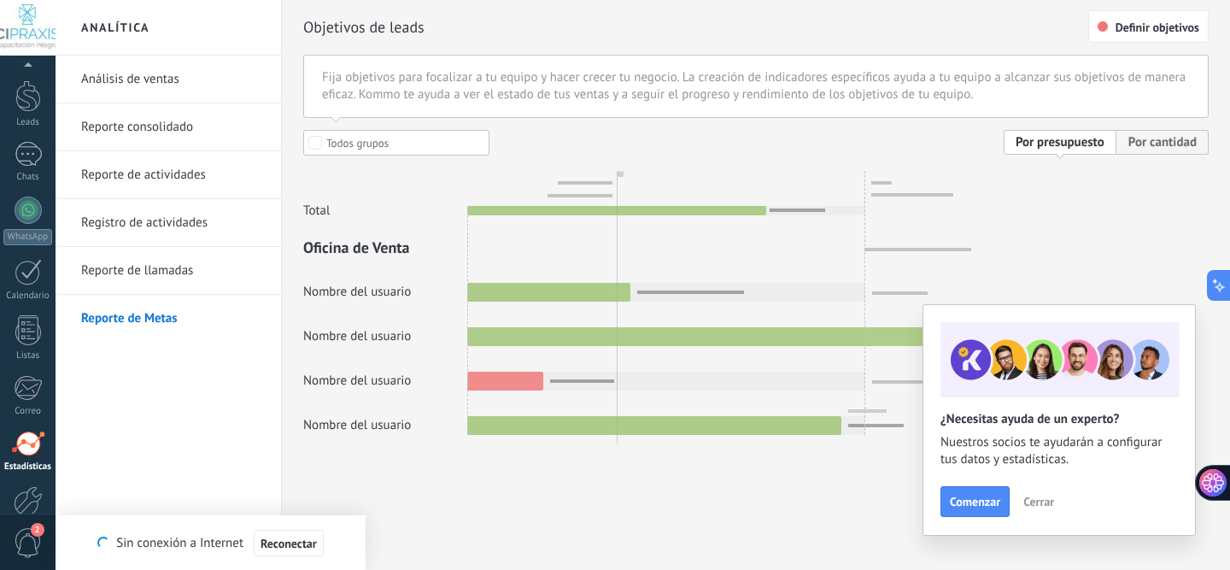
scroll to position [141, 0]
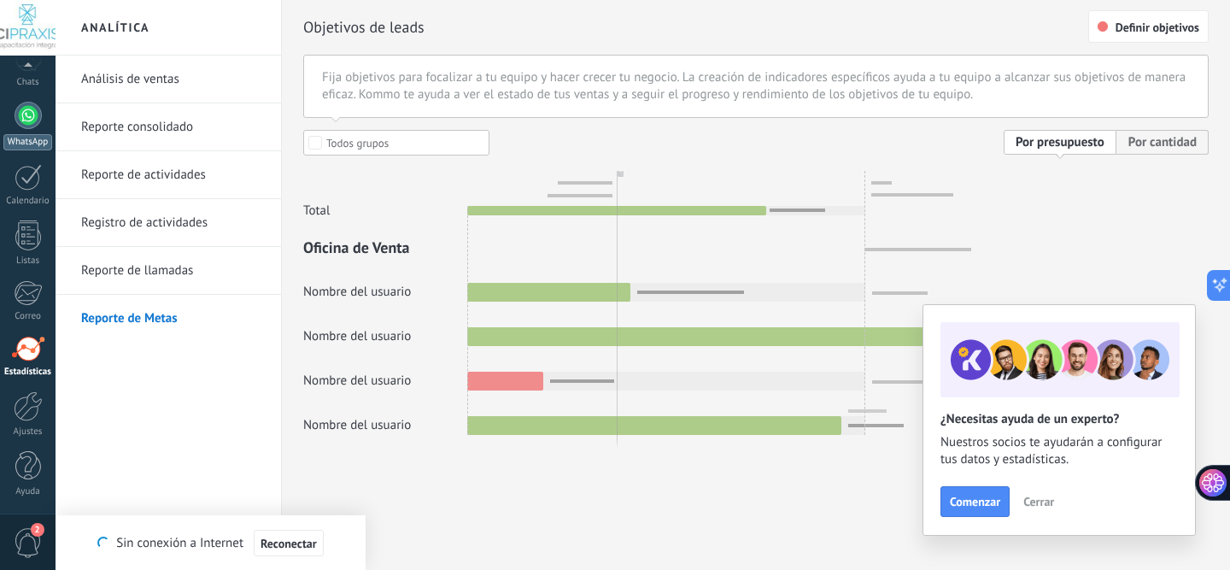
click at [36, 131] on link "WhatsApp" at bounding box center [28, 126] width 56 height 49
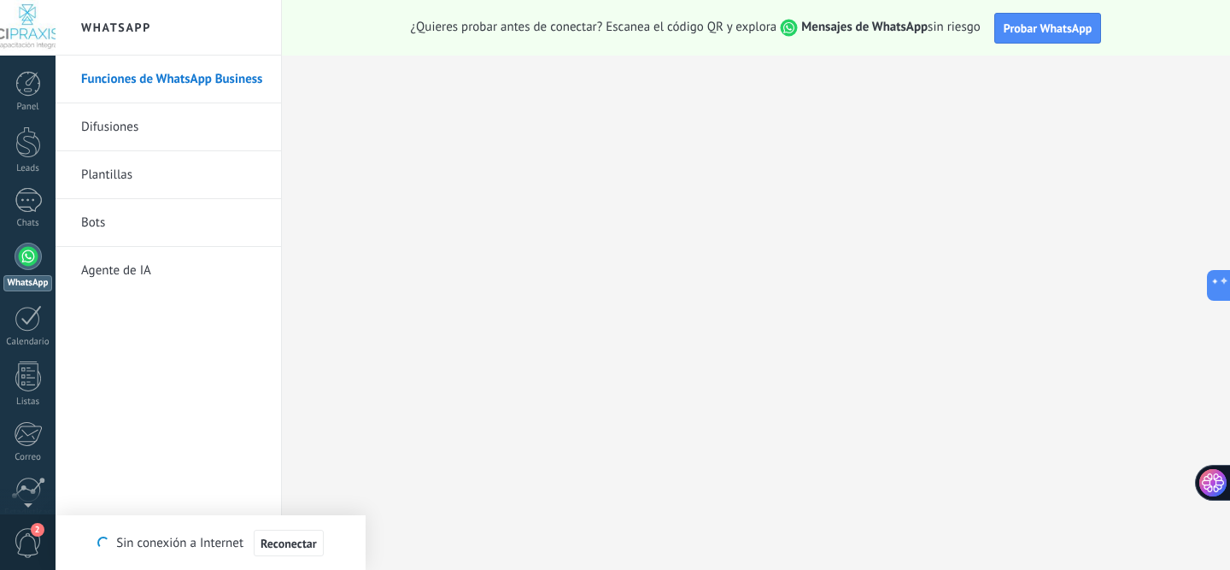
click at [37, 29] on div at bounding box center [28, 28] width 56 height 56
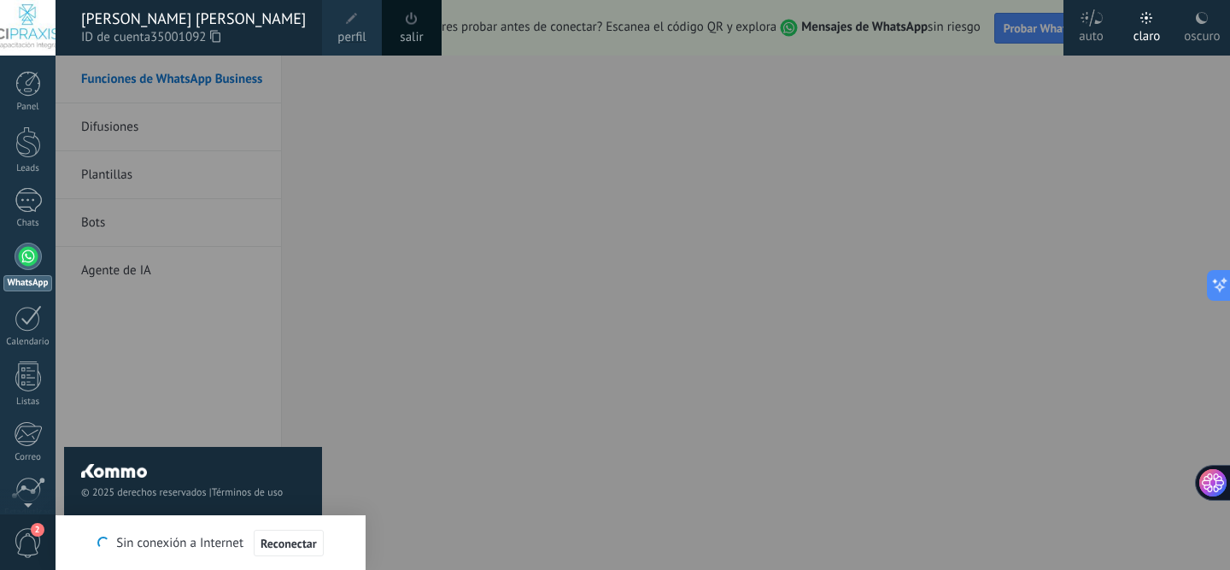
click at [349, 34] on span "perfil" at bounding box center [351, 37] width 28 height 19
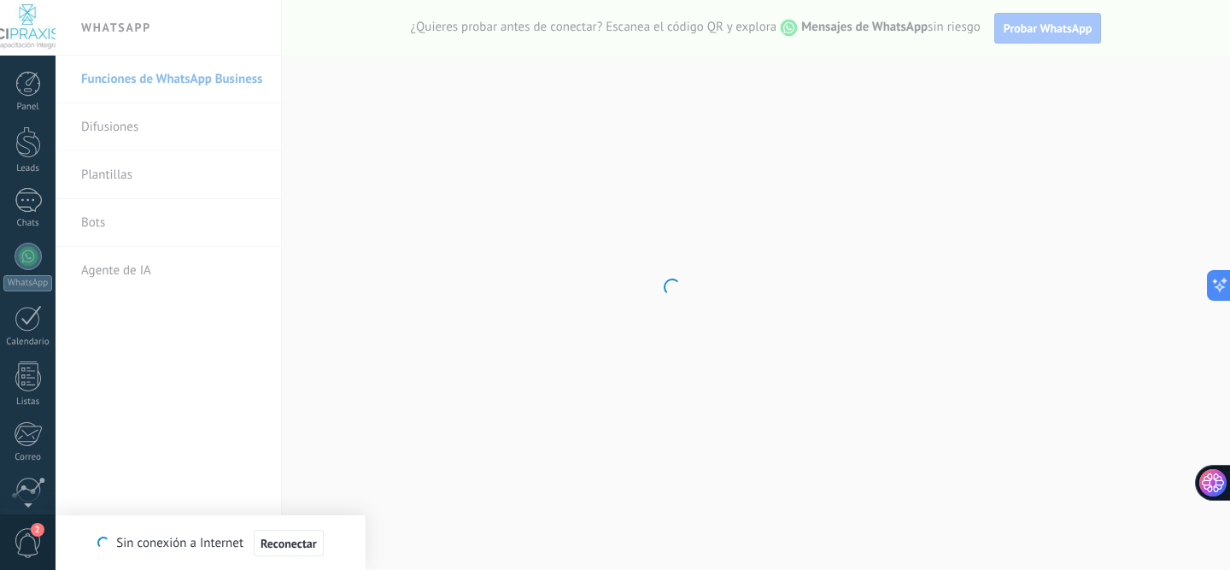
scroll to position [141, 0]
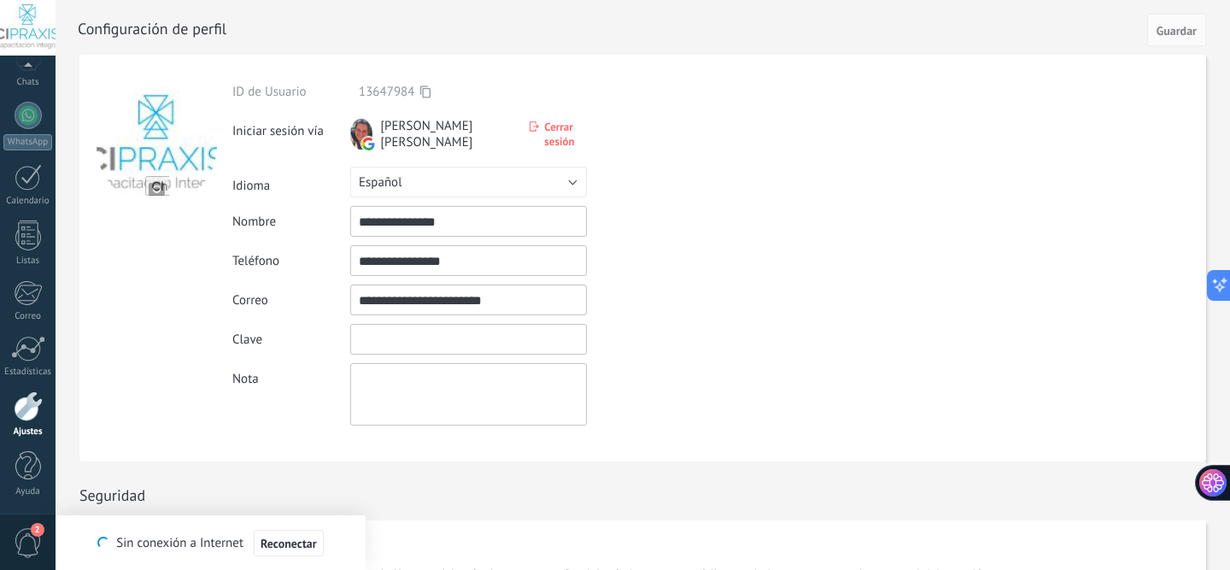
click at [388, 344] on input "textbox" at bounding box center [468, 339] width 237 height 31
click at [377, 380] on textarea at bounding box center [468, 394] width 237 height 62
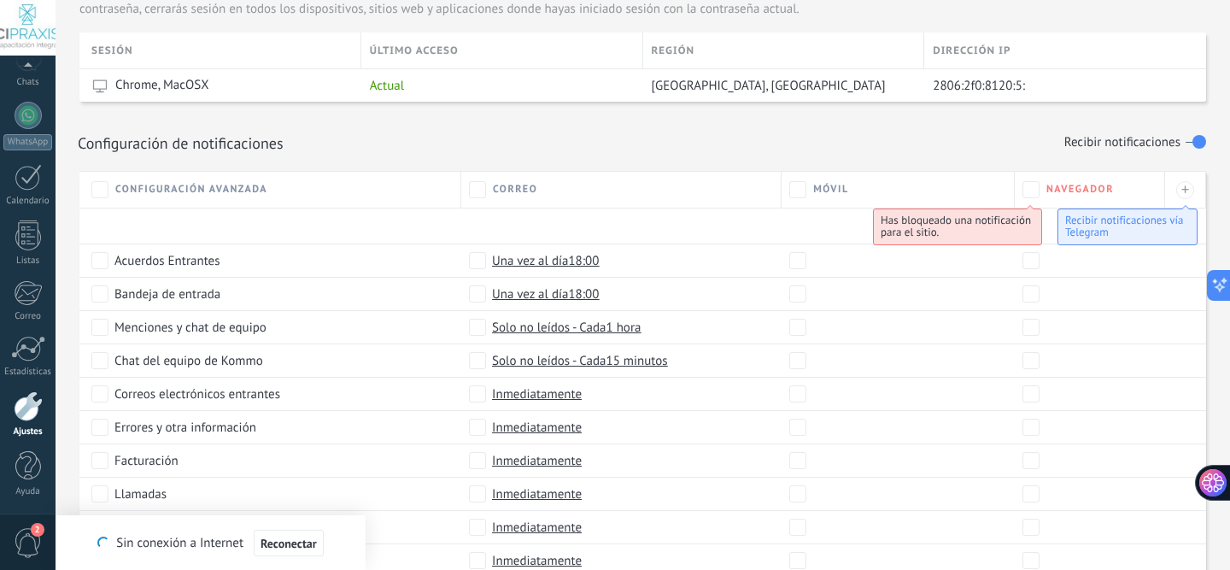
scroll to position [682, 0]
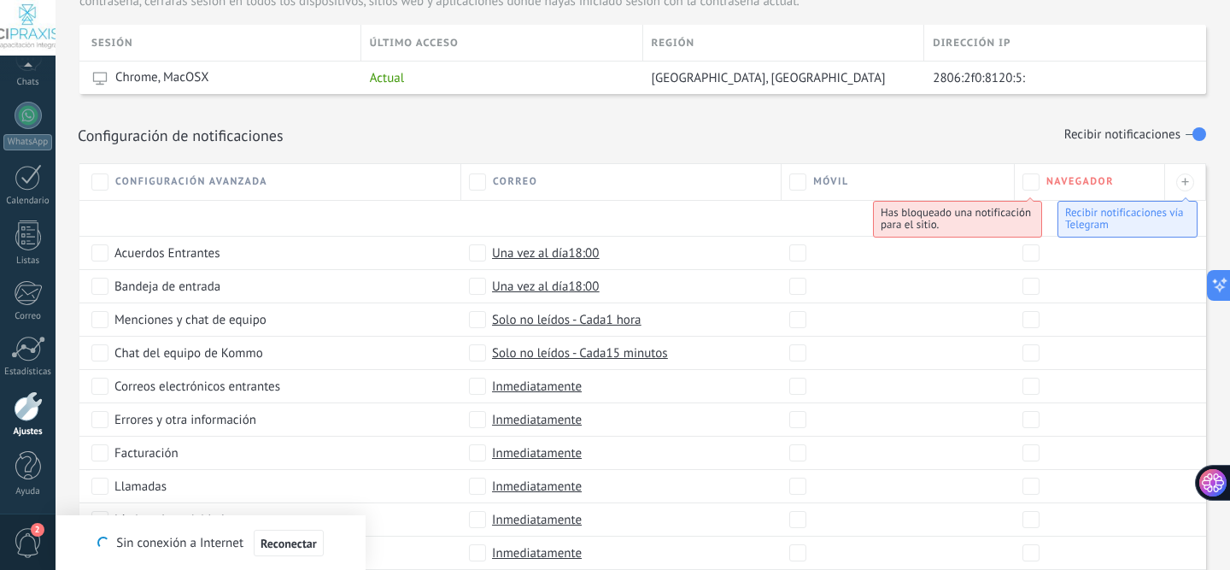
click at [932, 222] on span "Has bloqueado una notificación para el sitio." at bounding box center [956, 218] width 150 height 26
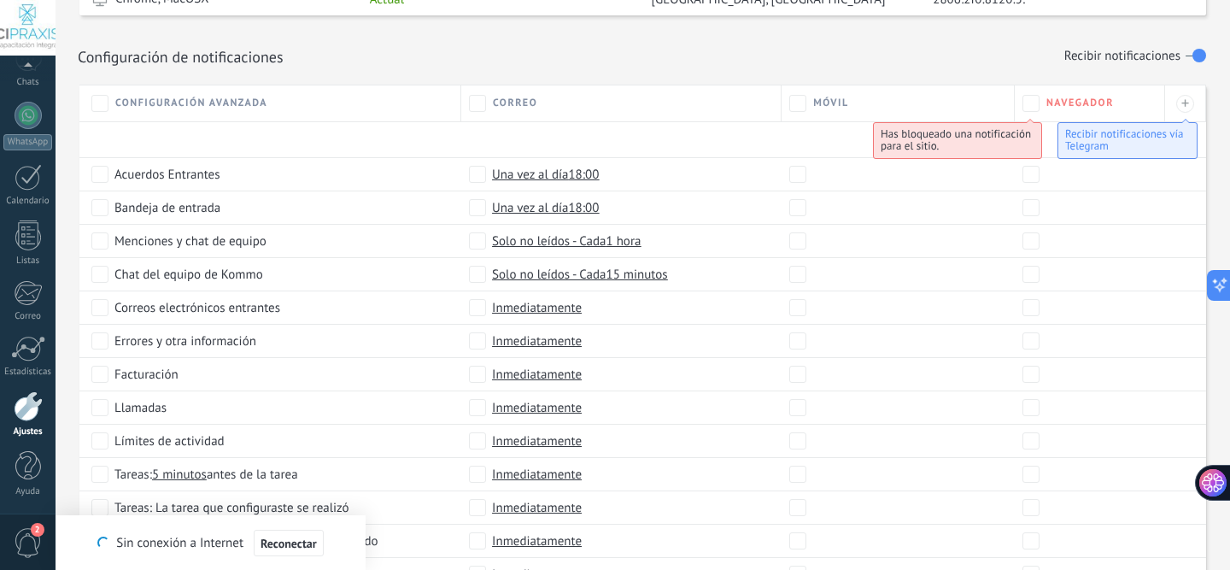
scroll to position [762, 0]
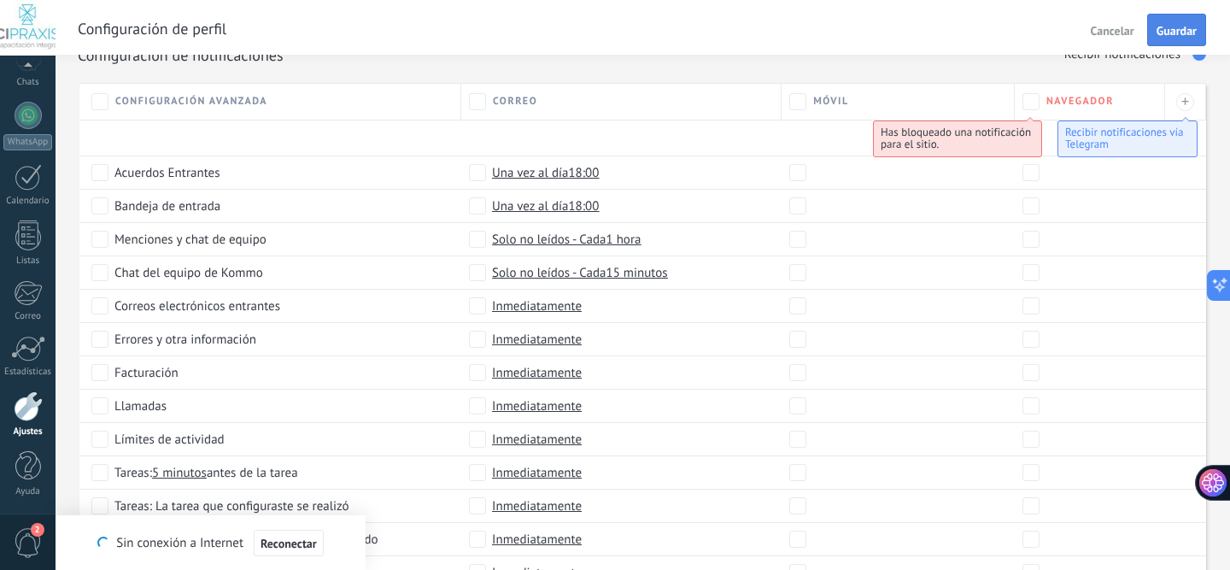
click at [1168, 30] on span "Guardar" at bounding box center [1177, 31] width 40 height 12
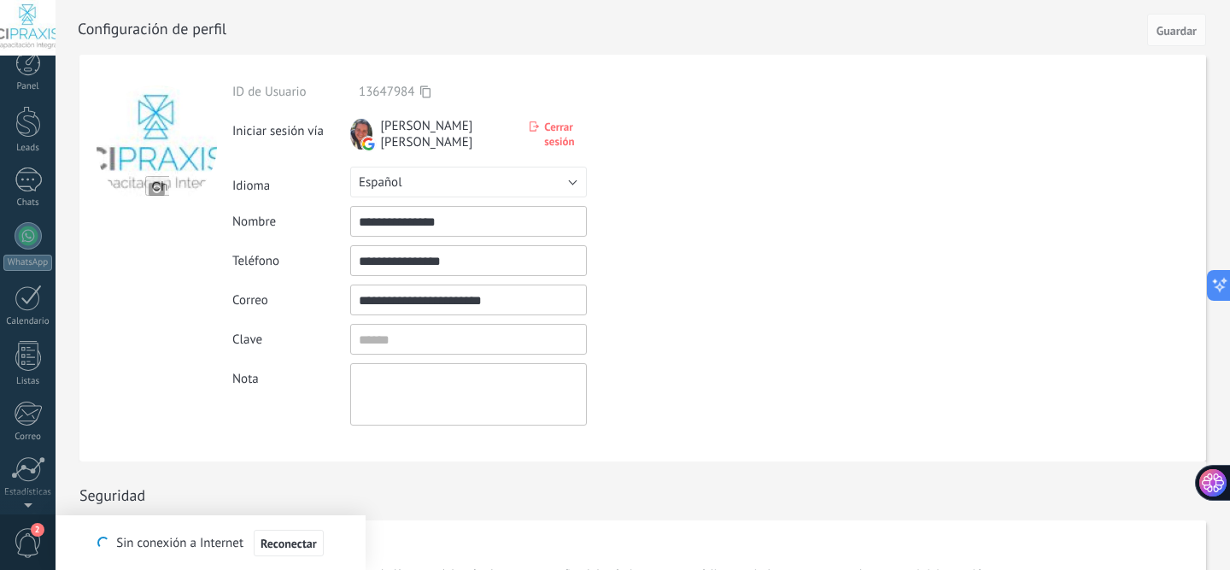
scroll to position [0, 0]
click at [37, 88] on div at bounding box center [28, 84] width 26 height 26
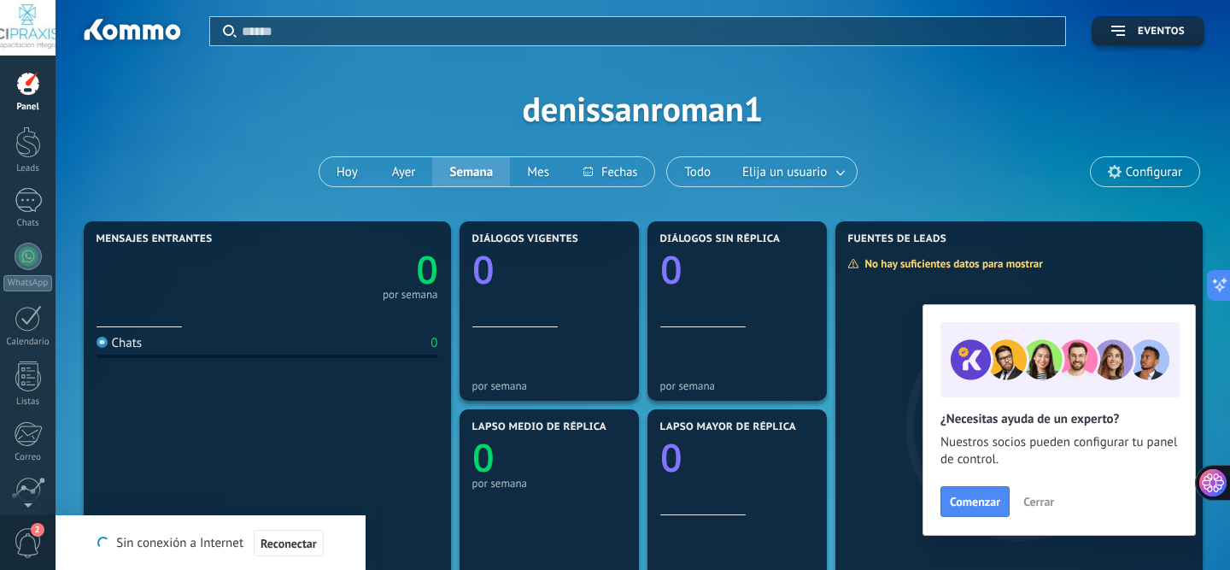
click at [196, 244] on span "Mensajes entrantes" at bounding box center [155, 239] width 116 height 12
click at [283, 548] on span "Reconectar" at bounding box center [289, 543] width 56 height 12
click at [1129, 168] on span "Configurar" at bounding box center [1154, 172] width 56 height 15
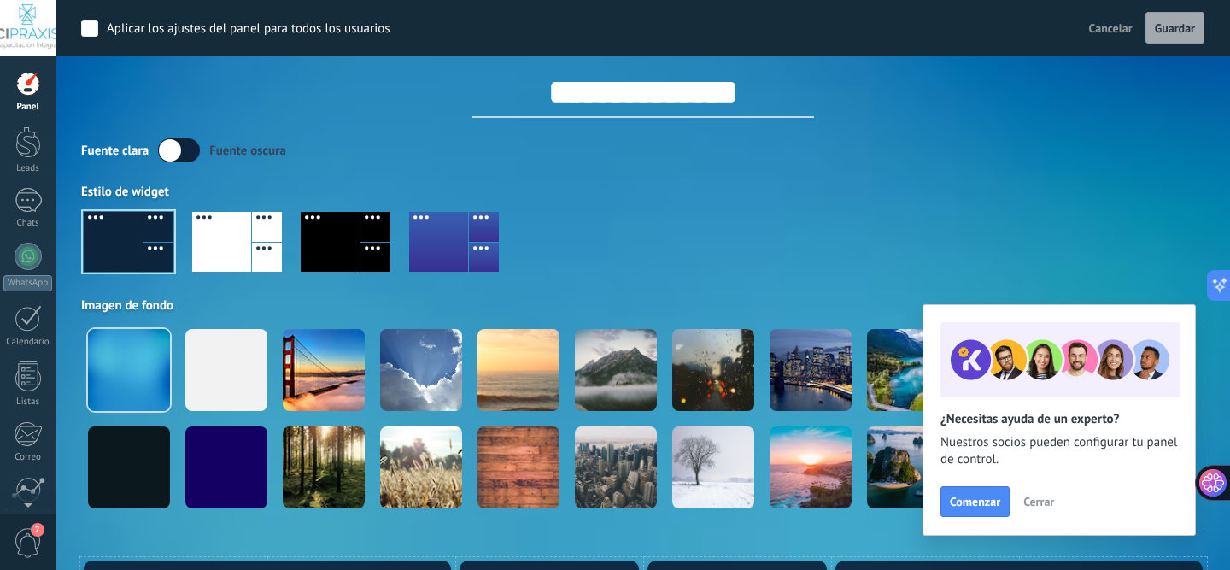
scroll to position [15, 0]
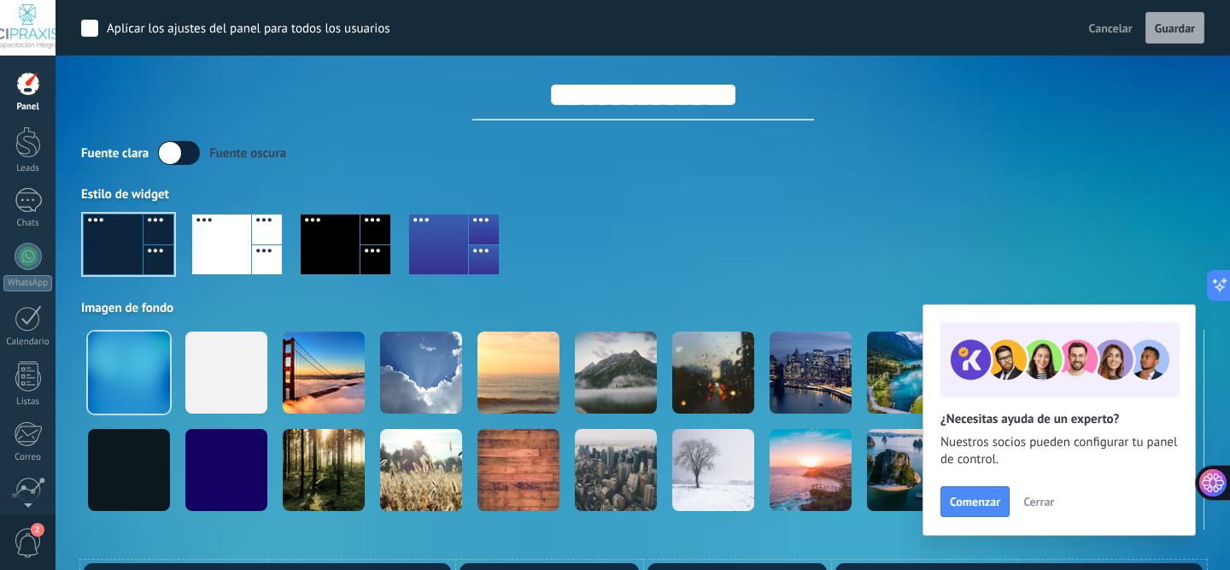
click at [238, 251] on div at bounding box center [221, 244] width 59 height 60
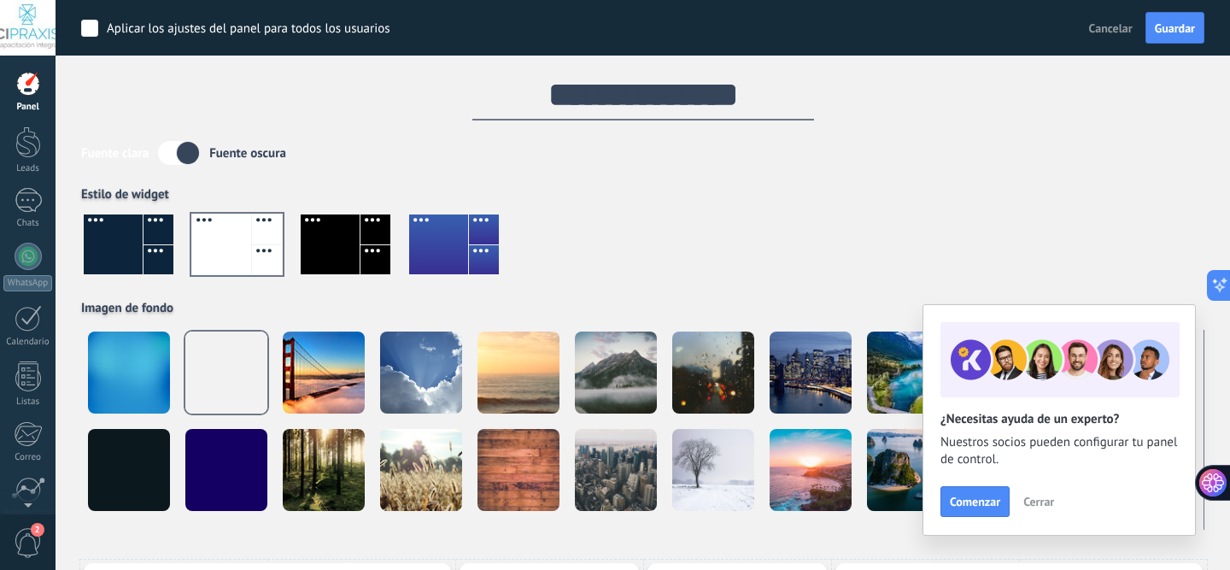
click at [344, 249] on div at bounding box center [330, 244] width 59 height 60
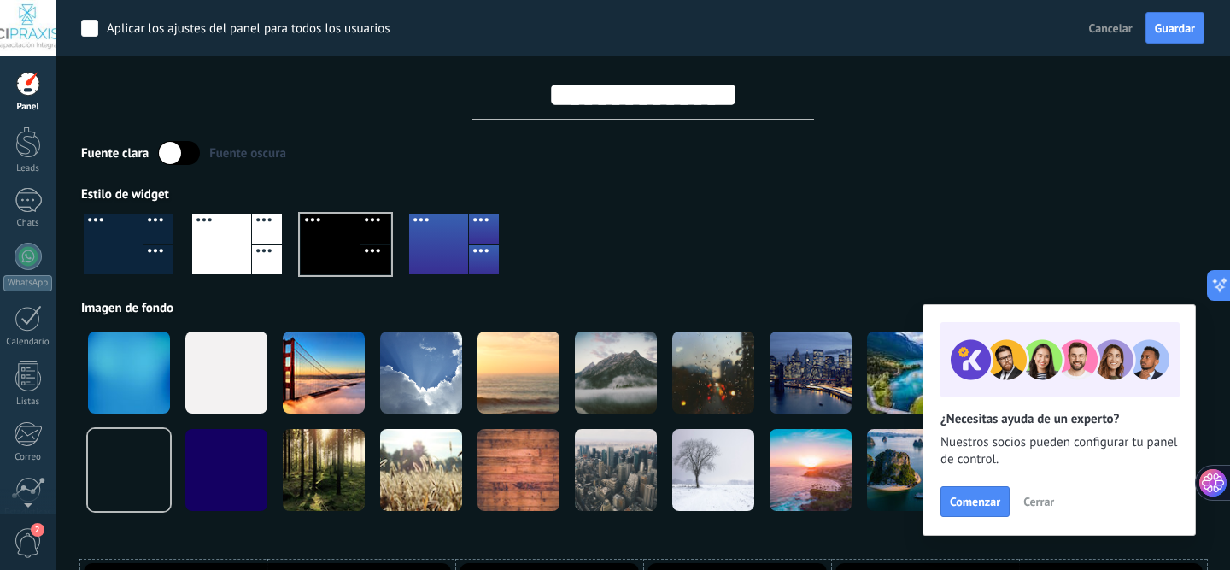
click at [461, 242] on div at bounding box center [438, 244] width 59 height 60
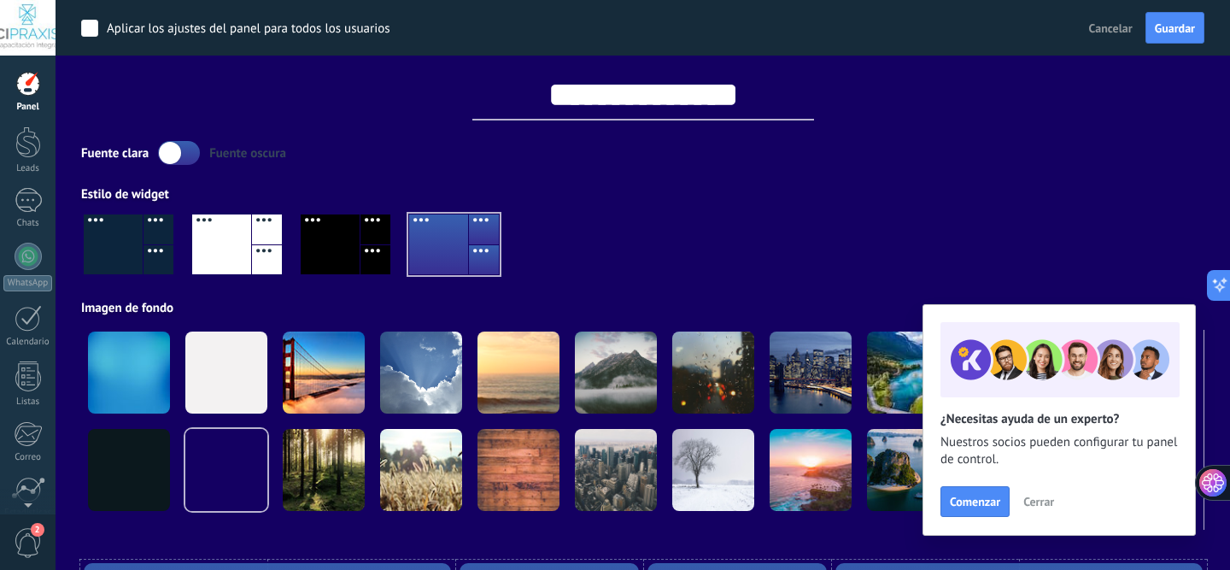
click at [337, 251] on div at bounding box center [330, 244] width 59 height 60
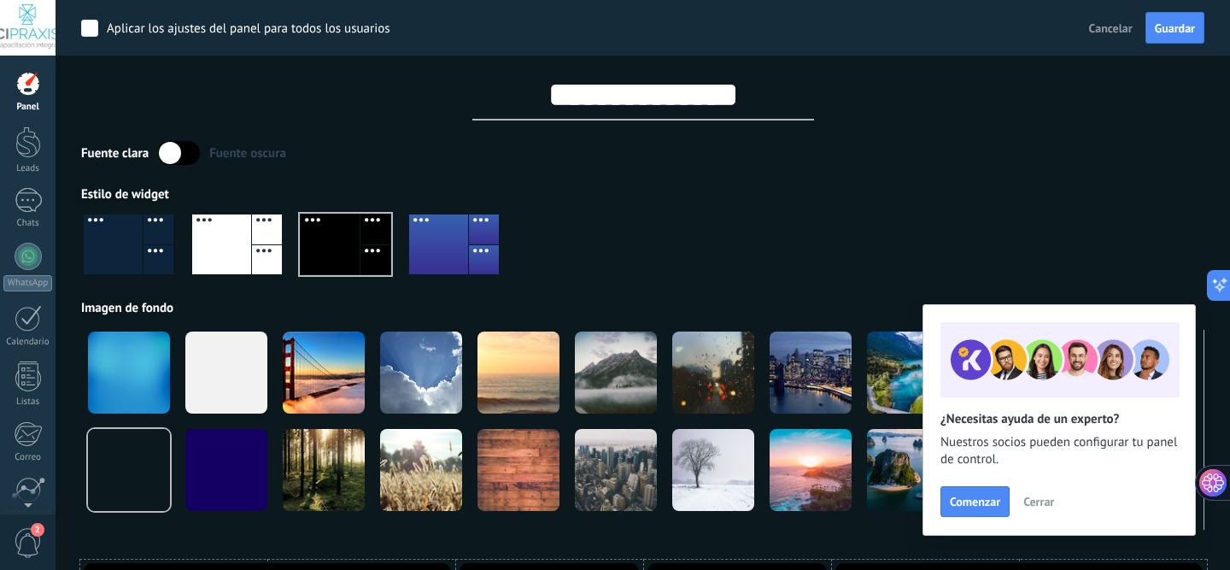
click at [128, 242] on div at bounding box center [113, 244] width 59 height 60
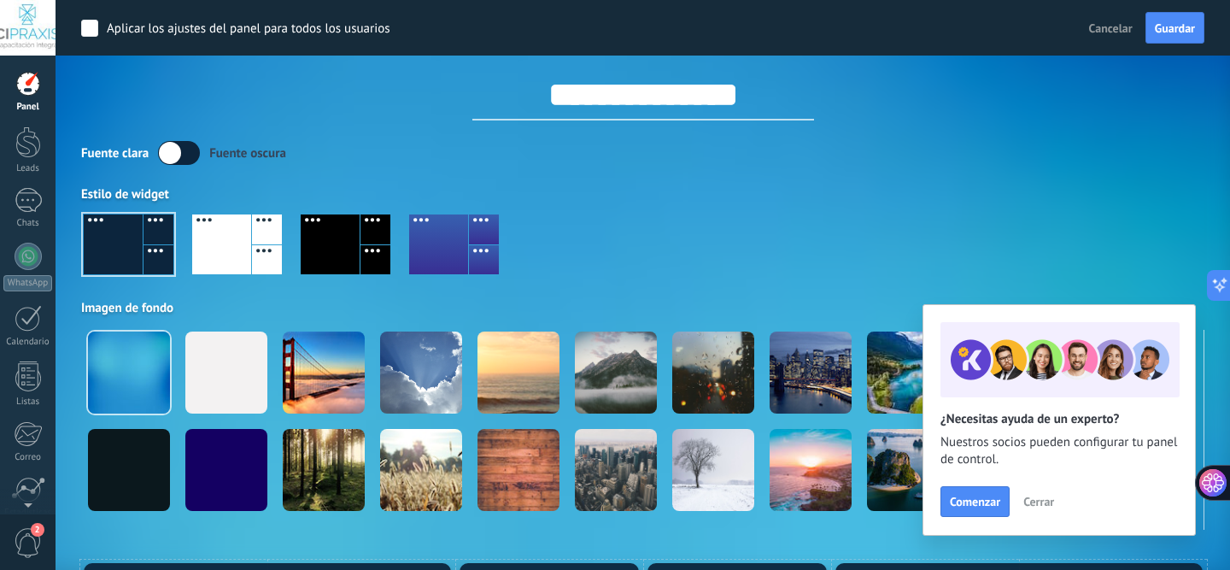
click at [343, 245] on div at bounding box center [330, 244] width 59 height 60
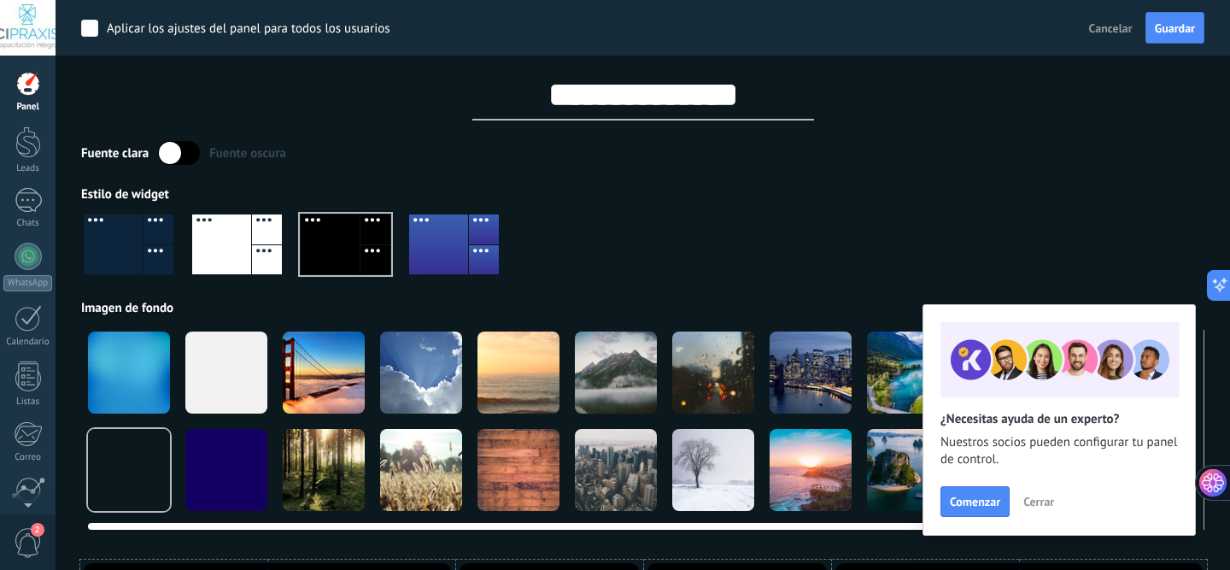
click at [223, 355] on div at bounding box center [226, 373] width 82 height 82
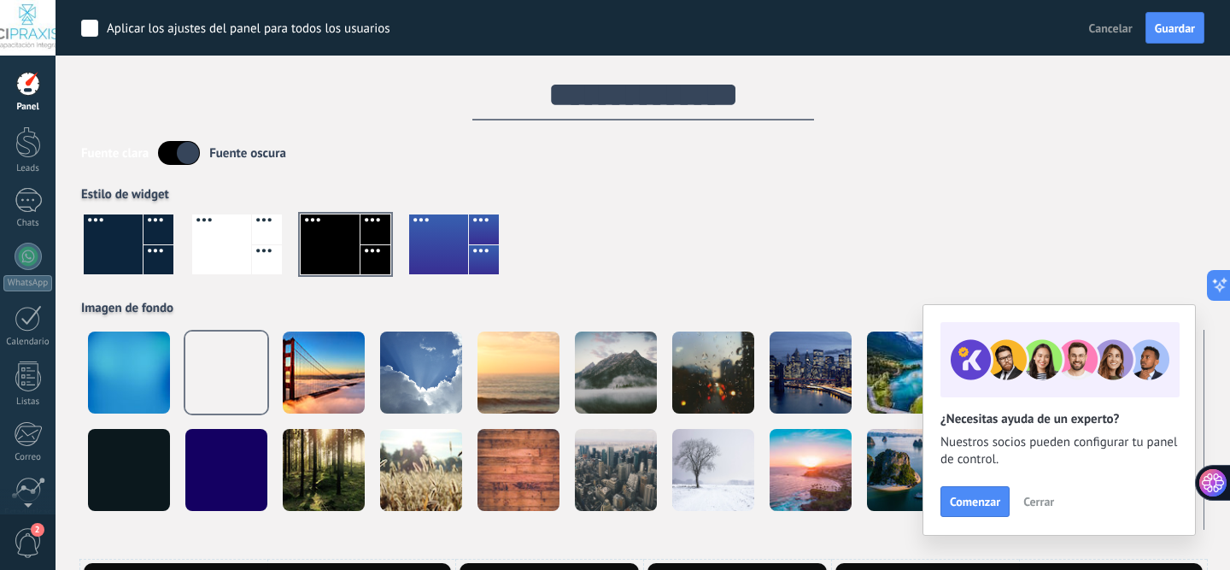
click at [321, 257] on div at bounding box center [346, 244] width 90 height 60
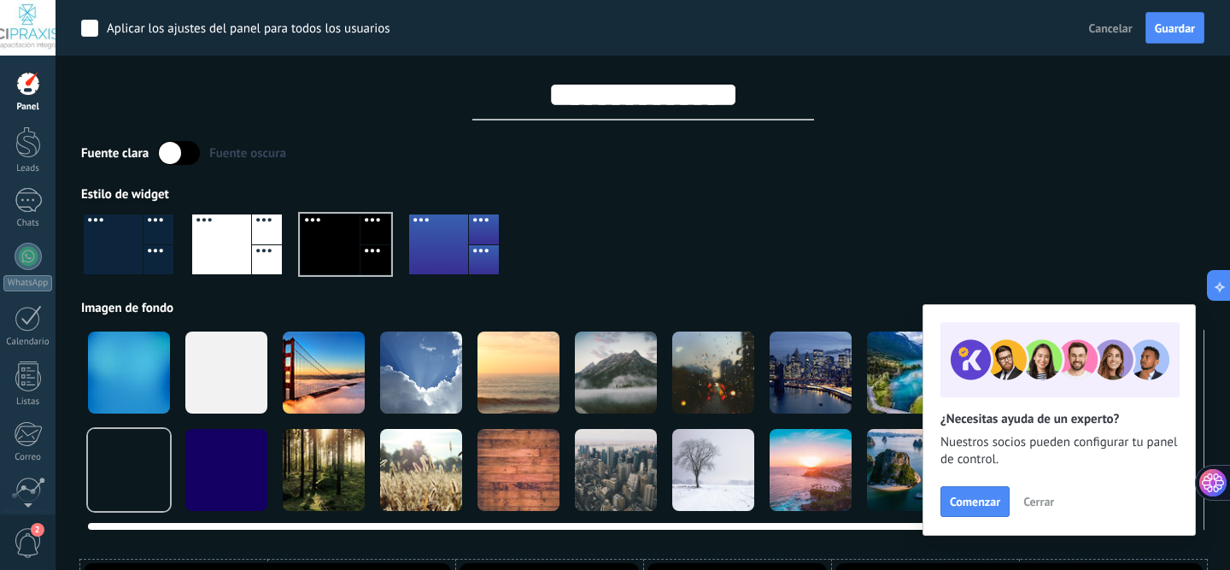
click at [327, 367] on div at bounding box center [324, 373] width 82 height 82
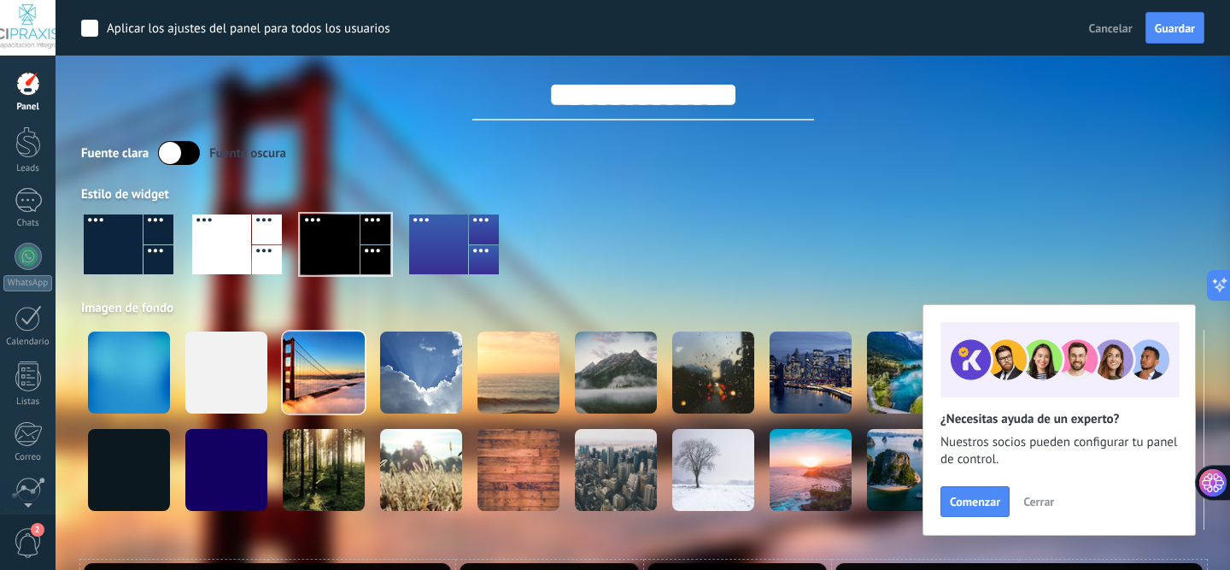
click at [349, 248] on div at bounding box center [346, 244] width 90 height 60
click at [335, 267] on div at bounding box center [346, 244] width 90 height 60
click at [120, 237] on div at bounding box center [113, 244] width 59 height 60
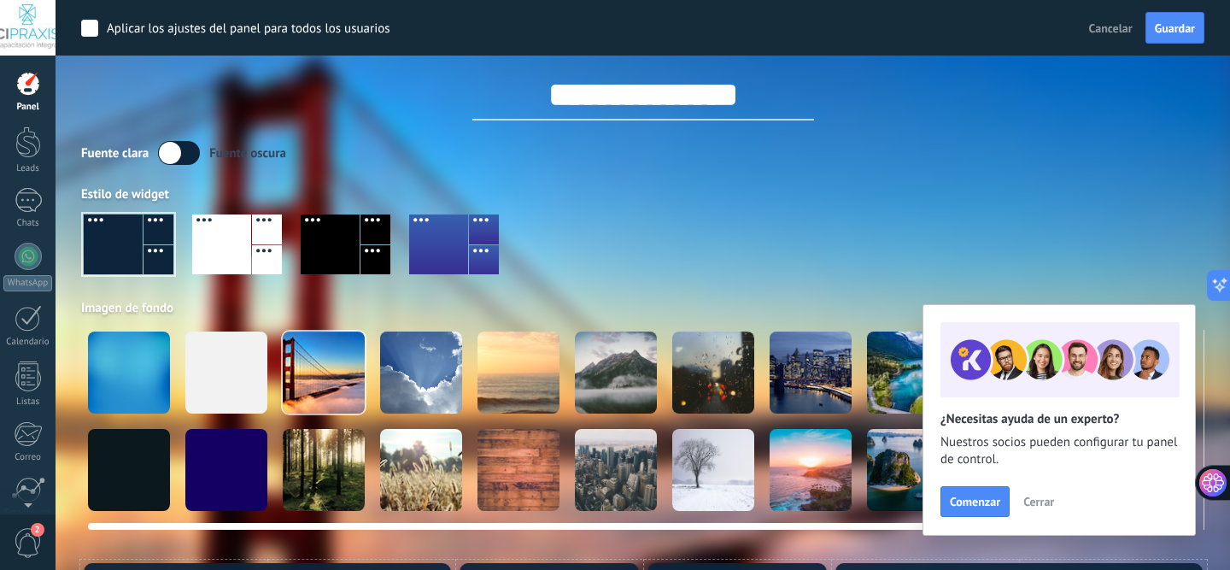
click at [222, 345] on div at bounding box center [226, 373] width 82 height 82
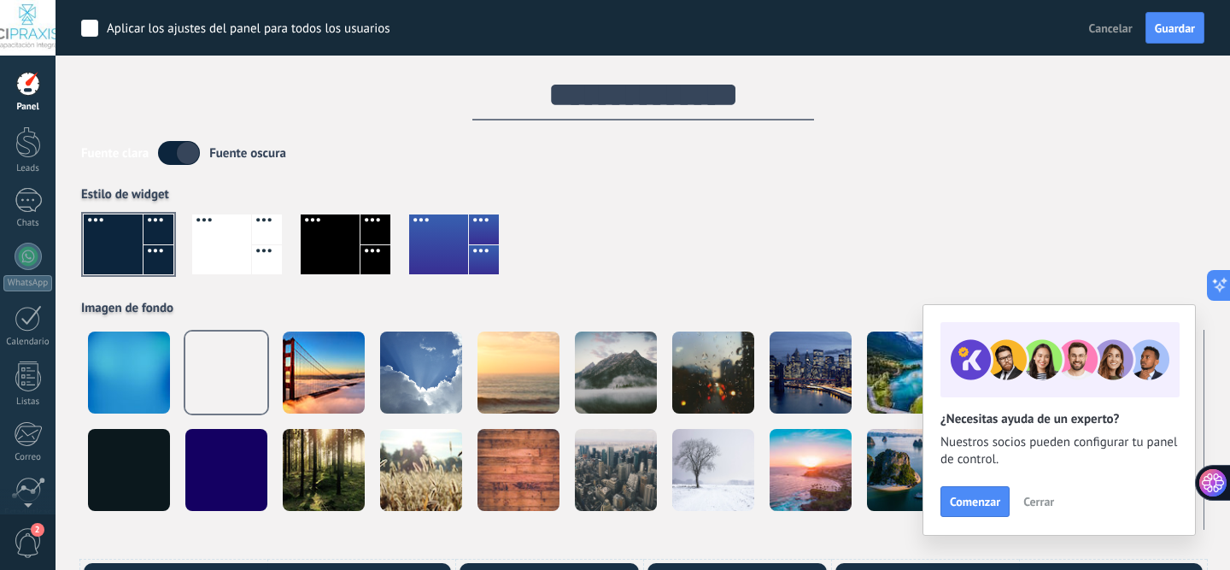
click at [343, 248] on div at bounding box center [330, 244] width 59 height 60
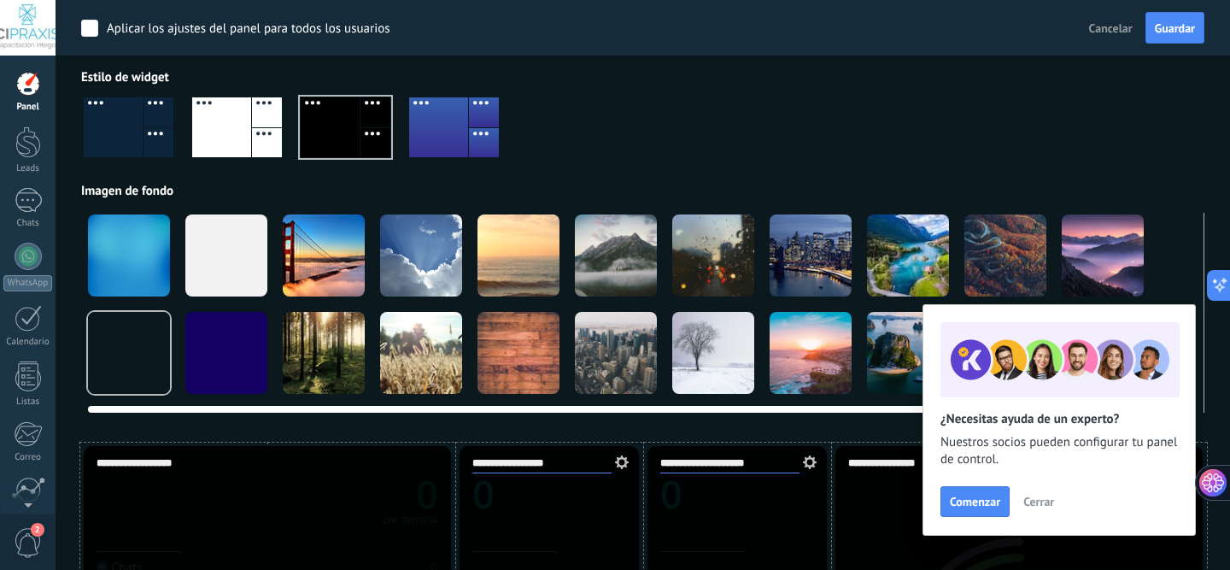
scroll to position [134, 0]
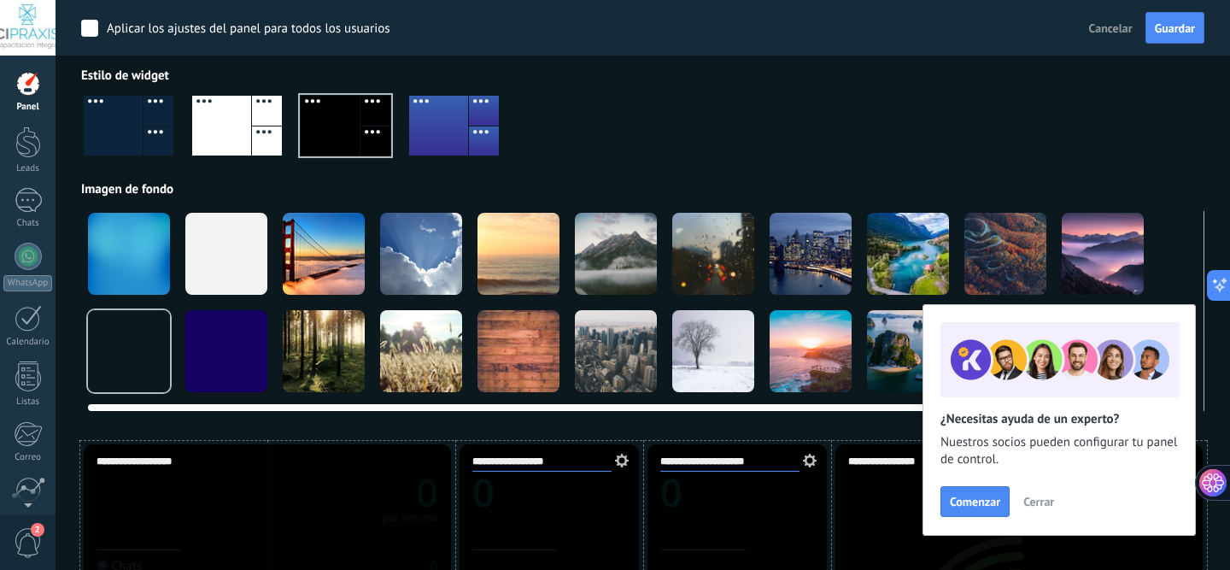
click at [332, 364] on div at bounding box center [324, 351] width 82 height 82
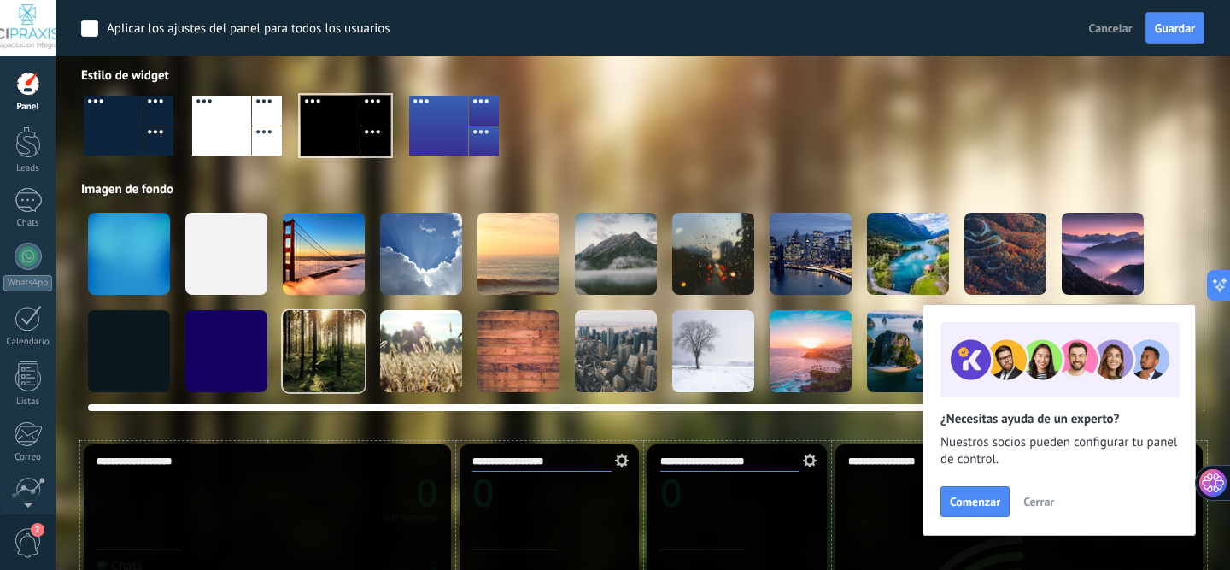
click at [435, 333] on div at bounding box center [421, 351] width 82 height 82
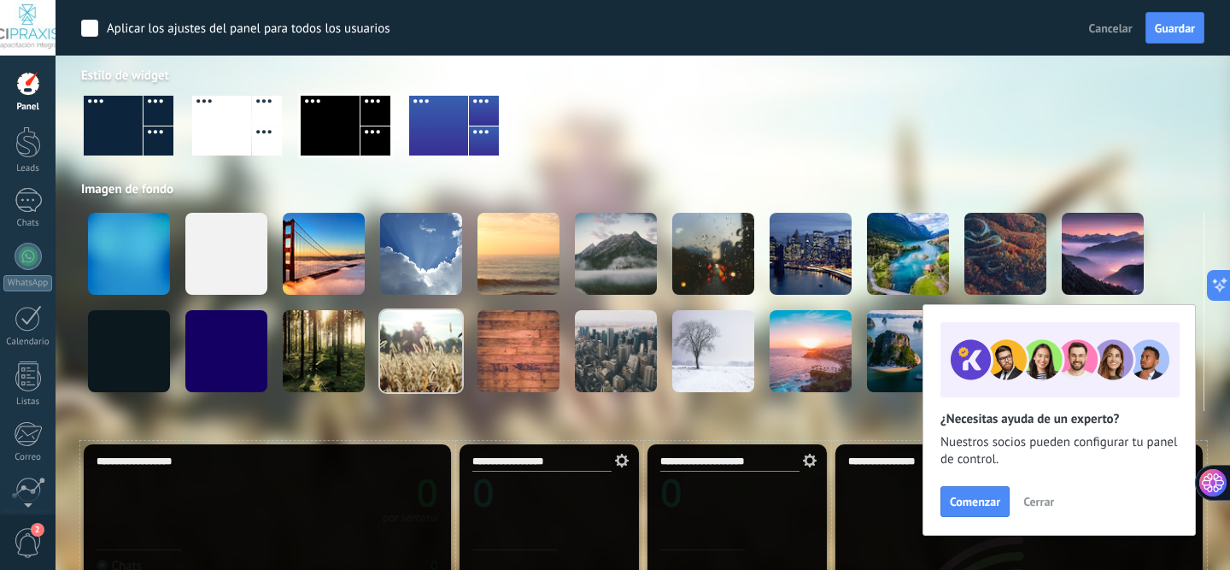
click at [343, 141] on div at bounding box center [346, 126] width 90 height 60
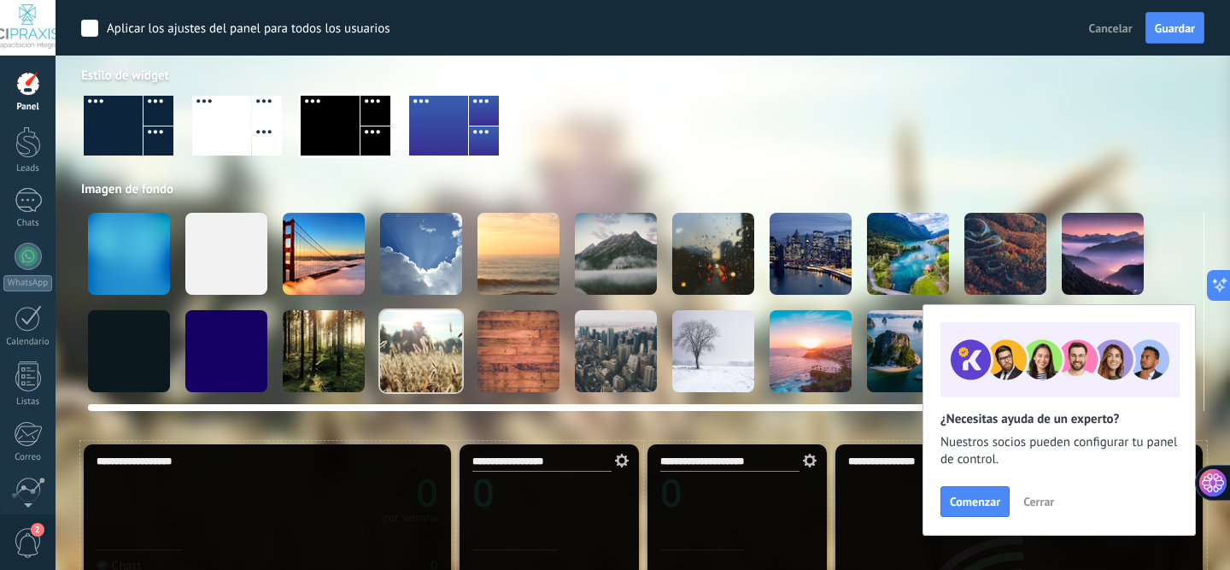
click at [211, 267] on div at bounding box center [226, 254] width 82 height 82
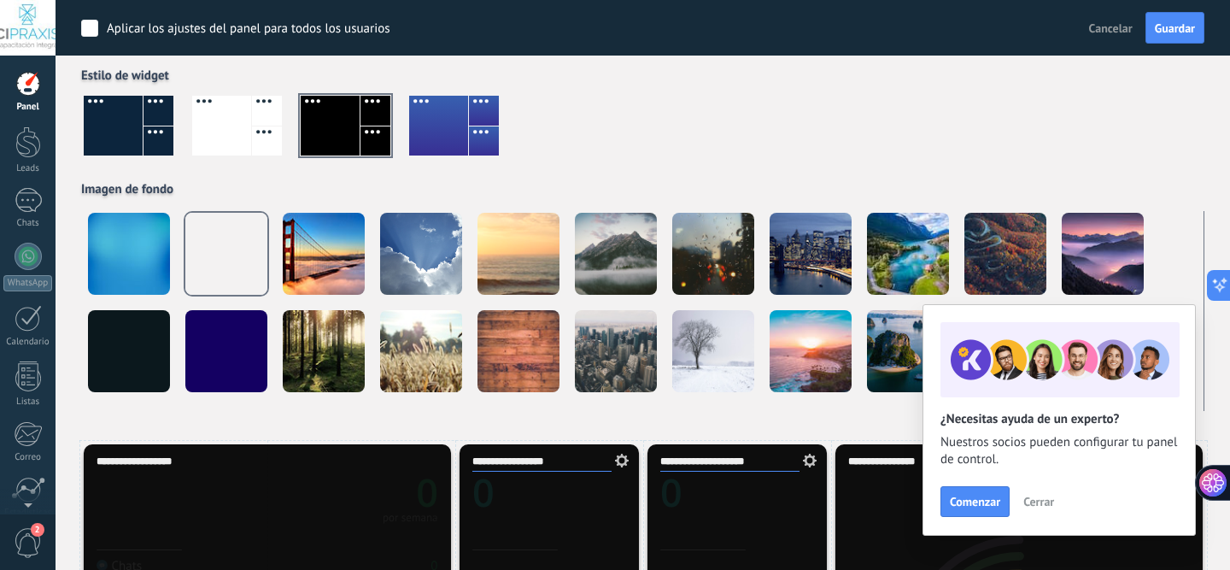
click at [337, 125] on div at bounding box center [346, 126] width 90 height 60
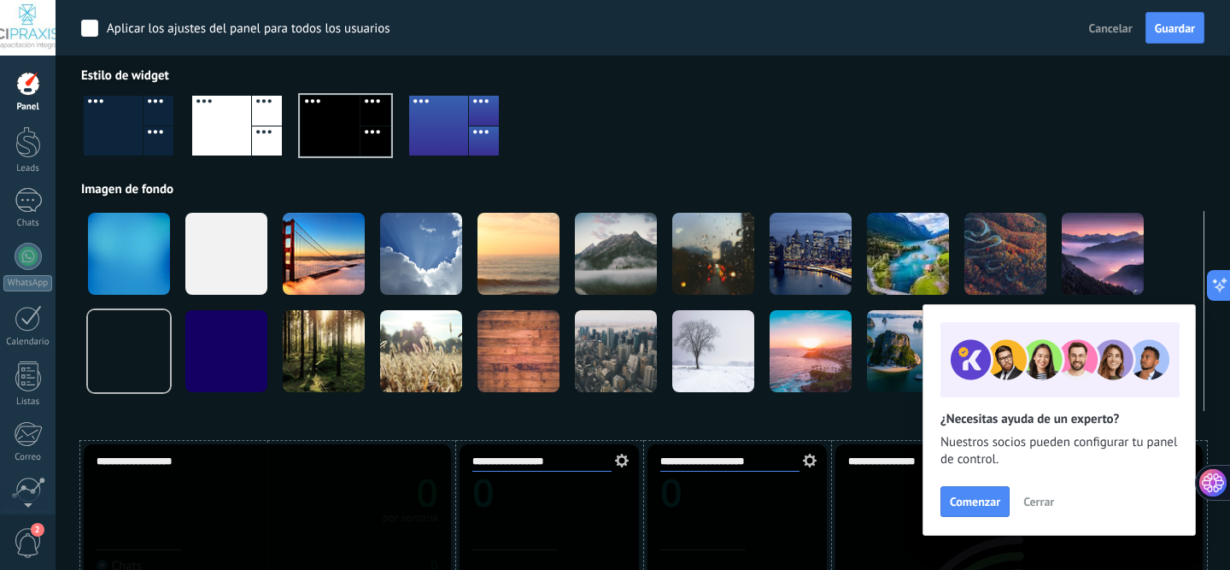
click at [1046, 505] on span "Cerrar" at bounding box center [1039, 502] width 31 height 12
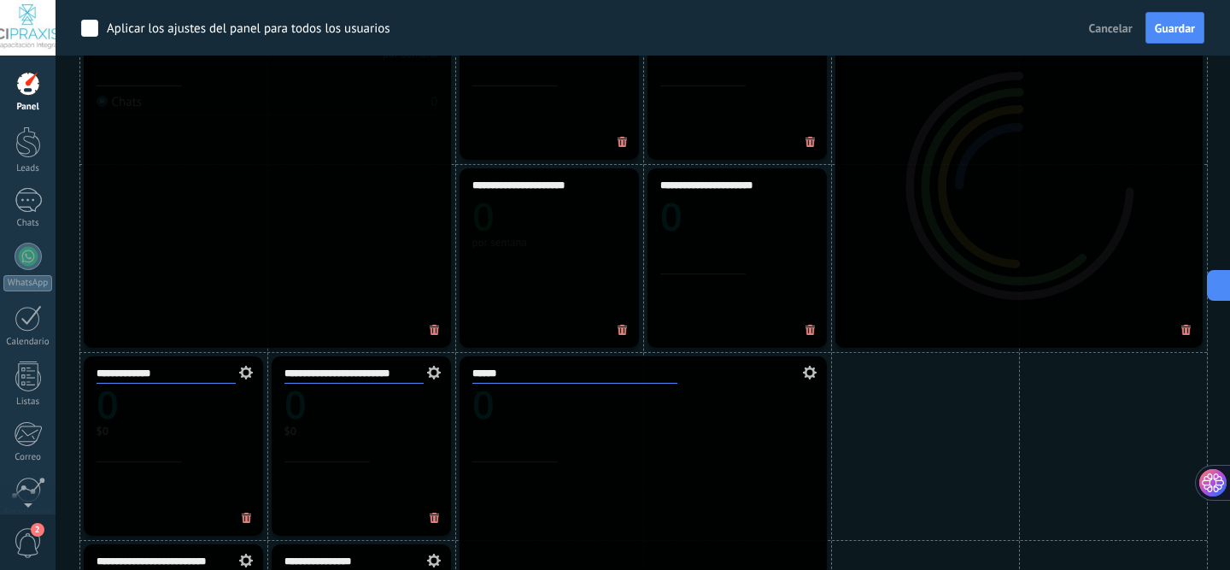
scroll to position [567, 0]
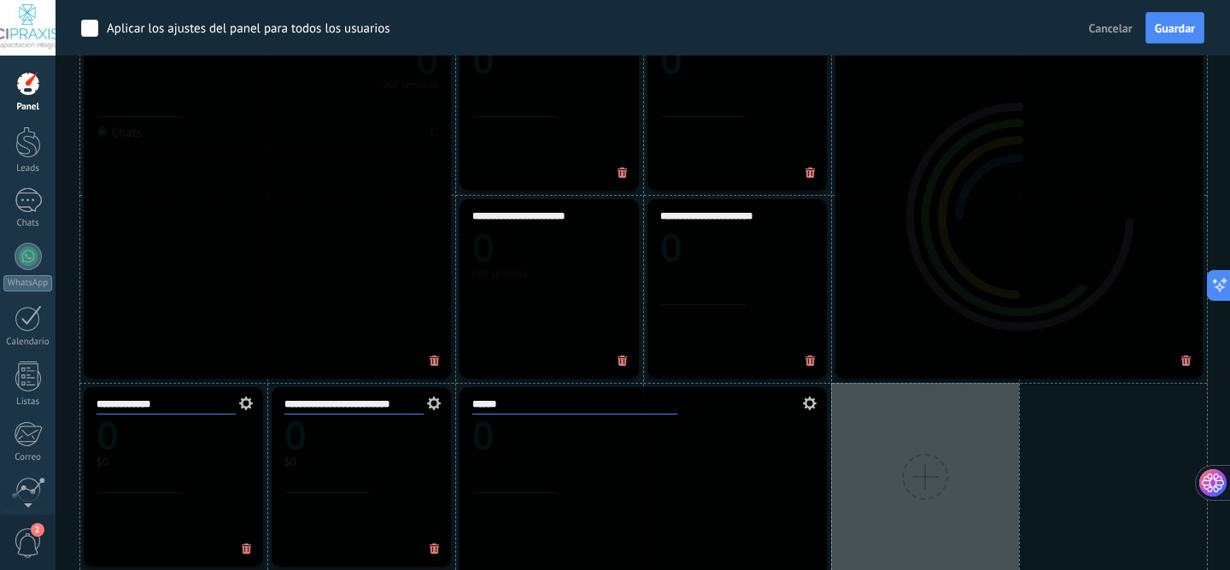
click at [328, 330] on div "**********" at bounding box center [267, 194] width 367 height 367
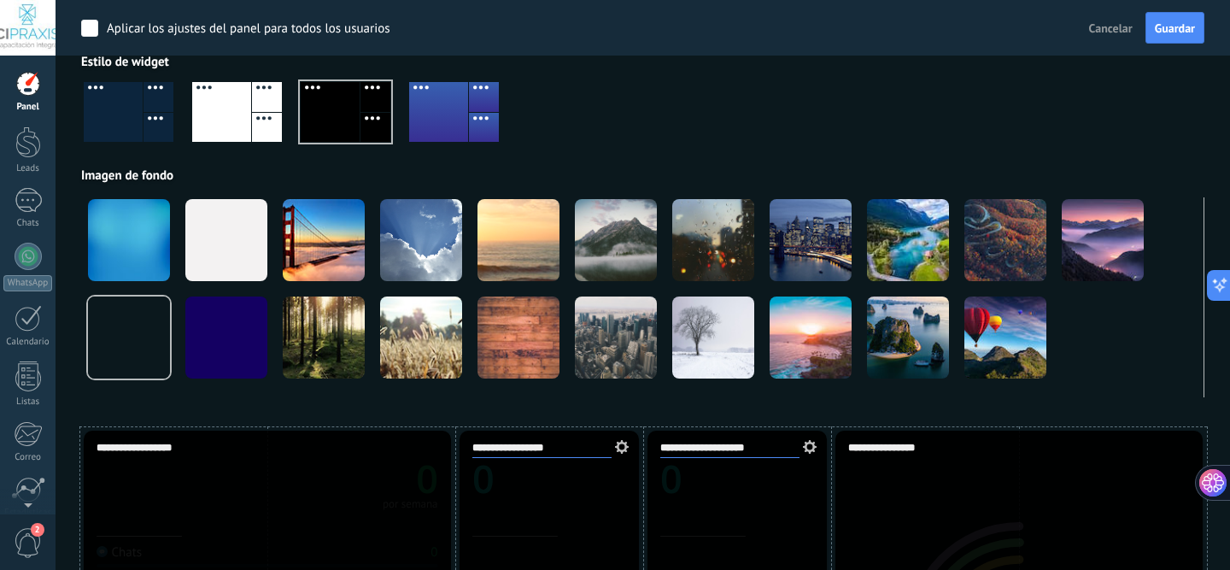
scroll to position [151, 0]
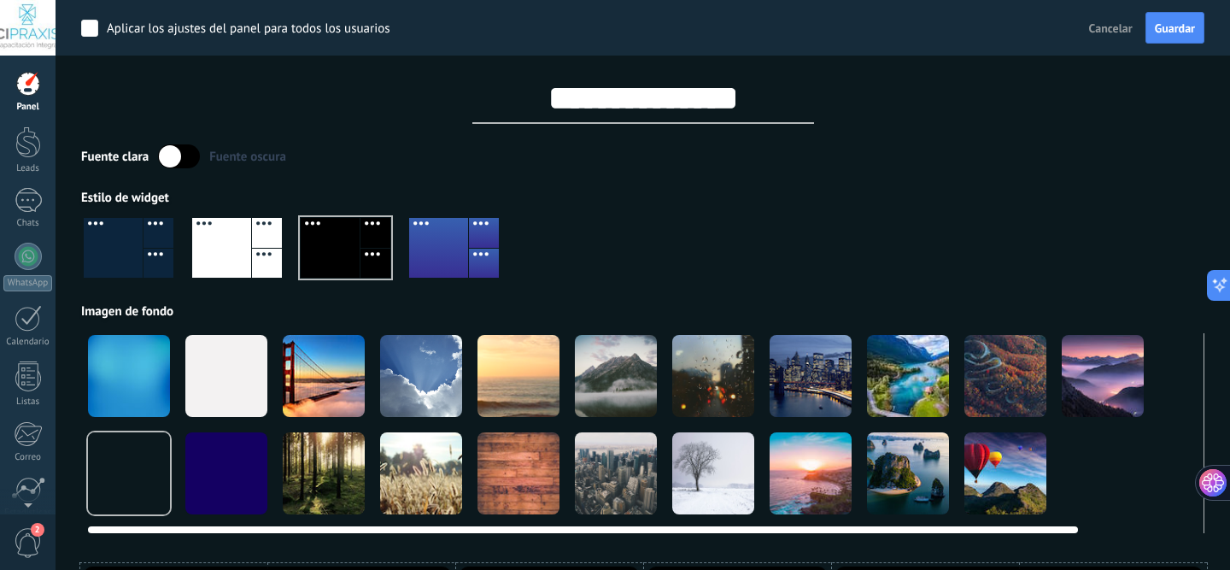
scroll to position [0, 0]
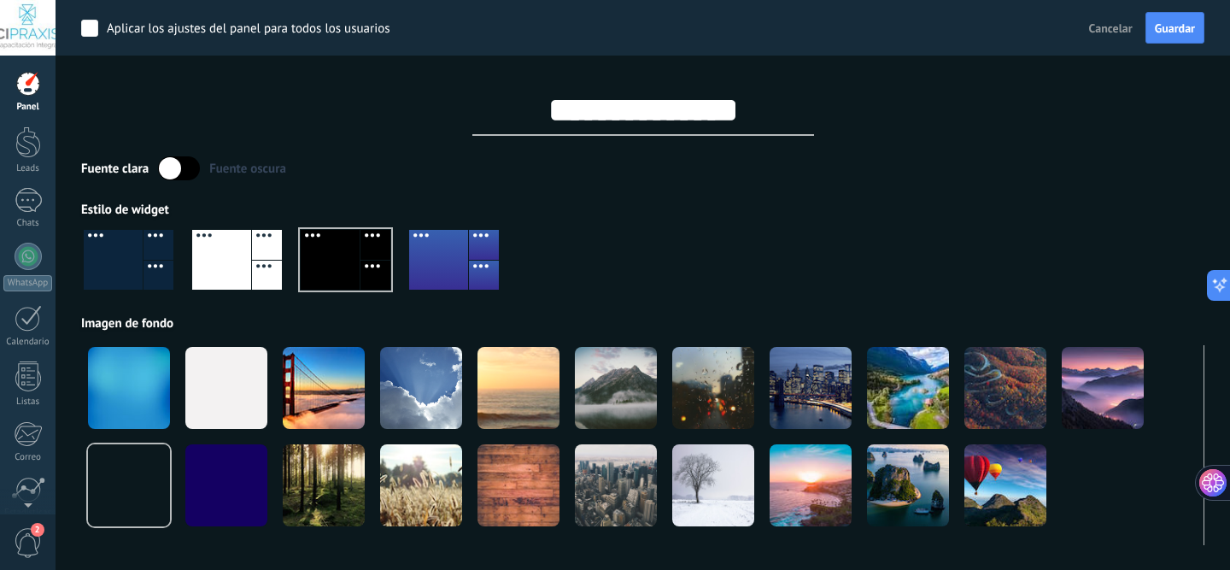
click at [743, 131] on input "**********" at bounding box center [643, 110] width 342 height 51
click at [759, 120] on input "**********" at bounding box center [643, 110] width 342 height 51
drag, startPoint x: 759, startPoint y: 120, endPoint x: 724, endPoint y: 122, distance: 35.1
click at [725, 122] on input "**********" at bounding box center [643, 110] width 342 height 51
type input "*"
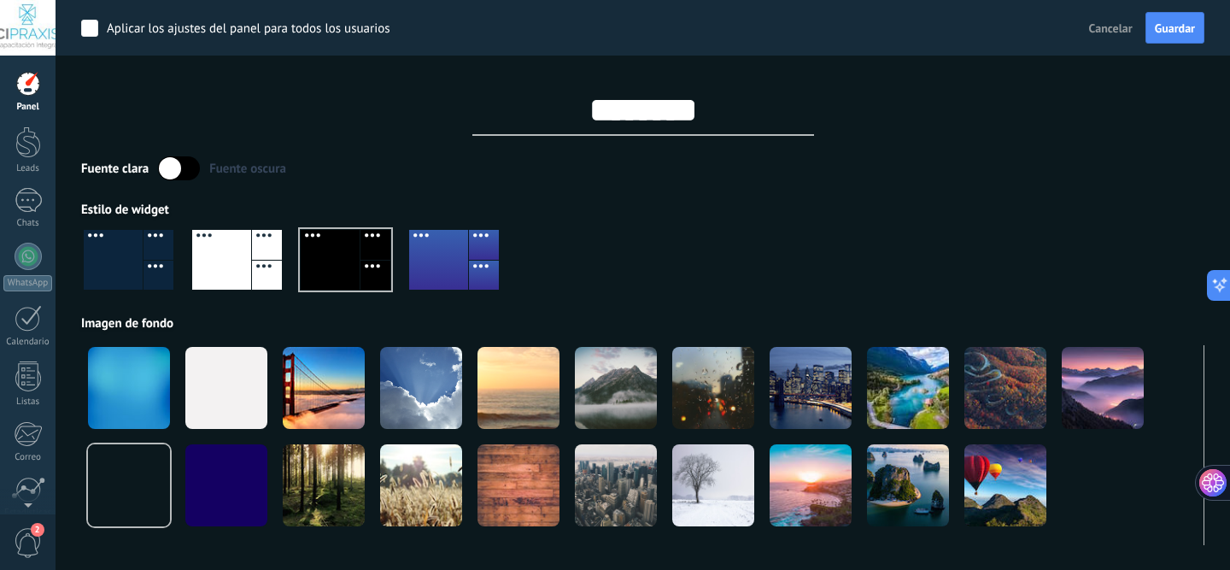
type input "********"
click at [723, 181] on div "Fuente [PERSON_NAME] oscura Estilo de widget Imagen de fondo" at bounding box center [643, 350] width 1124 height 389
click at [19, 85] on div at bounding box center [28, 84] width 26 height 26
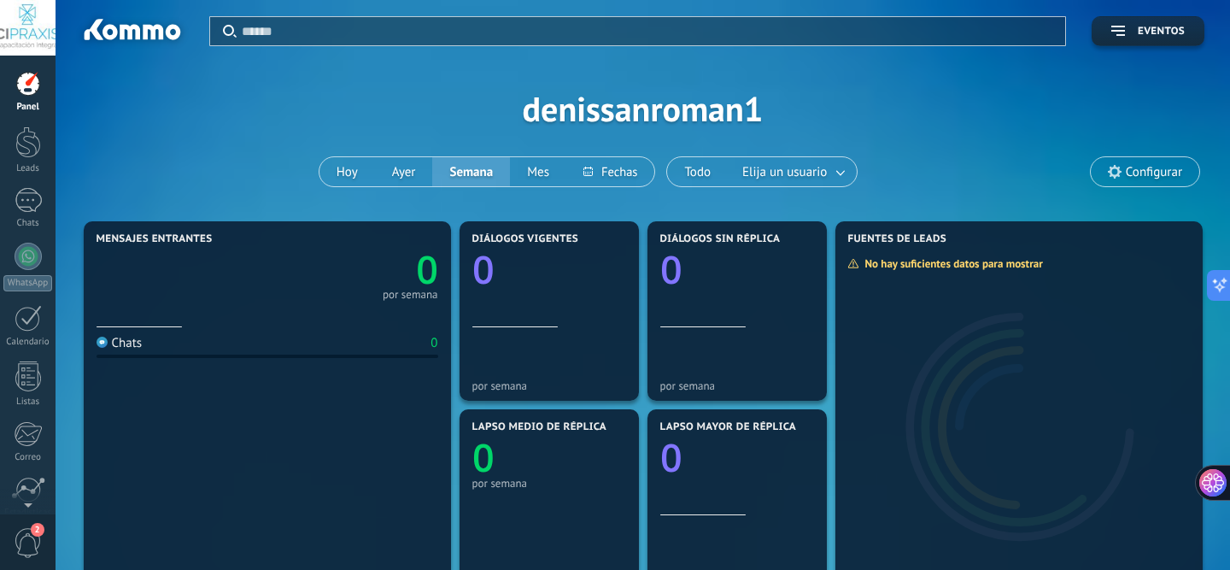
click at [695, 113] on div "Aplicar Eventos denissanroman1 [DATE] [DATE] Semana Mes Todo Elija un usuario C…" at bounding box center [643, 108] width 1124 height 217
click at [1151, 171] on span "Configurar" at bounding box center [1154, 172] width 56 height 15
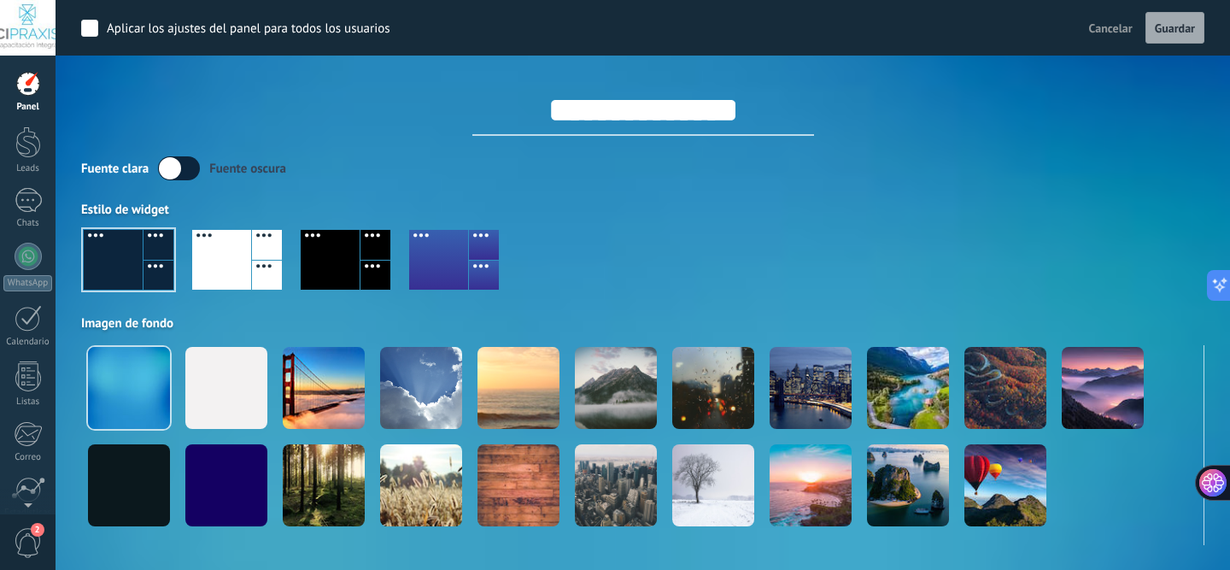
drag, startPoint x: 772, startPoint y: 103, endPoint x: 523, endPoint y: 85, distance: 250.1
click at [523, 85] on input "**********" at bounding box center [643, 110] width 342 height 51
type input "********"
click at [337, 289] on div at bounding box center [330, 260] width 59 height 60
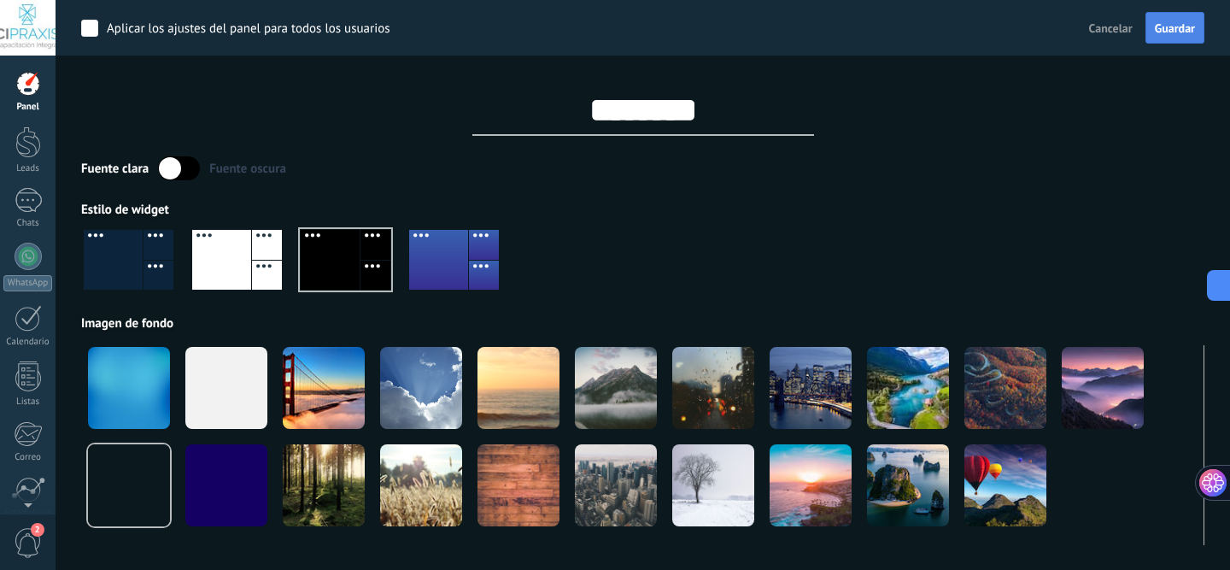
click at [1179, 34] on span "Guardar" at bounding box center [1175, 28] width 40 height 12
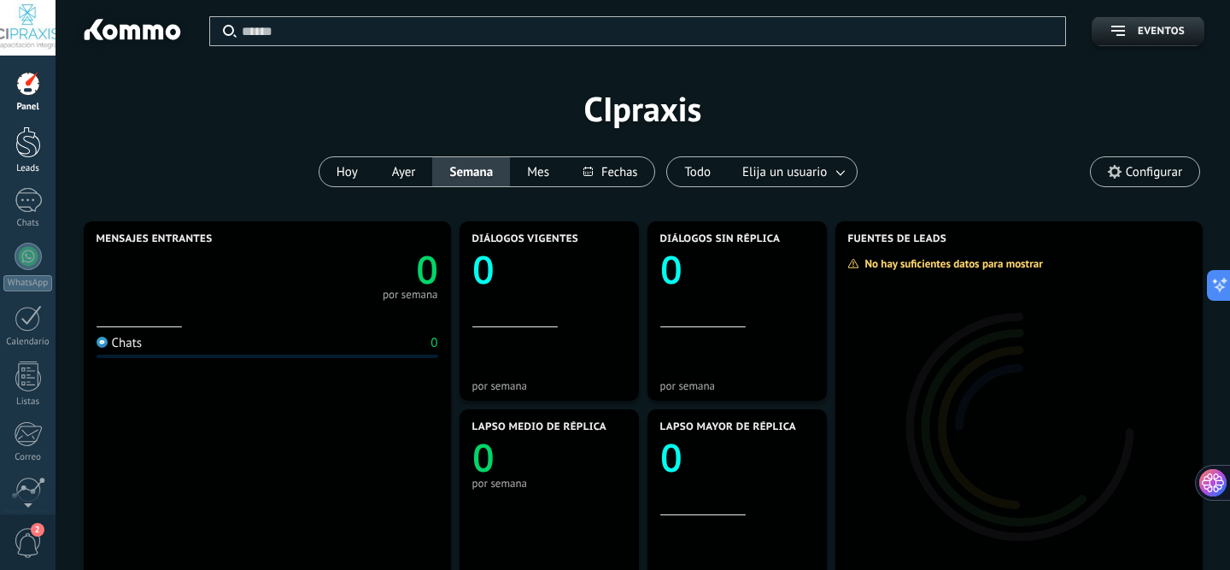
click at [31, 148] on div at bounding box center [28, 142] width 26 height 32
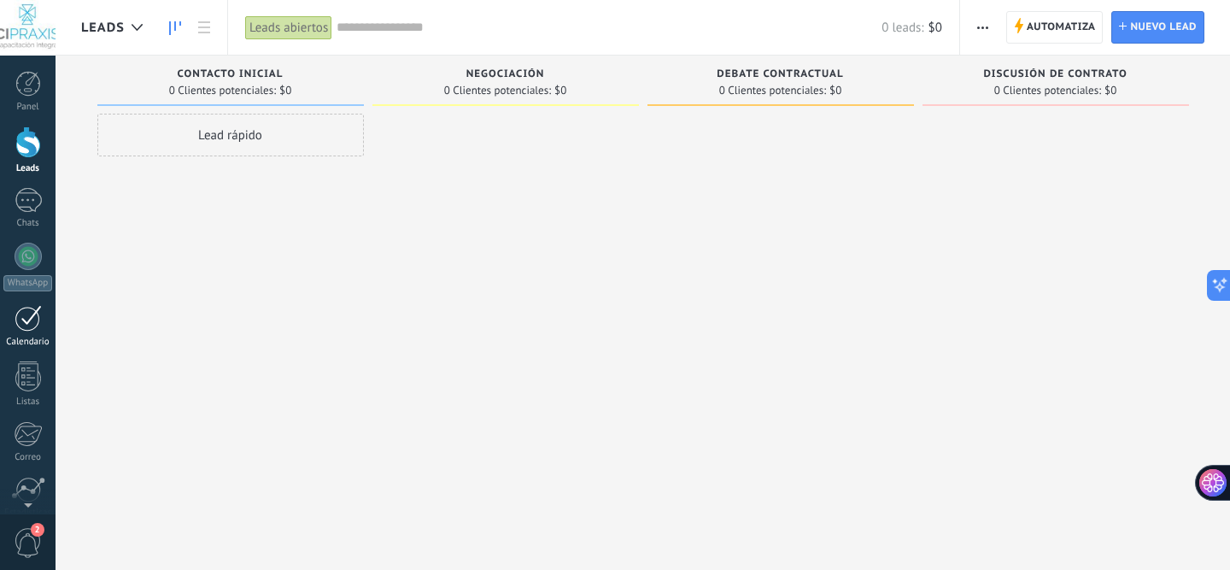
click at [21, 310] on div at bounding box center [28, 318] width 27 height 26
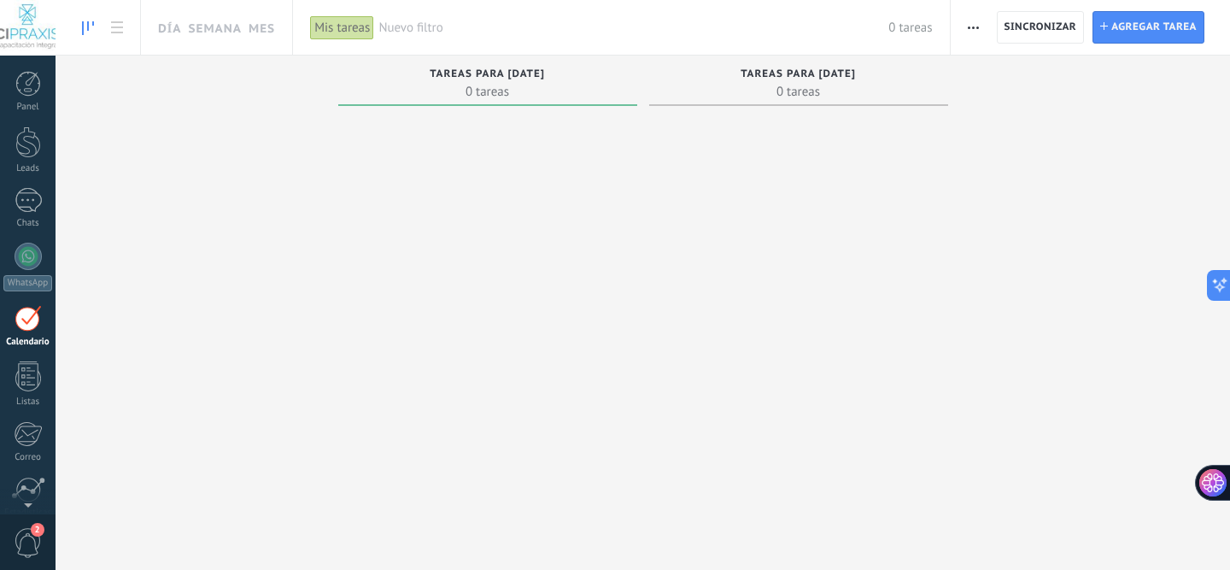
scroll to position [50, 0]
click at [29, 214] on div at bounding box center [28, 206] width 27 height 27
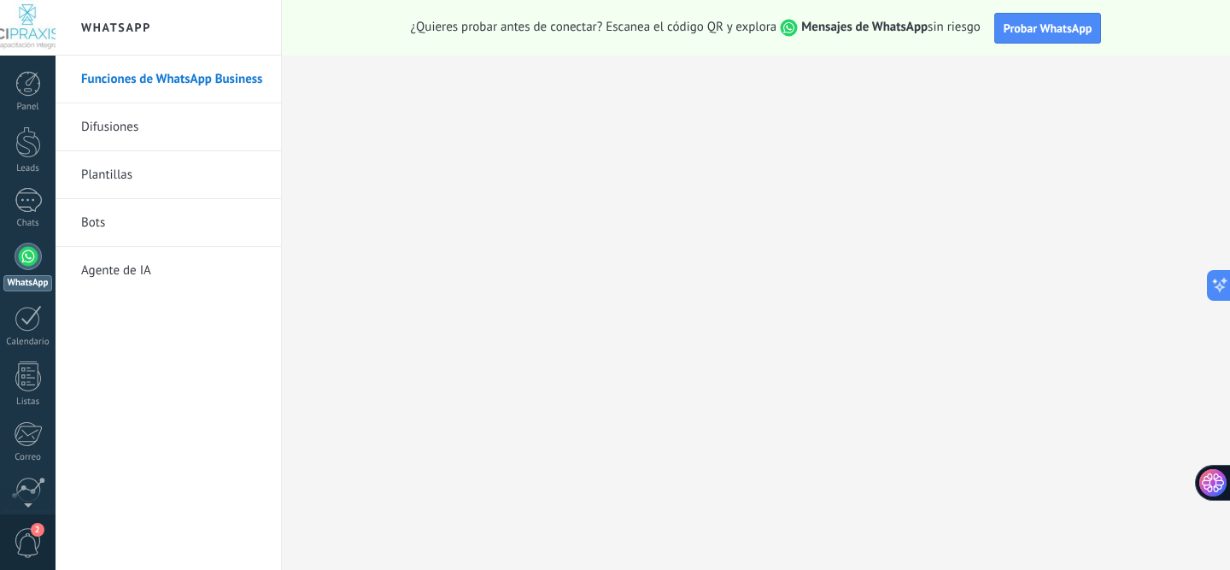
click at [124, 132] on link "Difusiones" at bounding box center [172, 127] width 183 height 48
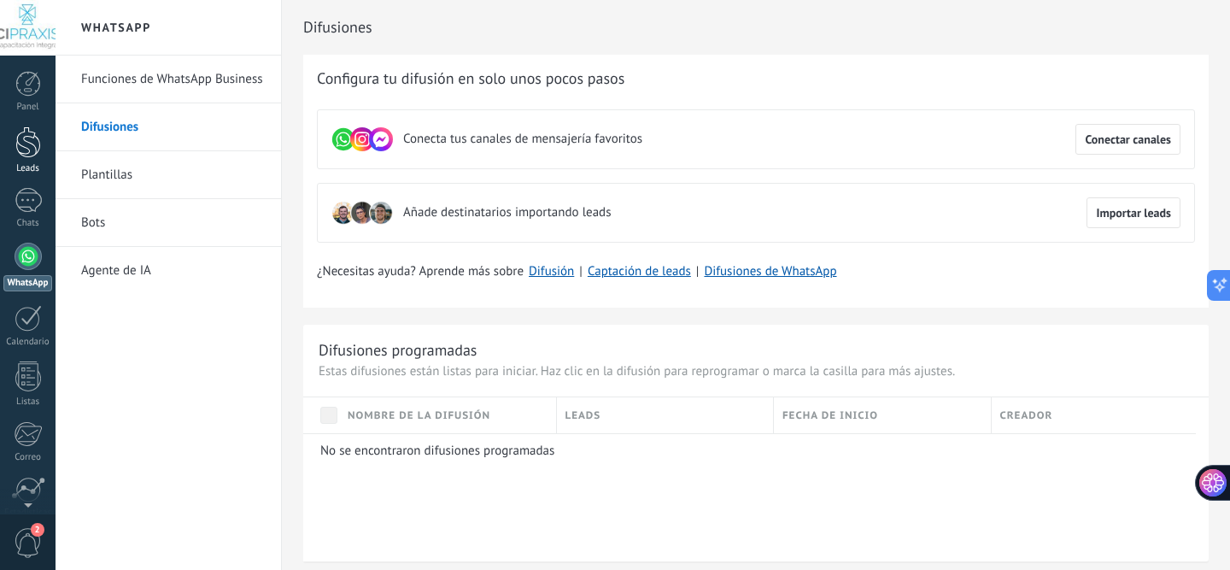
click at [31, 155] on div at bounding box center [28, 142] width 26 height 32
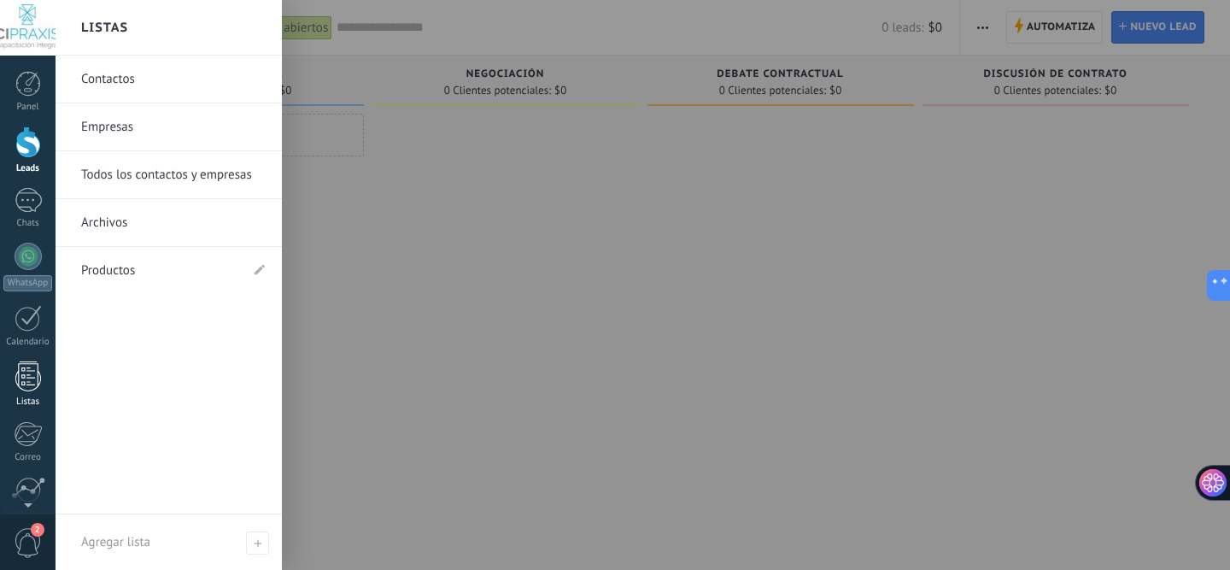
click at [28, 390] on div at bounding box center [28, 376] width 26 height 30
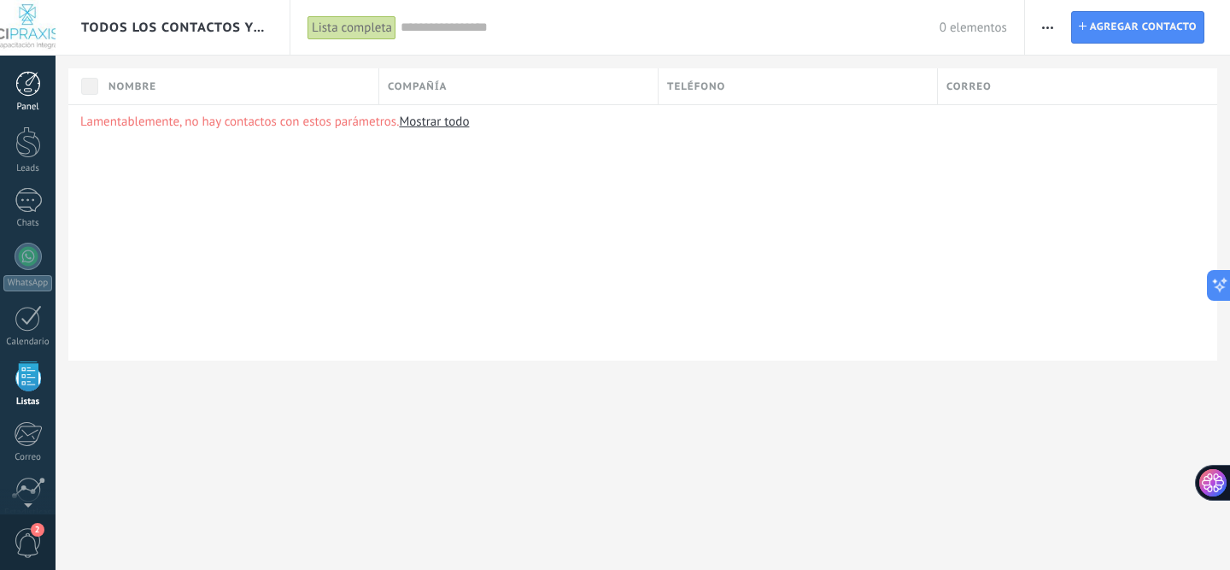
click at [30, 105] on div "Panel" at bounding box center [28, 107] width 50 height 11
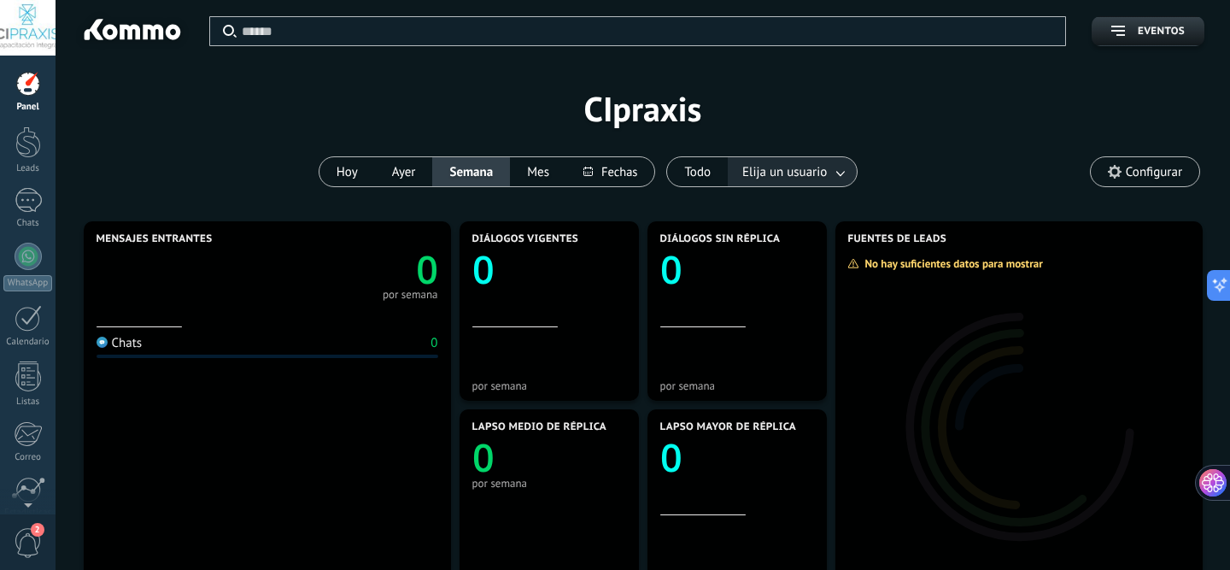
click at [834, 173] on link at bounding box center [841, 172] width 31 height 28
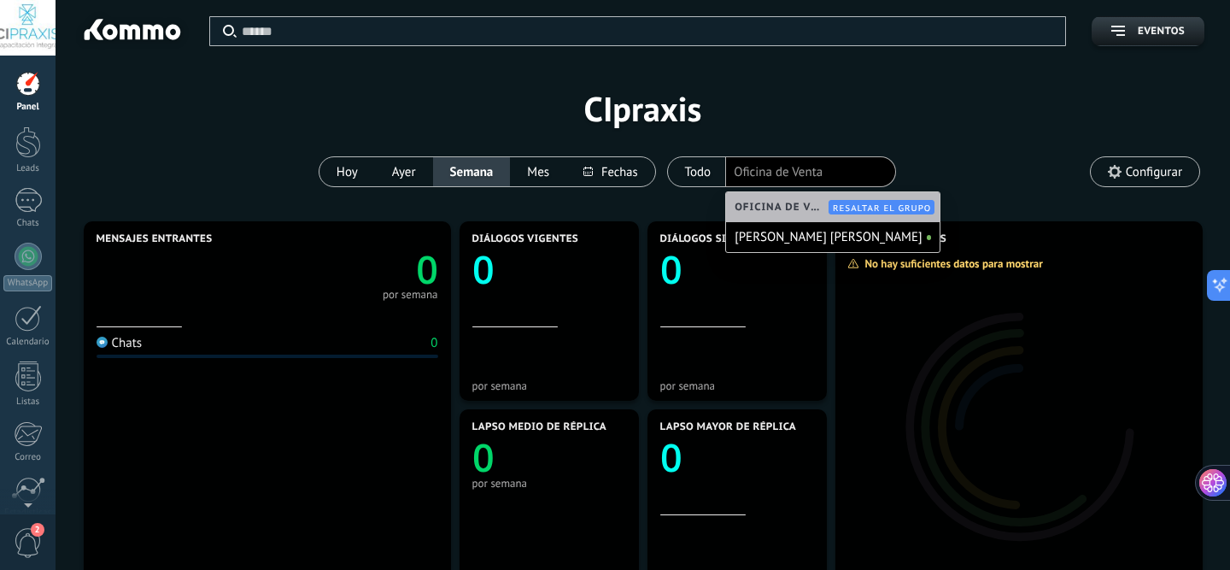
click at [950, 161] on div "Aplicar Eventos CIpraxis [DATE] [DATE] Semana Mes Todo Elija un usuario Oficina…" at bounding box center [643, 108] width 1124 height 217
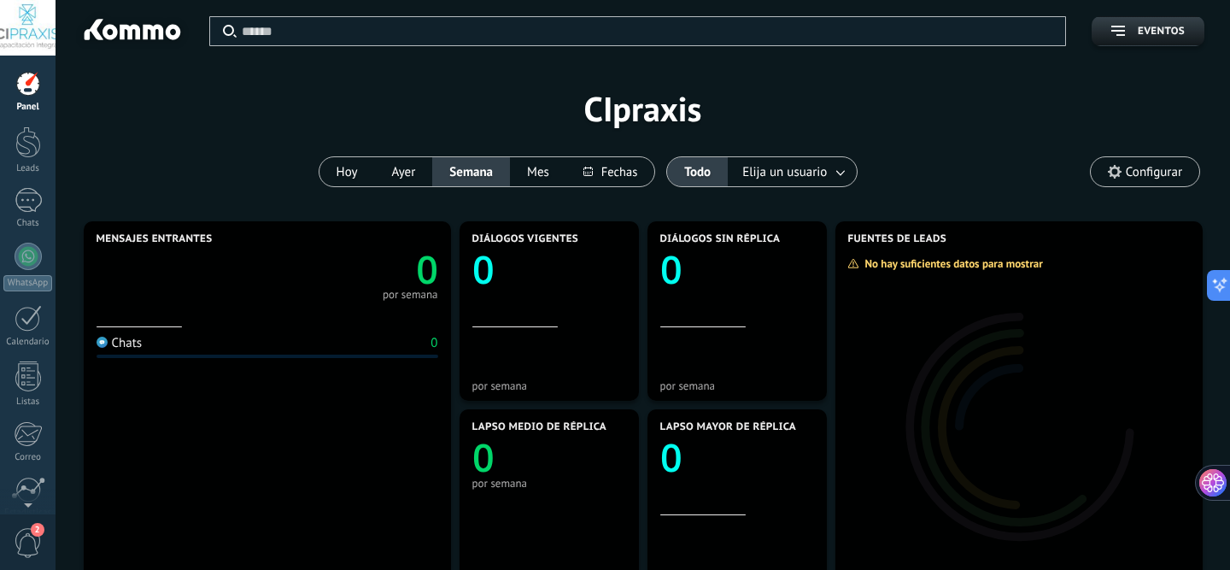
click at [1124, 174] on span "Configurar" at bounding box center [1145, 171] width 109 height 29
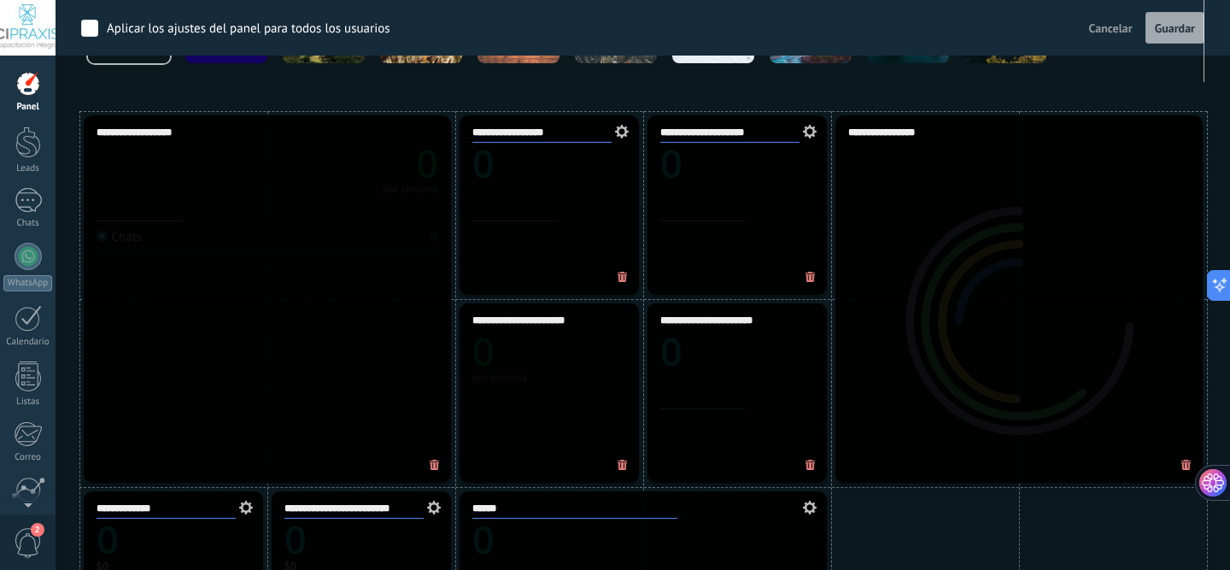
scroll to position [461, 0]
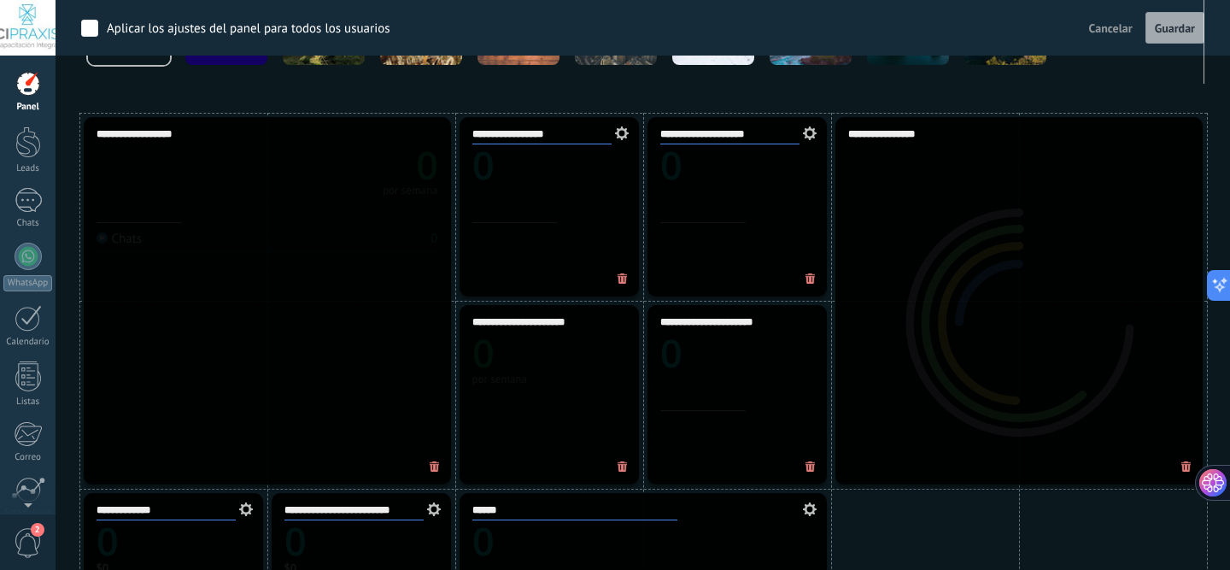
click at [623, 131] on icon at bounding box center [619, 133] width 19 height 14
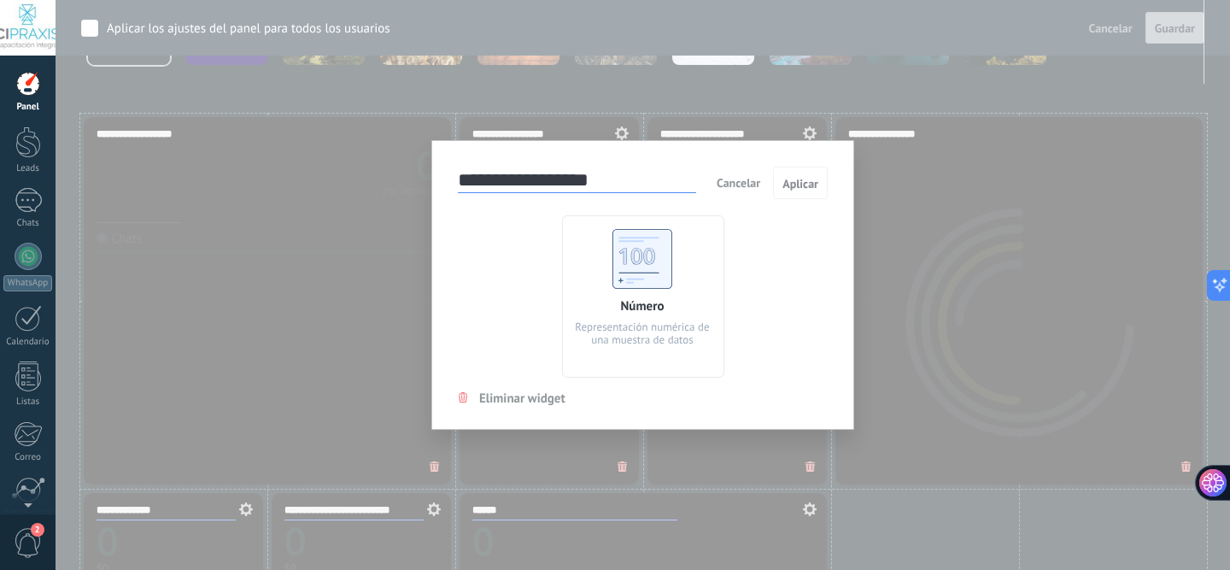
click at [892, 236] on div "**********" at bounding box center [643, 285] width 1175 height 570
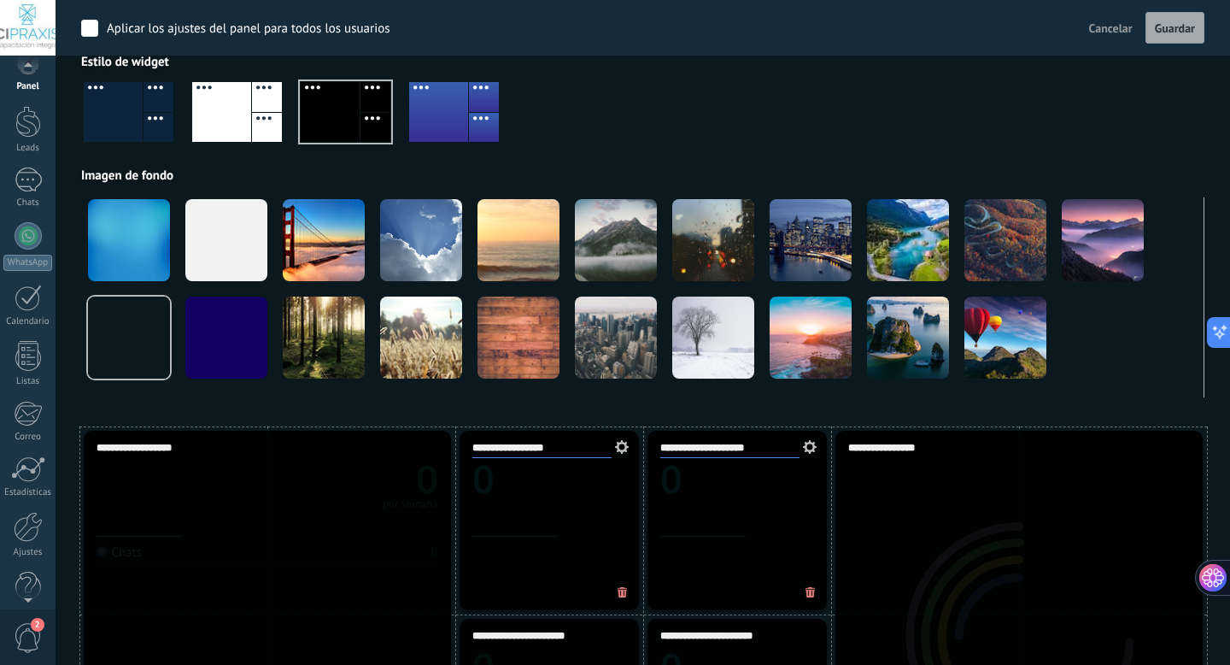
scroll to position [46, 0]
click at [26, 637] on span "2" at bounding box center [28, 638] width 29 height 30
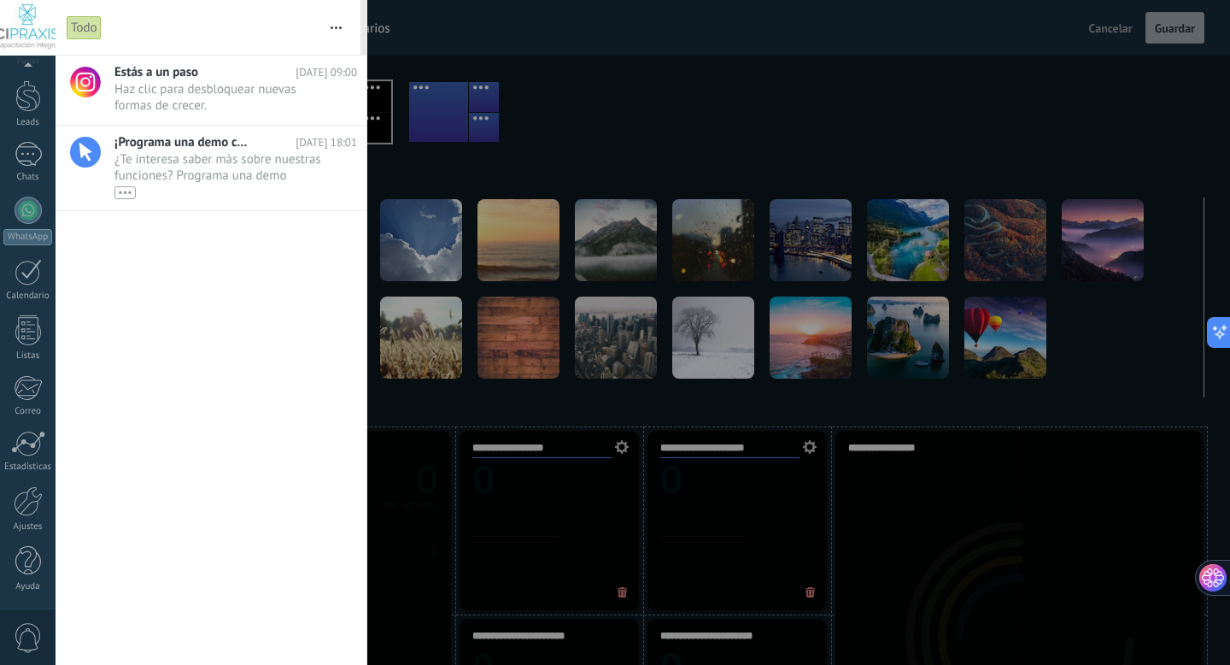
scroll to position [0, 0]
click at [21, 243] on link "WhatsApp" at bounding box center [28, 267] width 56 height 49
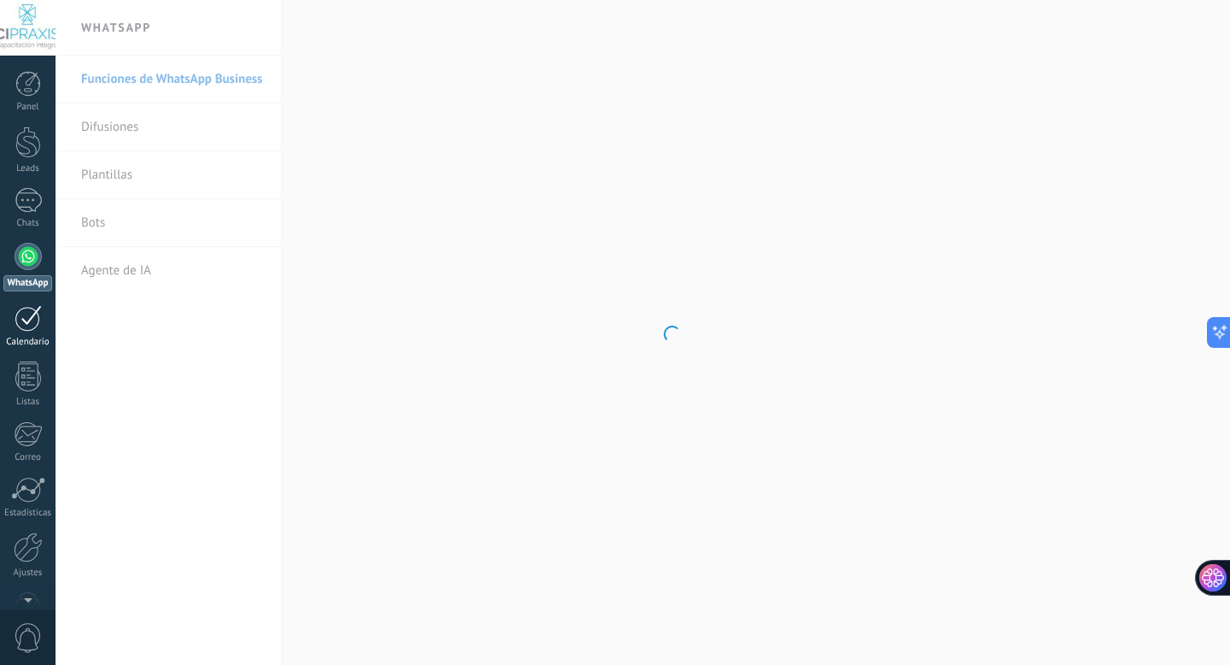
click at [23, 318] on div at bounding box center [28, 318] width 27 height 26
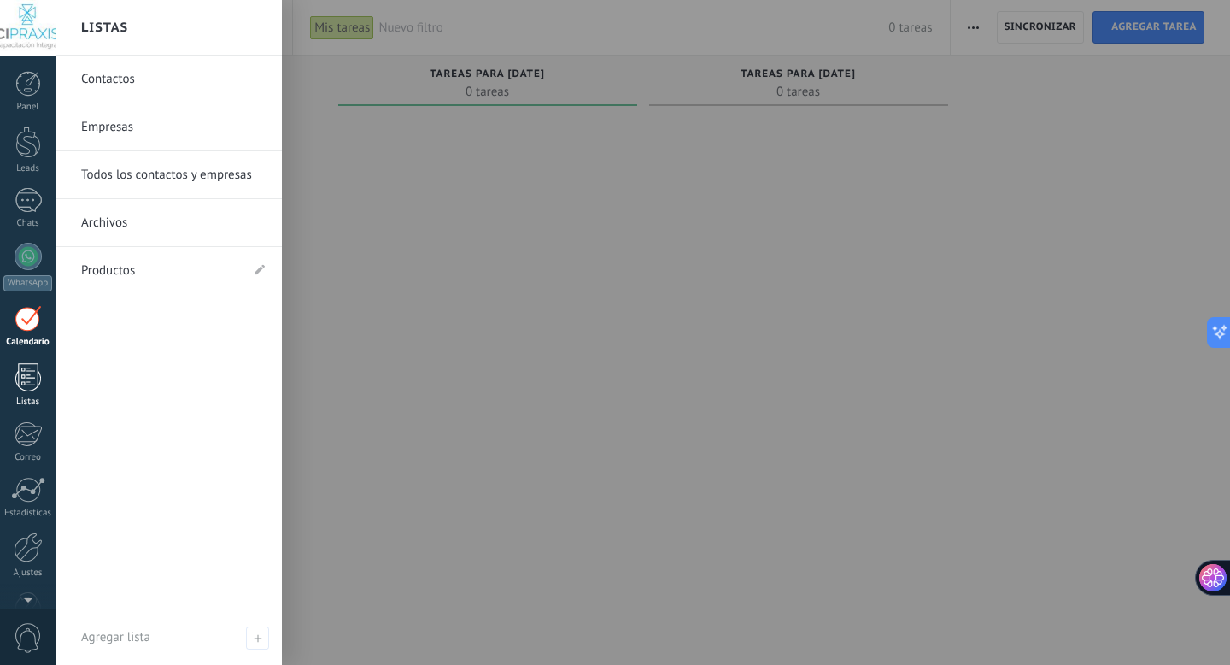
click at [30, 379] on div at bounding box center [28, 376] width 26 height 30
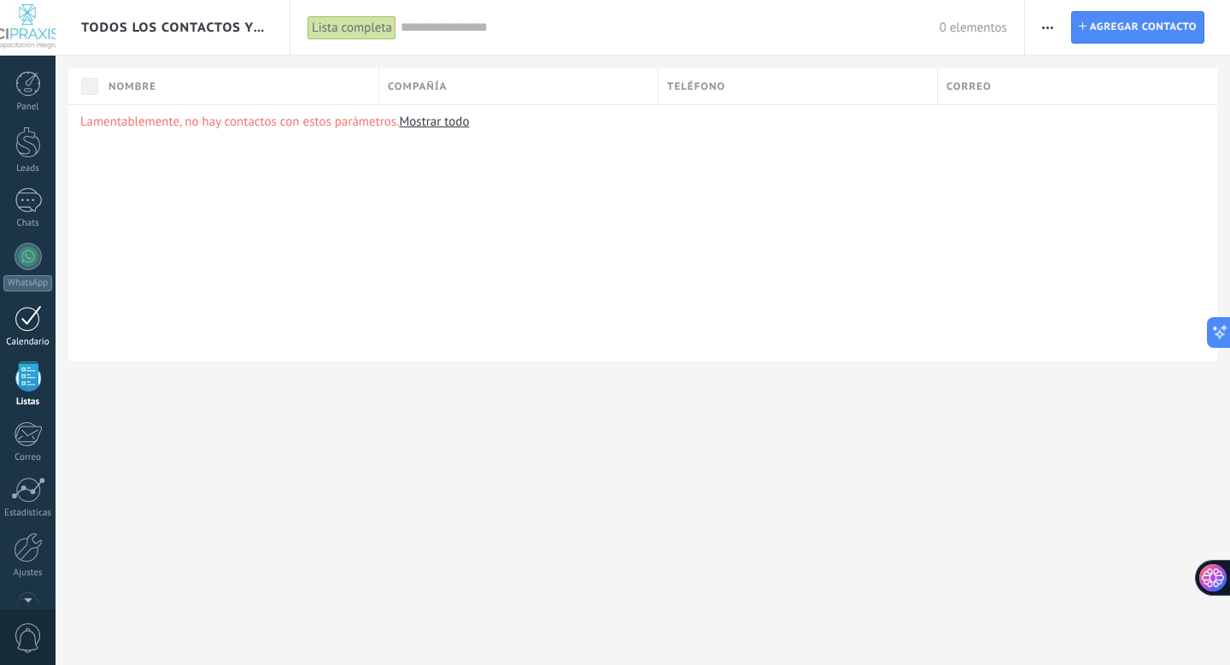
click at [32, 320] on div at bounding box center [28, 318] width 27 height 26
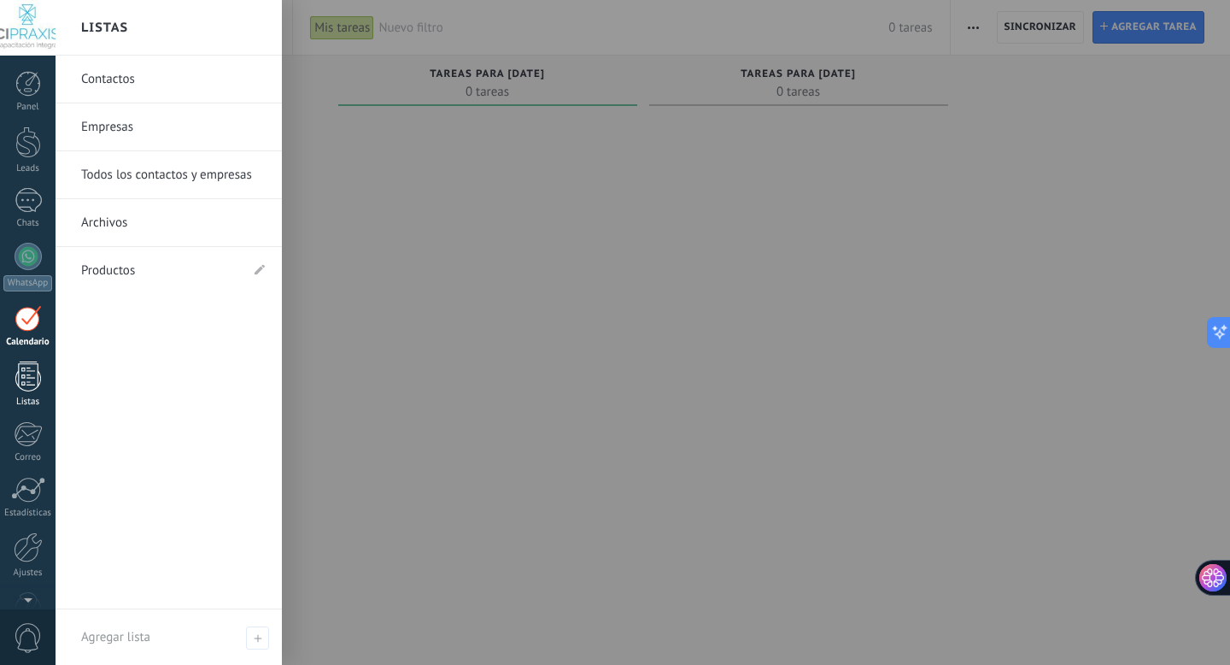
click at [27, 363] on div at bounding box center [28, 376] width 26 height 30
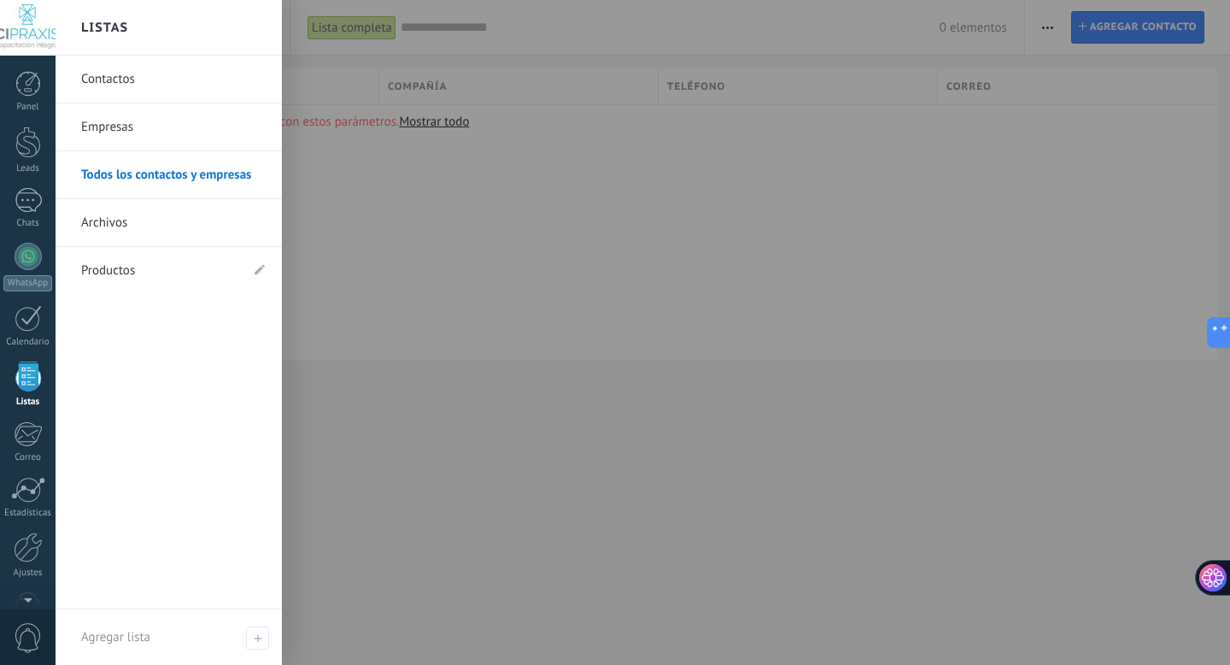
click at [116, 73] on link "Contactos" at bounding box center [173, 80] width 184 height 48
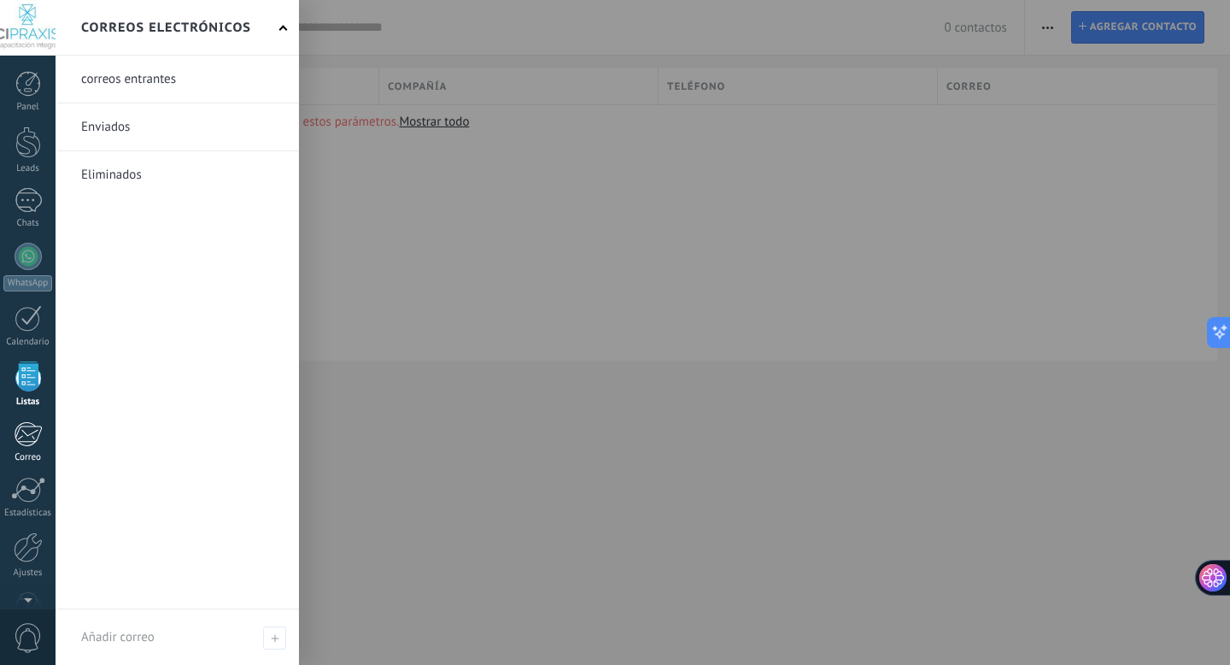
click at [30, 449] on link "Correo" at bounding box center [28, 442] width 56 height 42
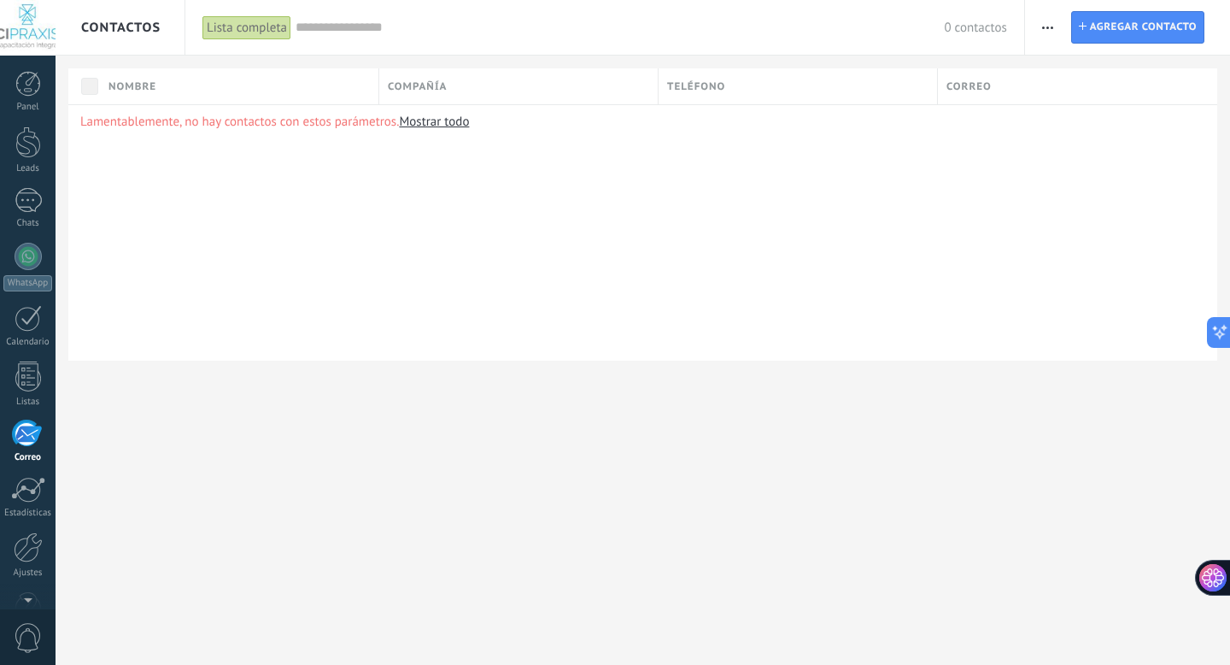
scroll to position [46, 0]
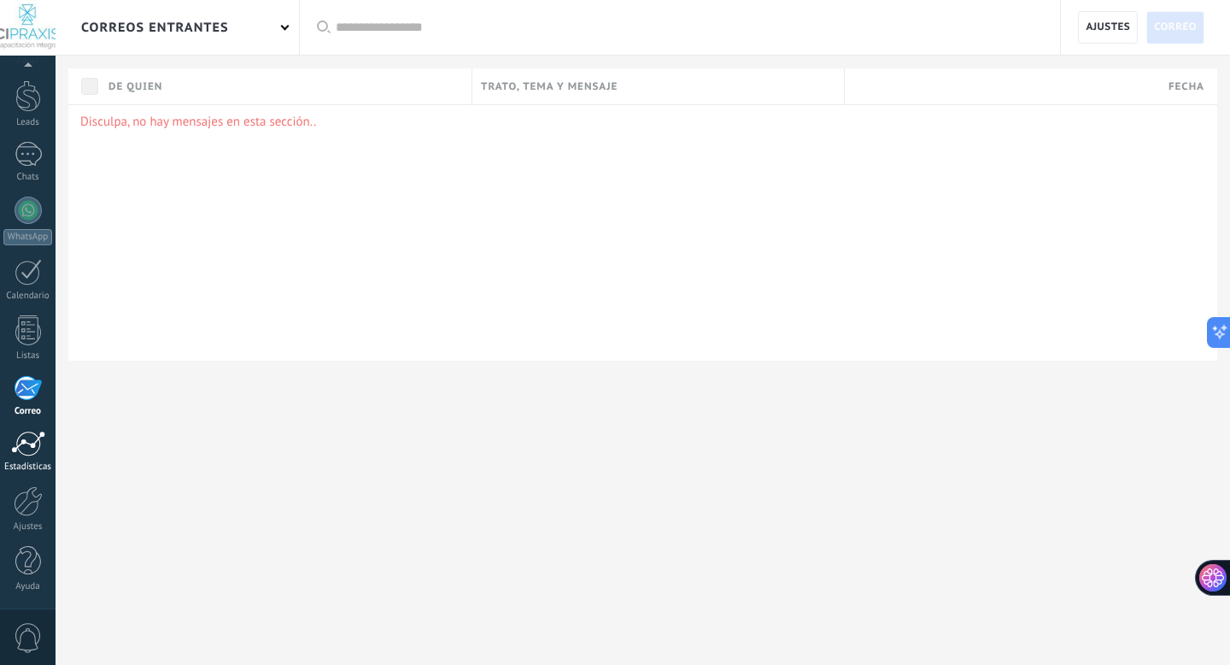
click at [31, 433] on div at bounding box center [28, 444] width 34 height 26
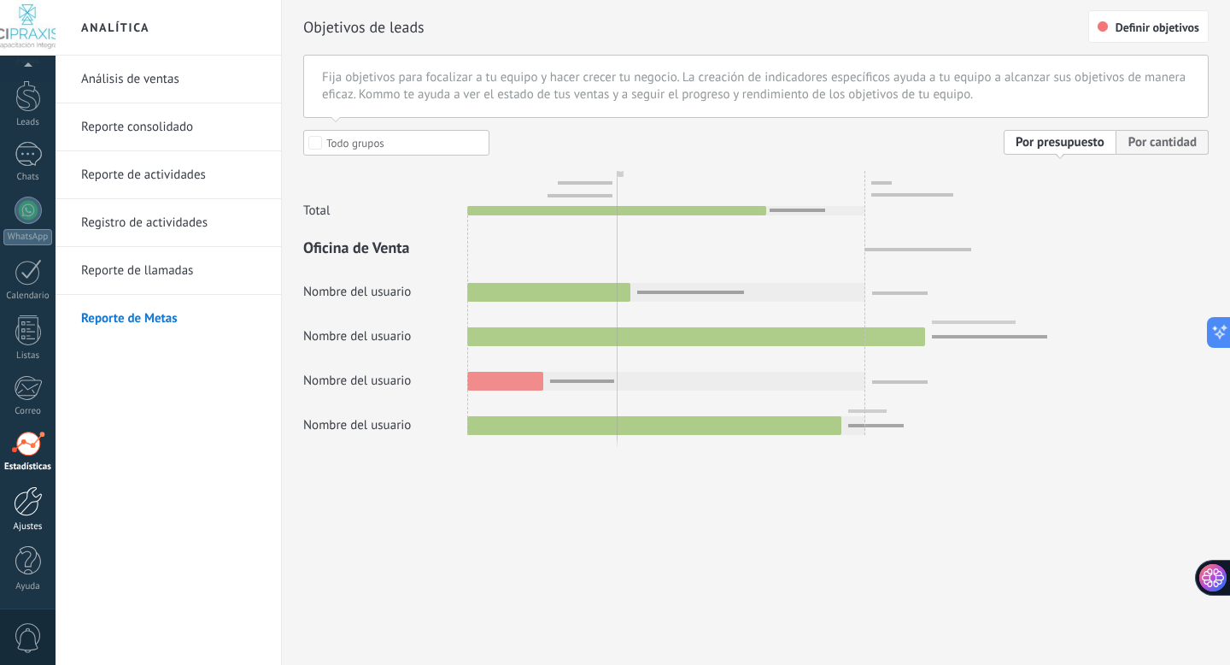
click at [27, 517] on link "Ajustes" at bounding box center [28, 509] width 56 height 46
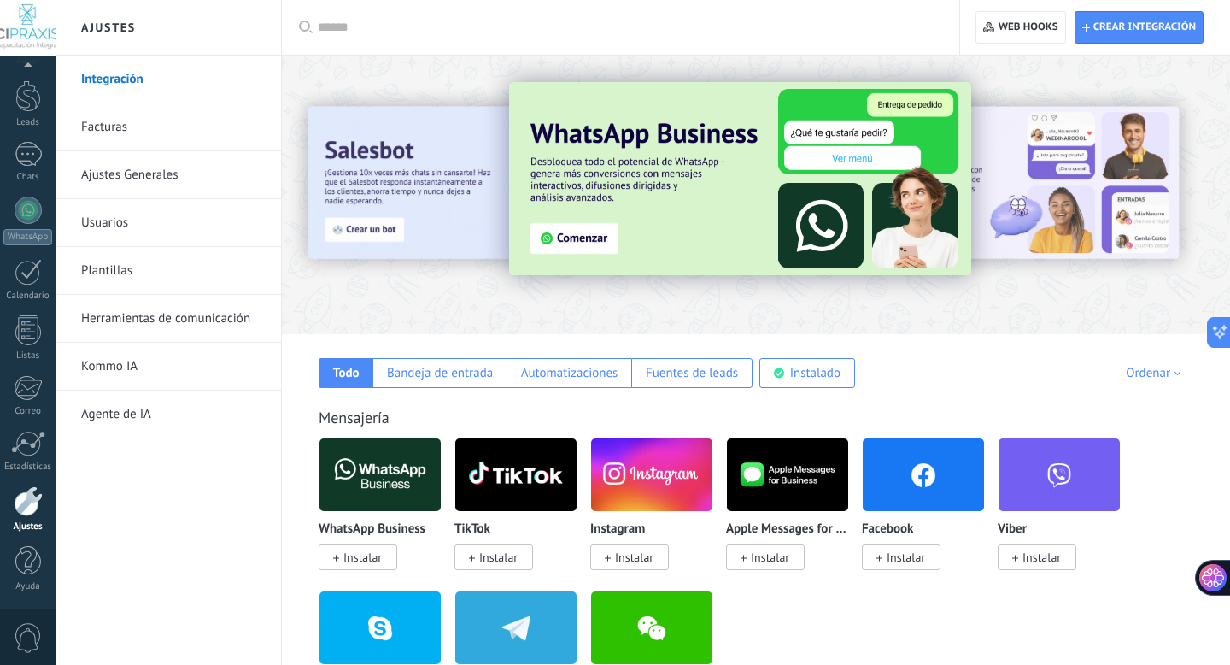
click at [111, 85] on link "Integración" at bounding box center [172, 80] width 183 height 48
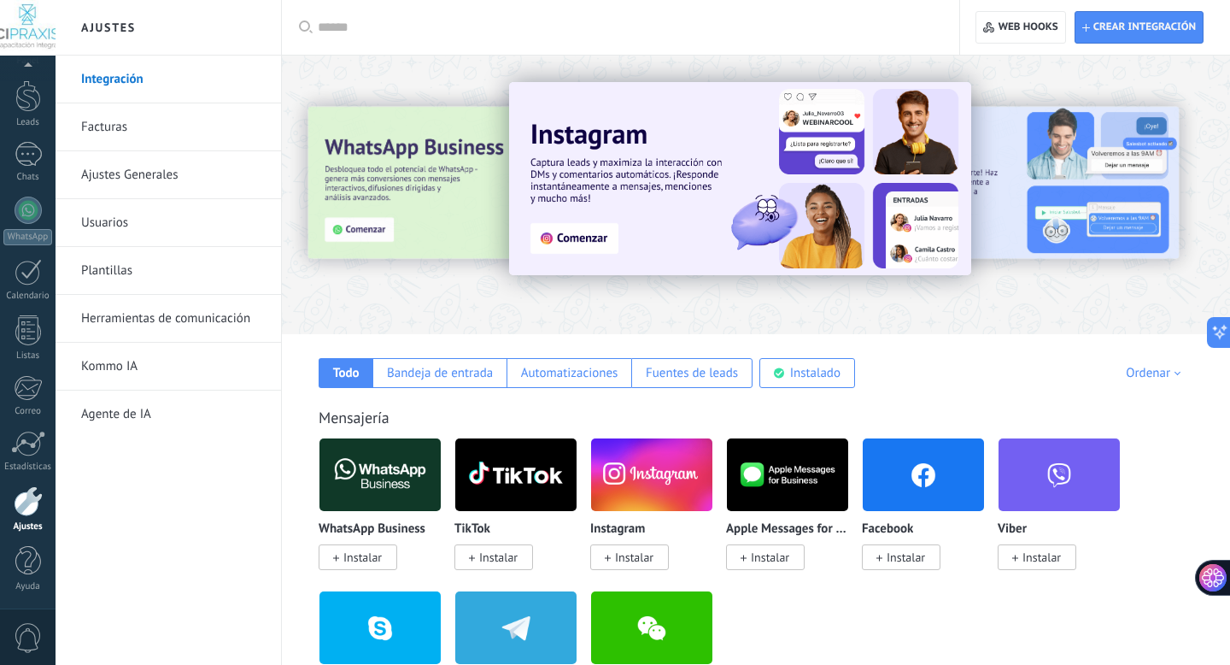
click at [353, 556] on span "Instalar" at bounding box center [362, 556] width 38 height 15
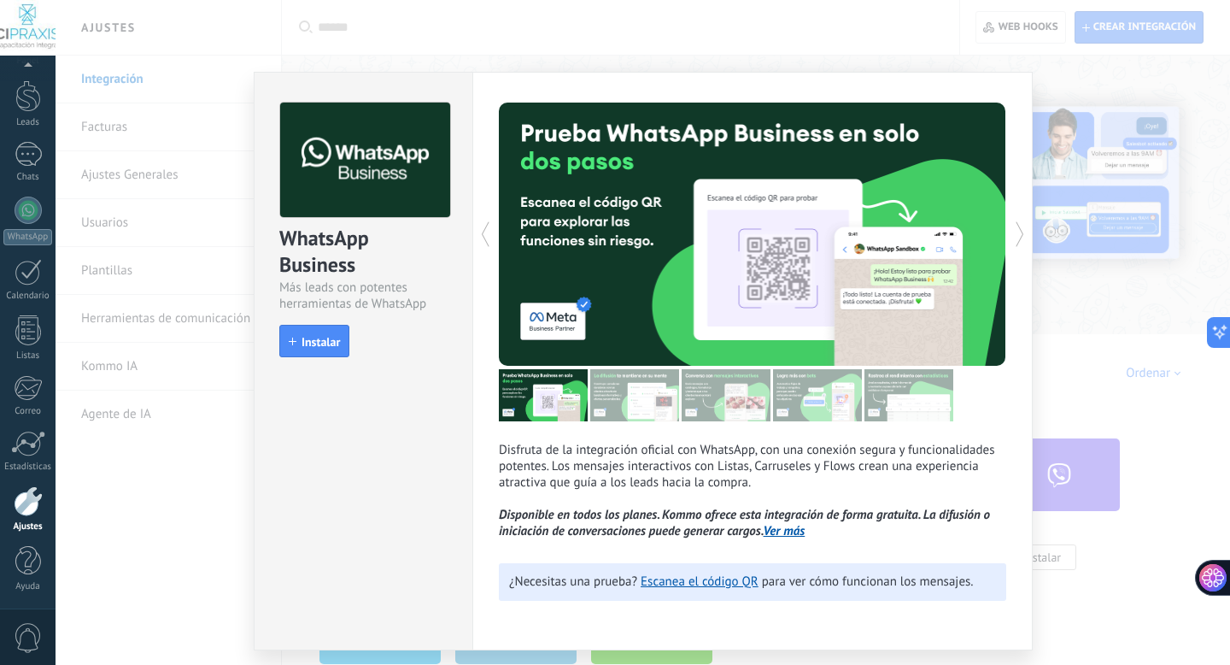
click at [800, 22] on div "WhatsApp Business Más leads con potentes herramientas de WhatsApp install Insta…" at bounding box center [643, 332] width 1175 height 665
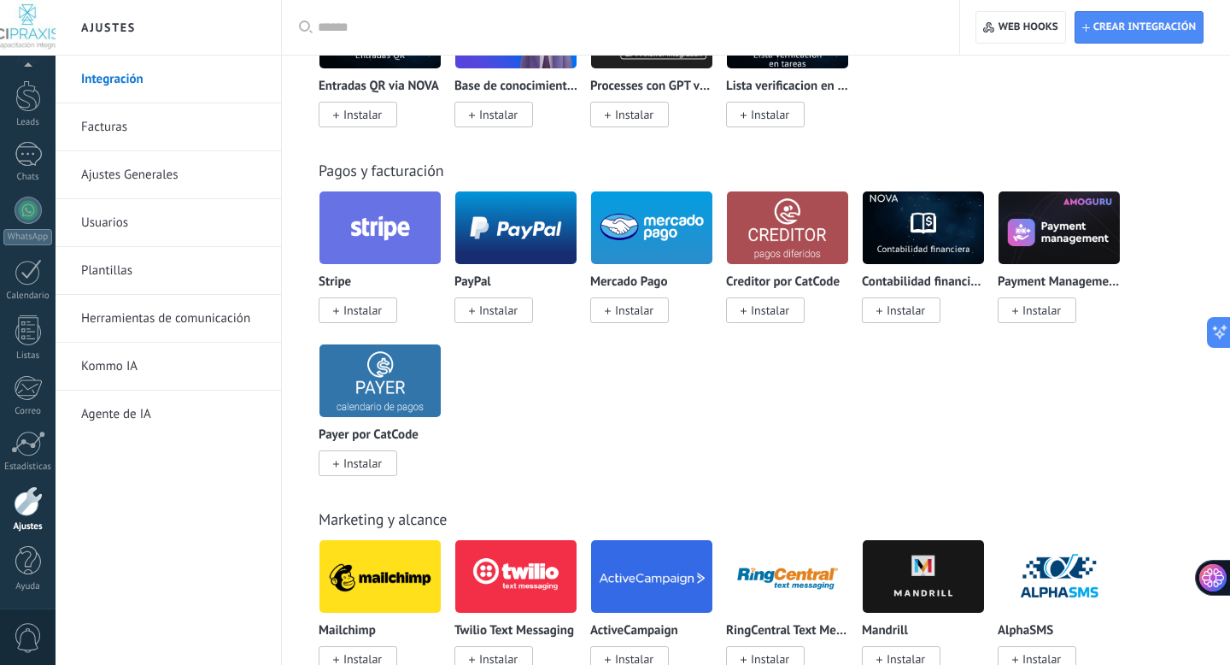
scroll to position [3160, 0]
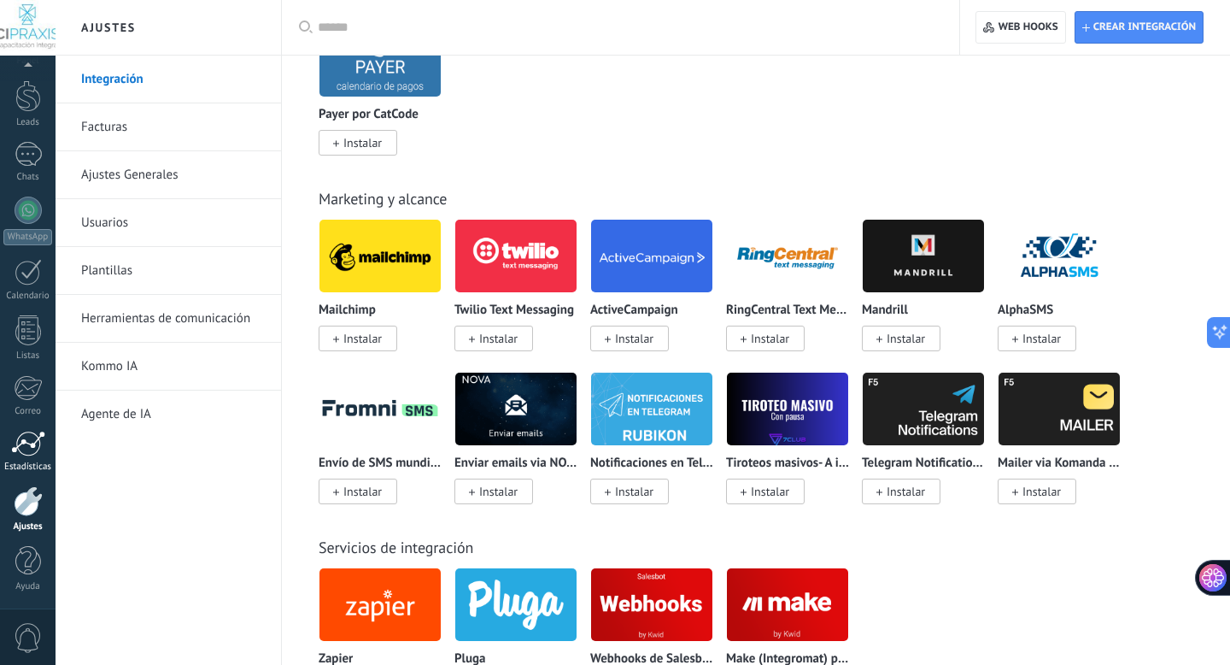
click at [32, 438] on div at bounding box center [28, 444] width 34 height 26
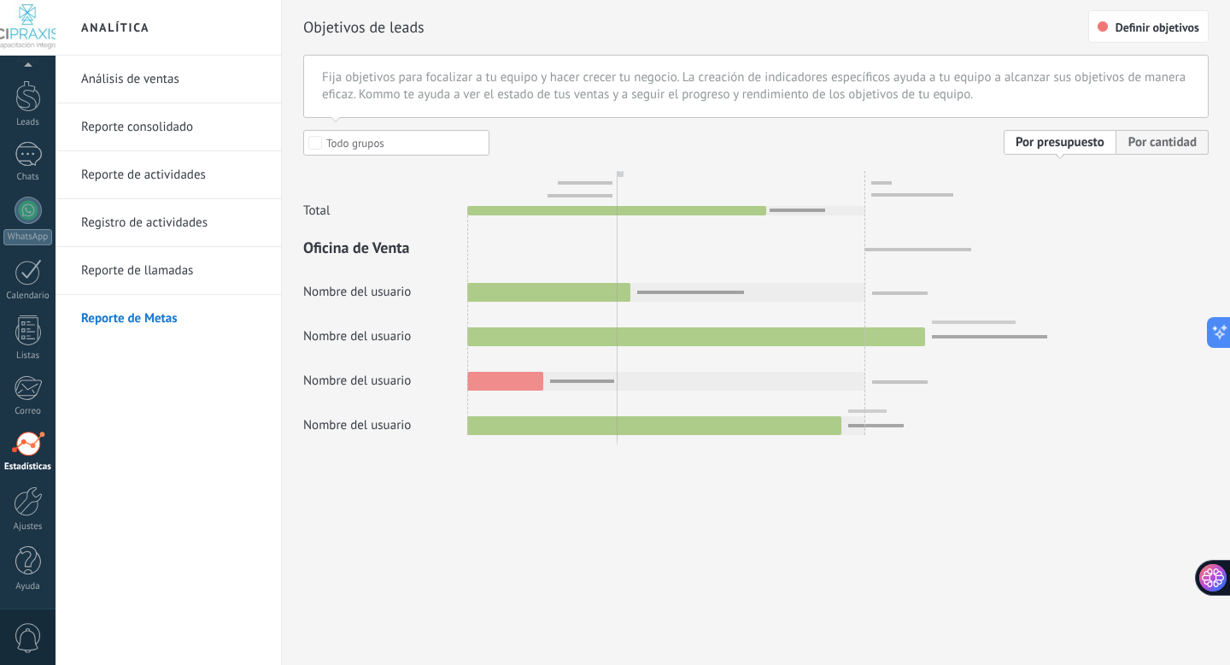
scroll to position [41, 0]
click at [33, 18] on div at bounding box center [28, 28] width 56 height 56
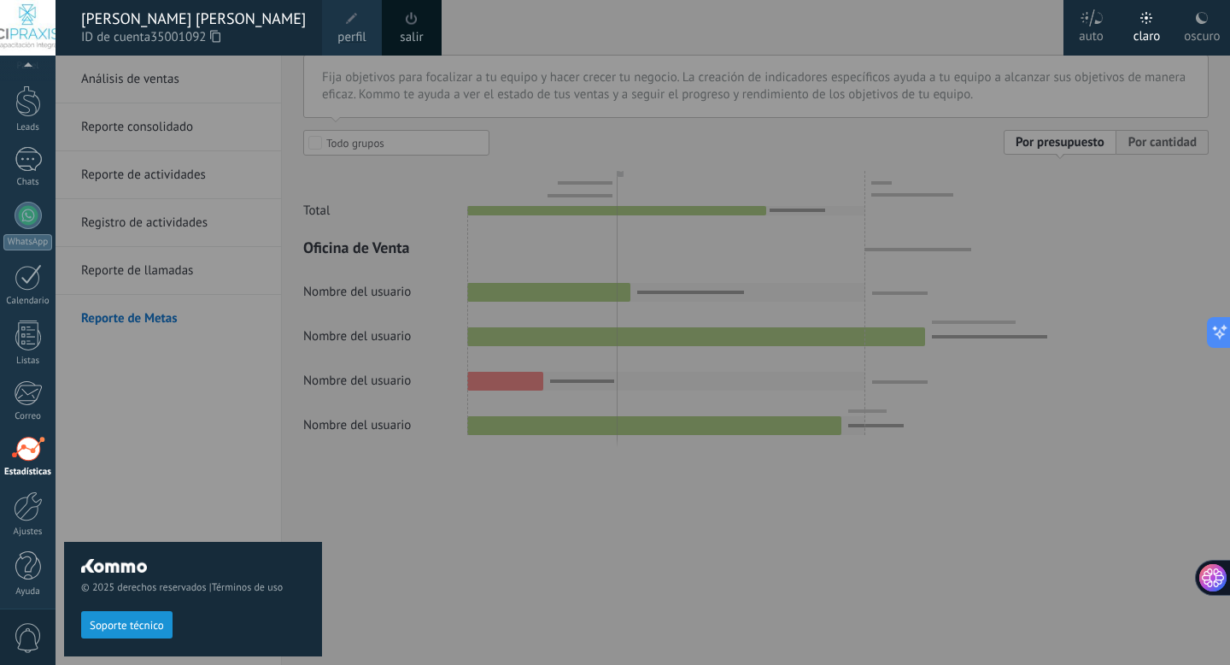
scroll to position [46, 0]
click at [1201, 29] on div "oscuro" at bounding box center [1202, 33] width 36 height 44
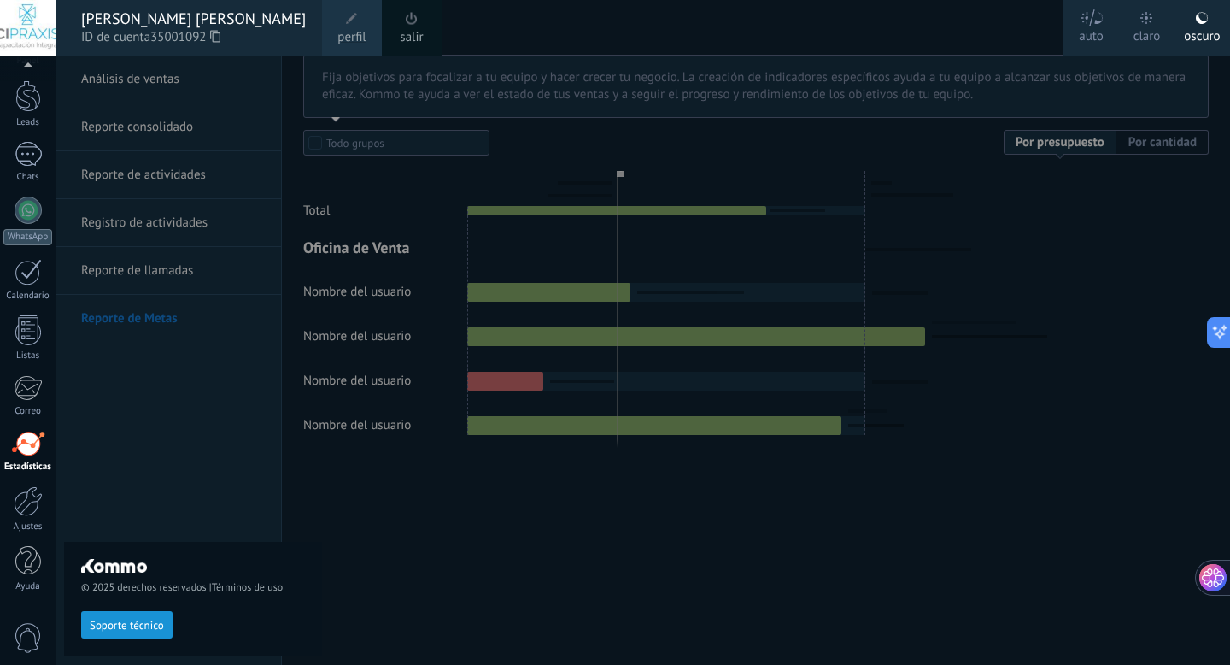
click at [1032, 368] on div at bounding box center [671, 332] width 1230 height 665
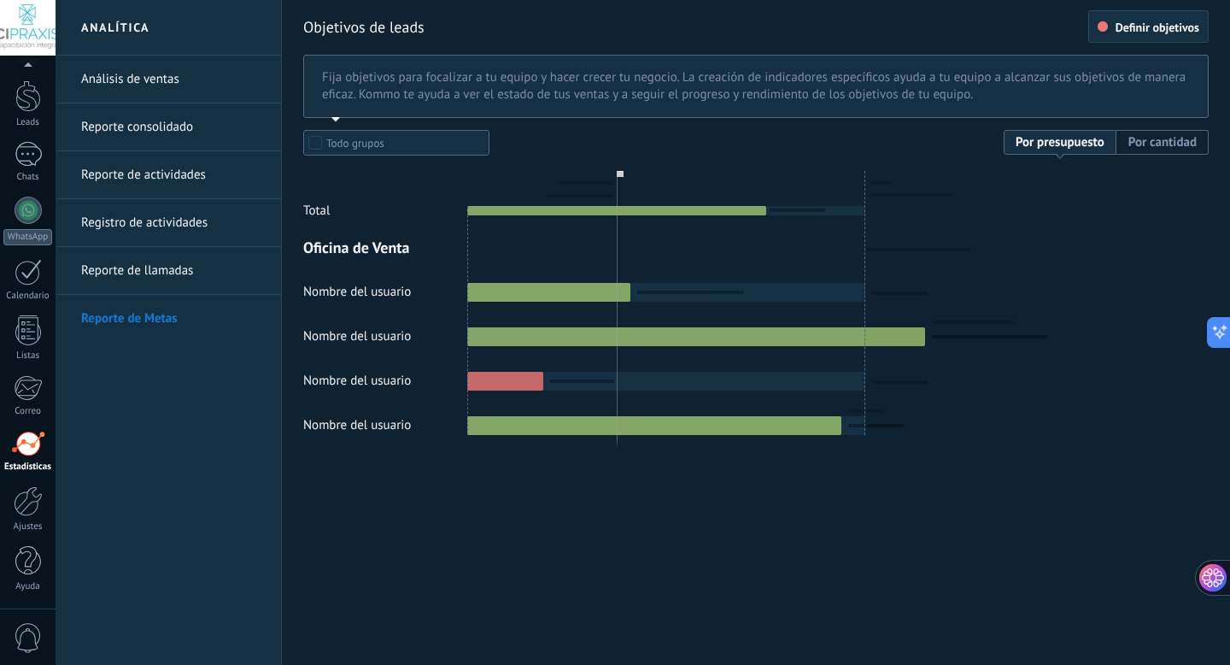
scroll to position [0, 0]
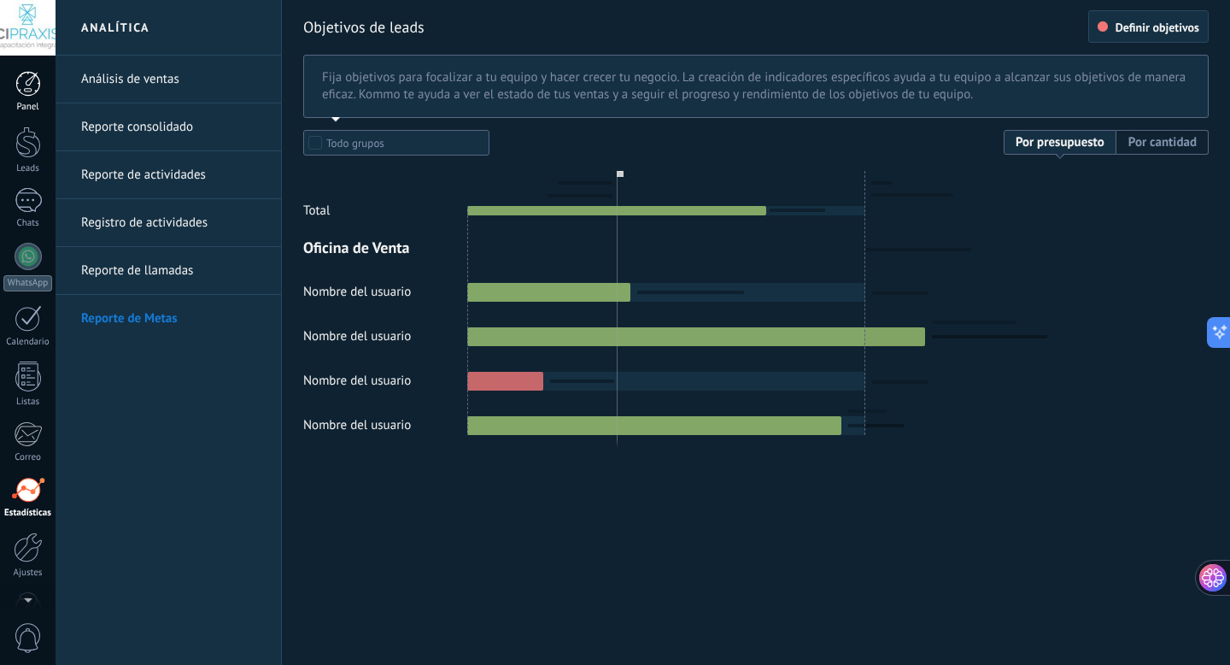
click at [26, 102] on div "Panel" at bounding box center [28, 107] width 50 height 11
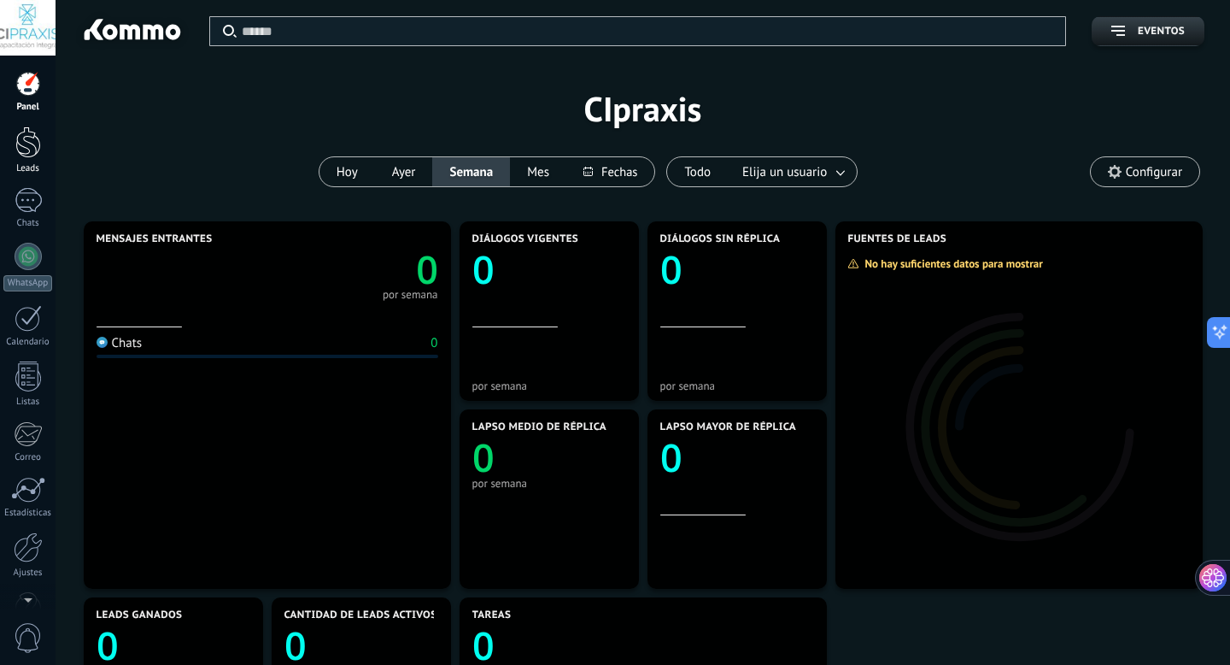
click at [27, 152] on div at bounding box center [28, 142] width 26 height 32
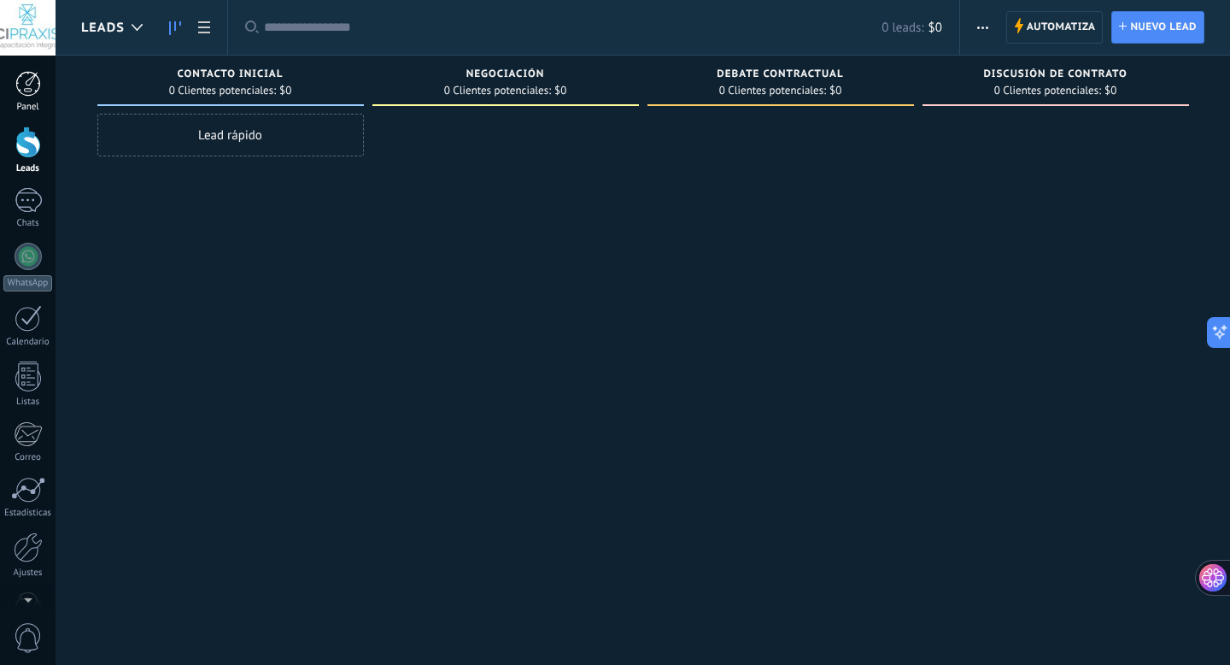
click at [32, 99] on link "Panel" at bounding box center [28, 92] width 56 height 42
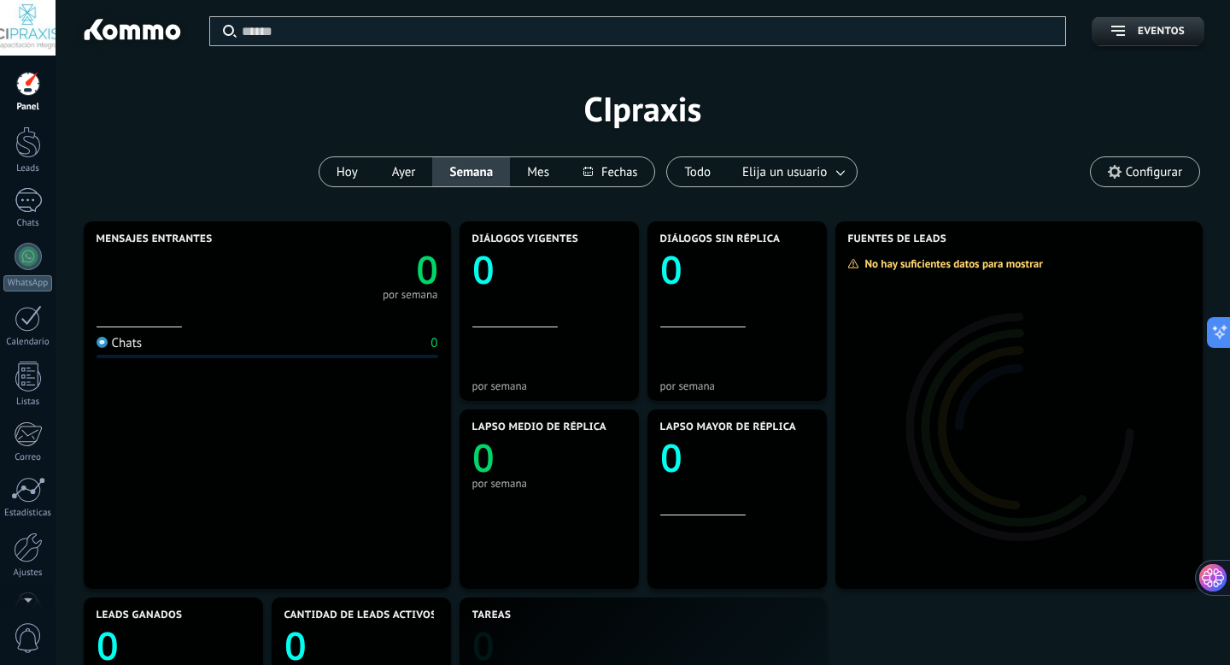
click at [26, 32] on div at bounding box center [28, 28] width 56 height 56
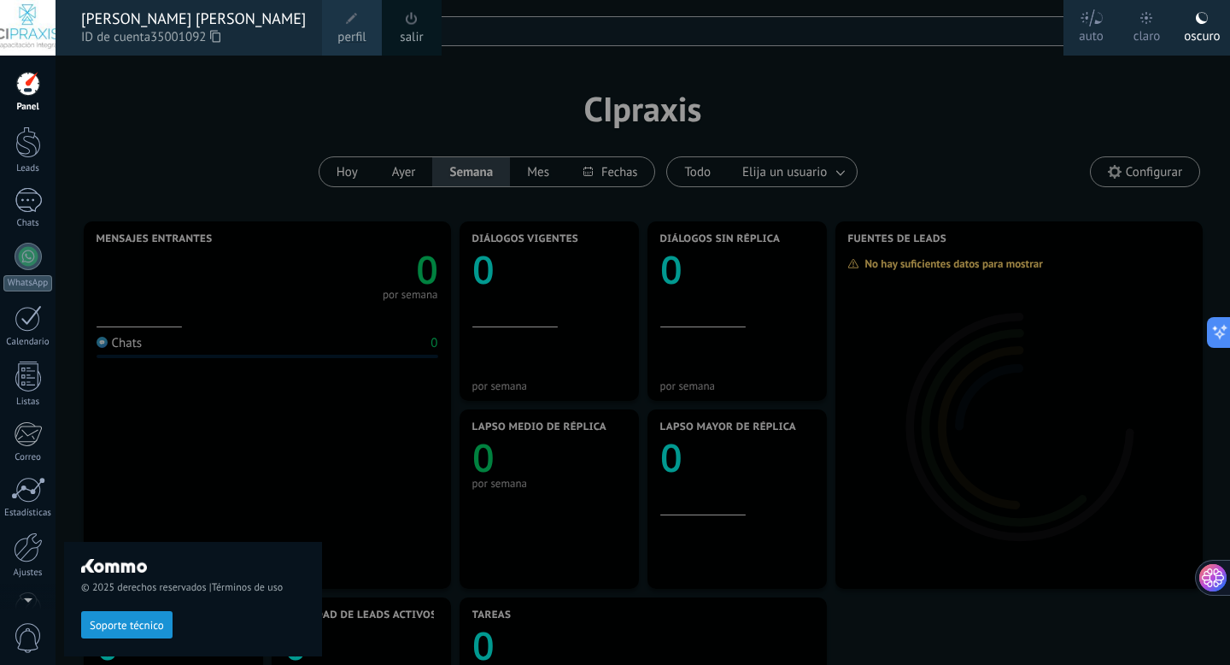
click at [344, 36] on span "perfil" at bounding box center [351, 37] width 28 height 19
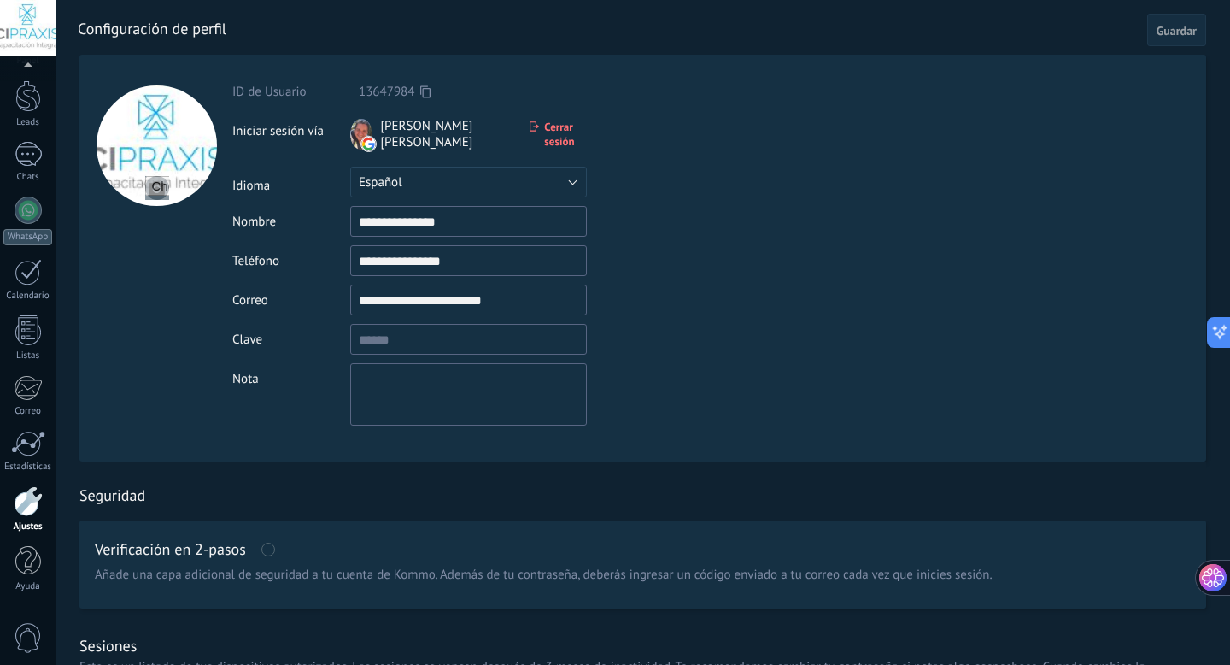
click at [1166, 29] on span "Guardar" at bounding box center [1177, 31] width 40 height 12
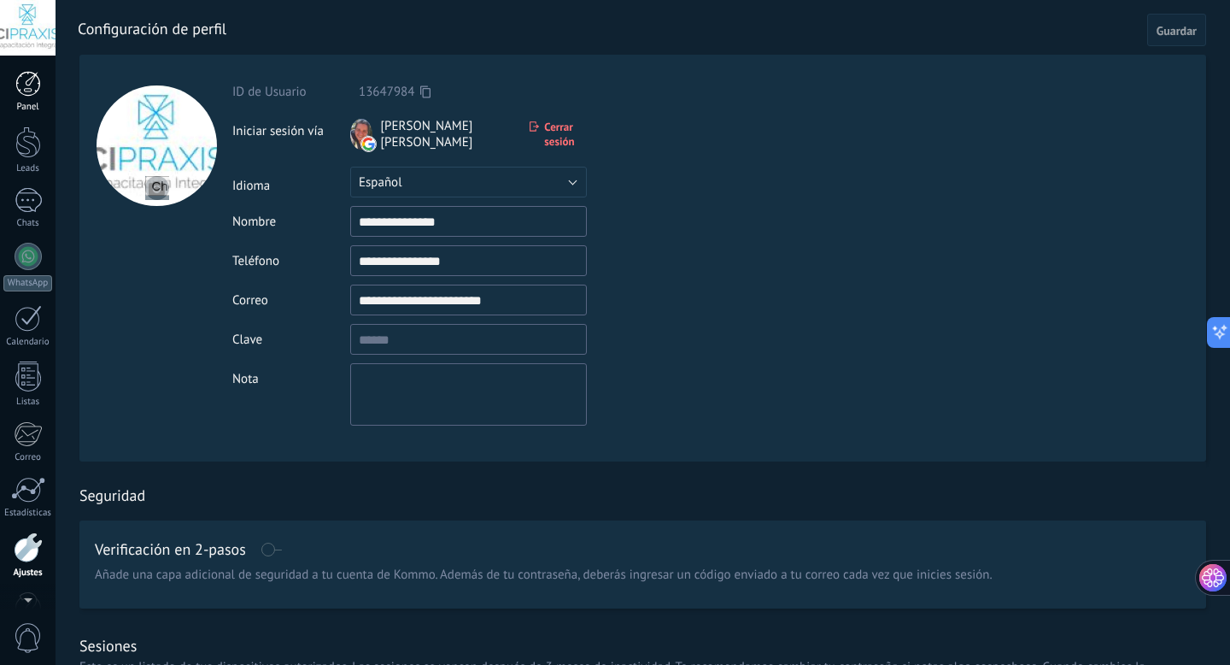
click at [26, 87] on div at bounding box center [28, 84] width 26 height 26
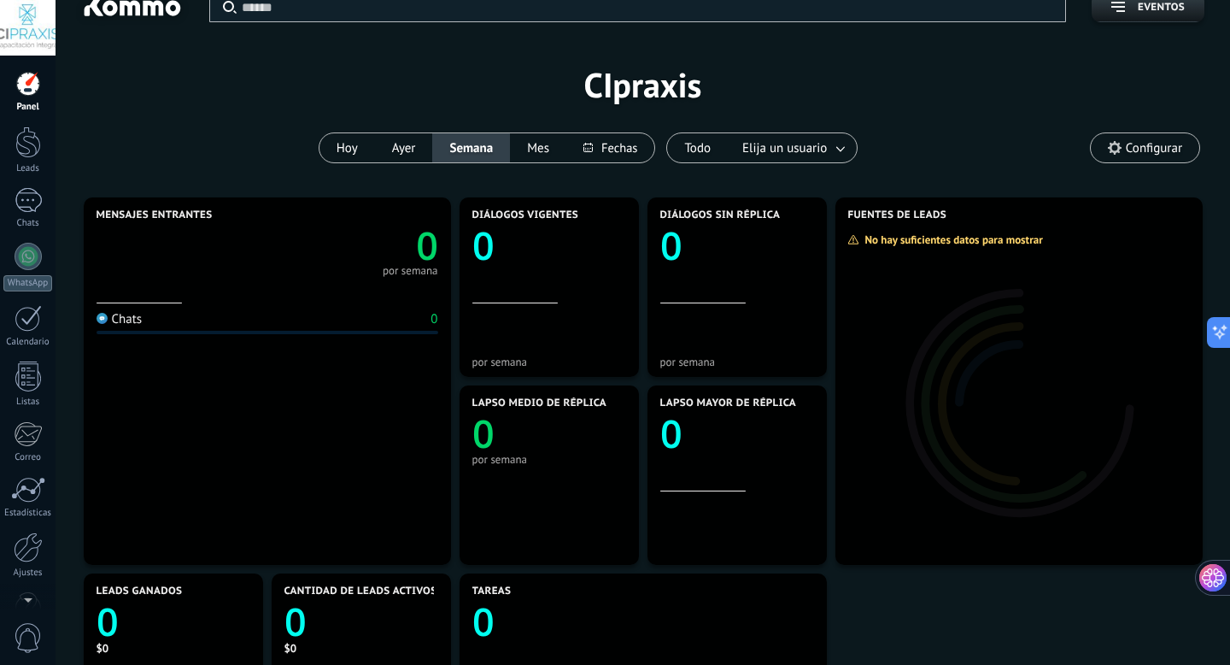
scroll to position [28, 0]
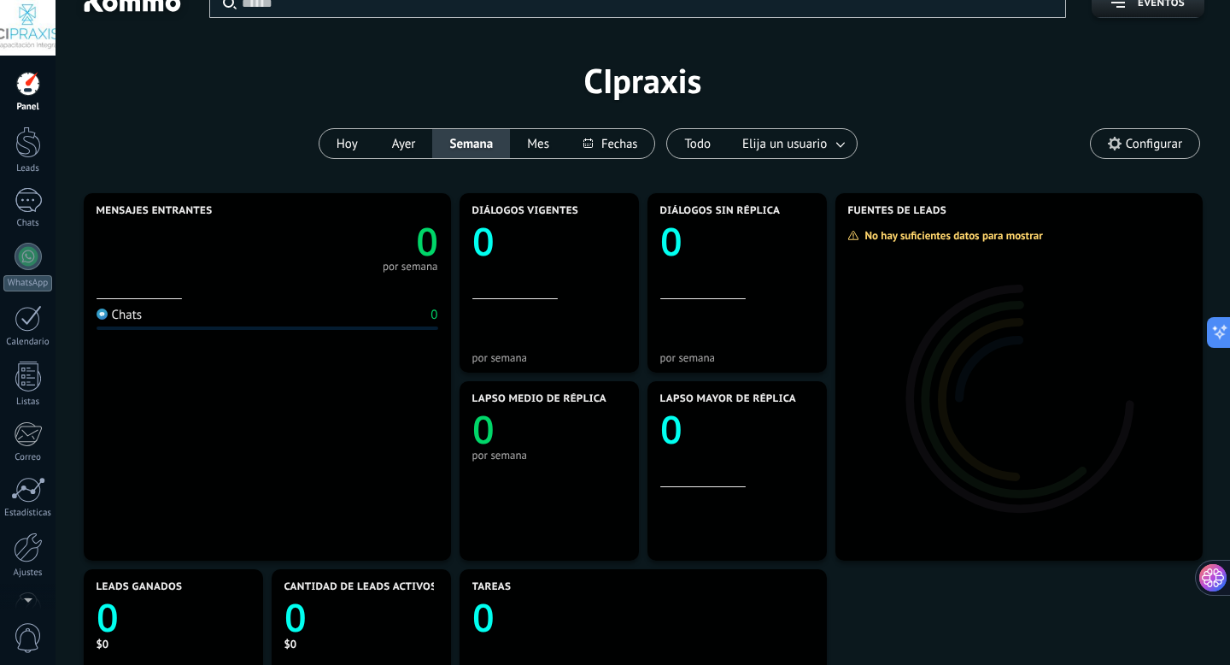
click at [1153, 144] on span "Configurar" at bounding box center [1154, 144] width 56 height 15
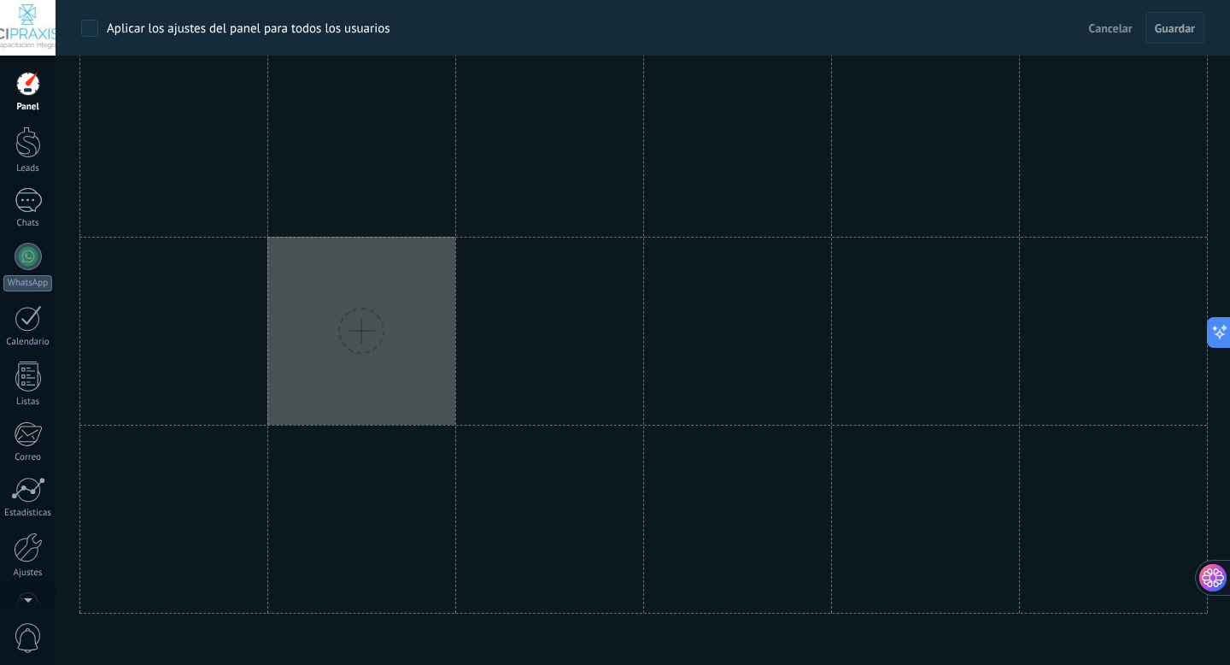
scroll to position [911, 0]
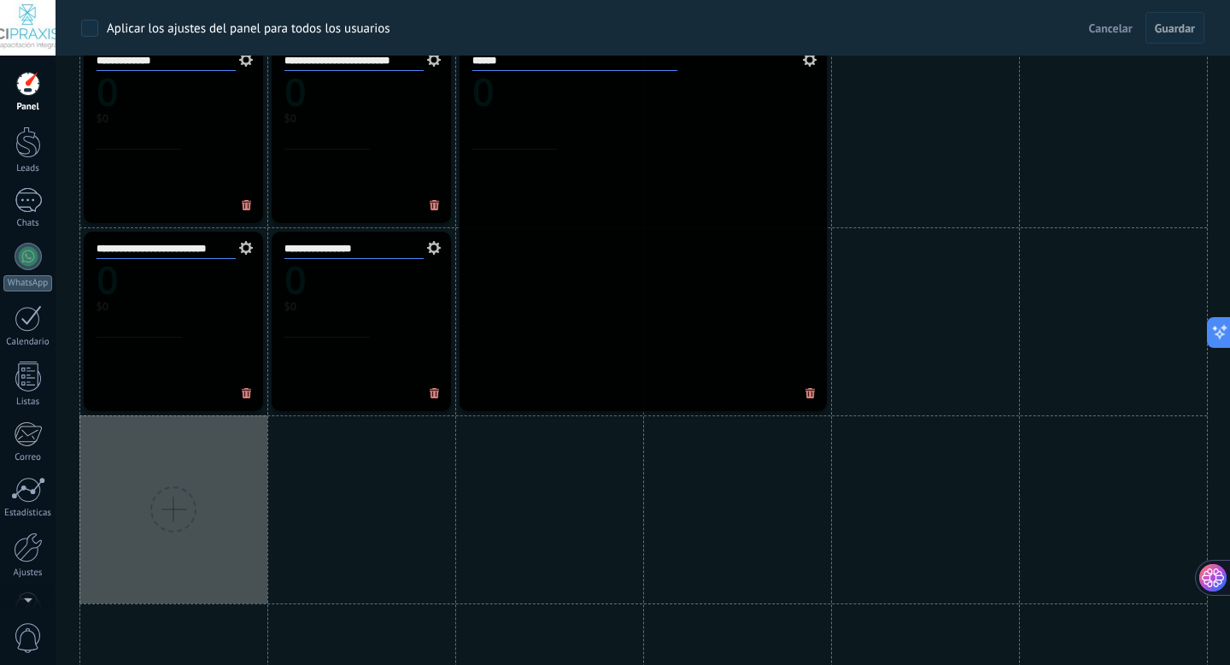
drag, startPoint x: 298, startPoint y: 537, endPoint x: 156, endPoint y: 516, distance: 143.3
click at [156, 516] on div at bounding box center [173, 509] width 188 height 188
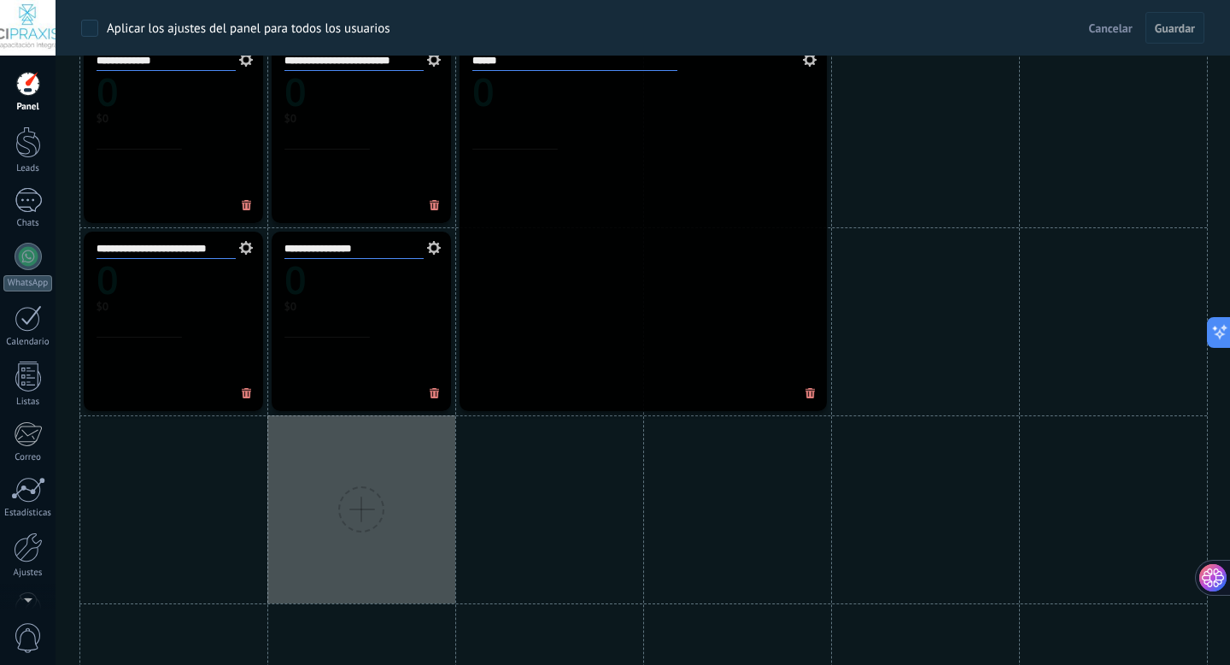
drag, startPoint x: 165, startPoint y: 513, endPoint x: 330, endPoint y: 534, distance: 166.3
click at [330, 534] on div at bounding box center [361, 509] width 188 height 188
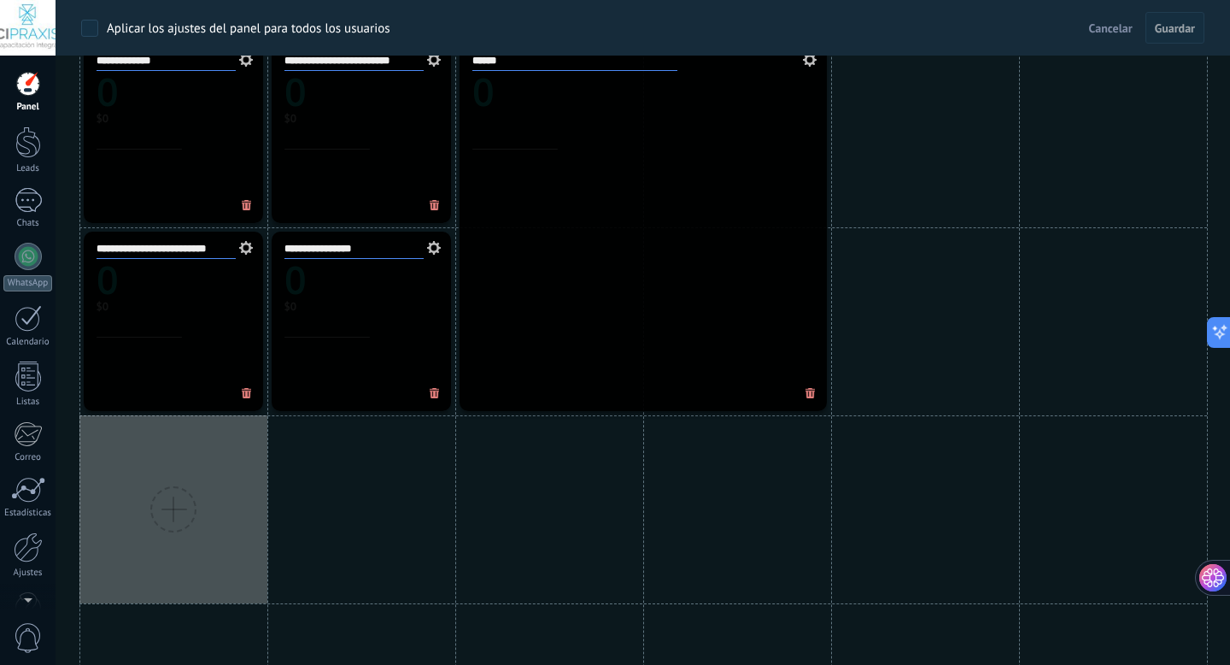
click at [198, 548] on div at bounding box center [173, 509] width 188 height 188
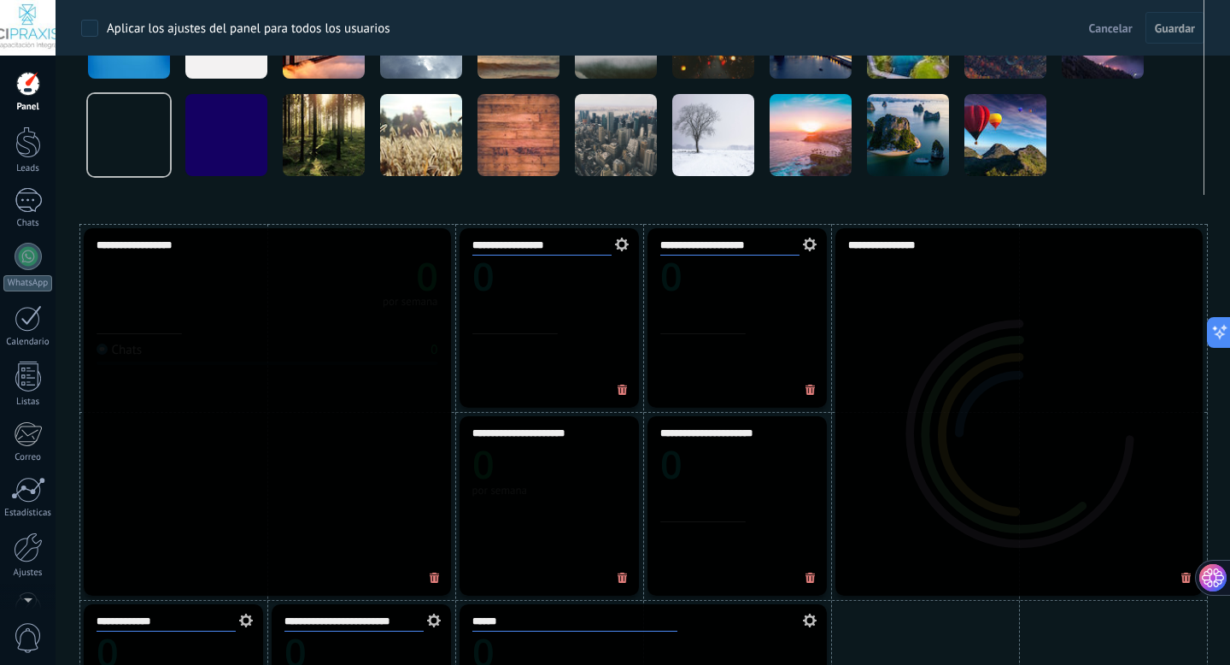
scroll to position [0, 0]
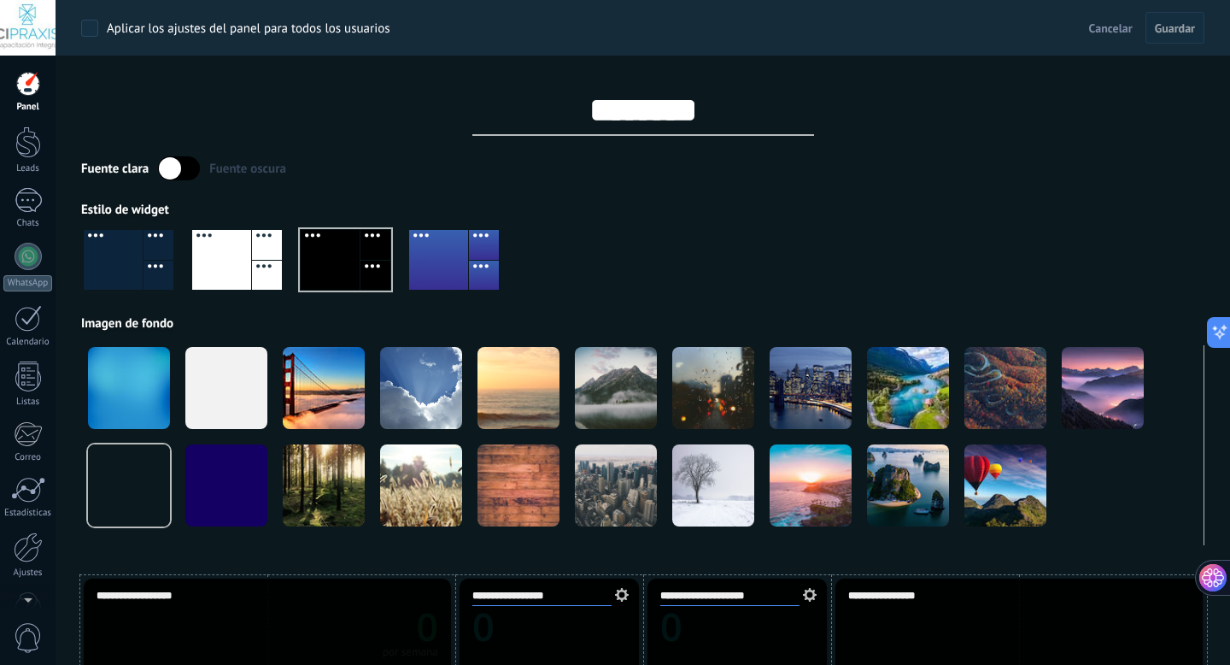
click at [681, 121] on input "********" at bounding box center [643, 110] width 342 height 51
click at [711, 122] on input "********" at bounding box center [643, 110] width 342 height 51
click at [1165, 31] on span "Guardar" at bounding box center [1175, 28] width 40 height 12
click at [1175, 32] on span "Guardar" at bounding box center [1175, 28] width 40 height 12
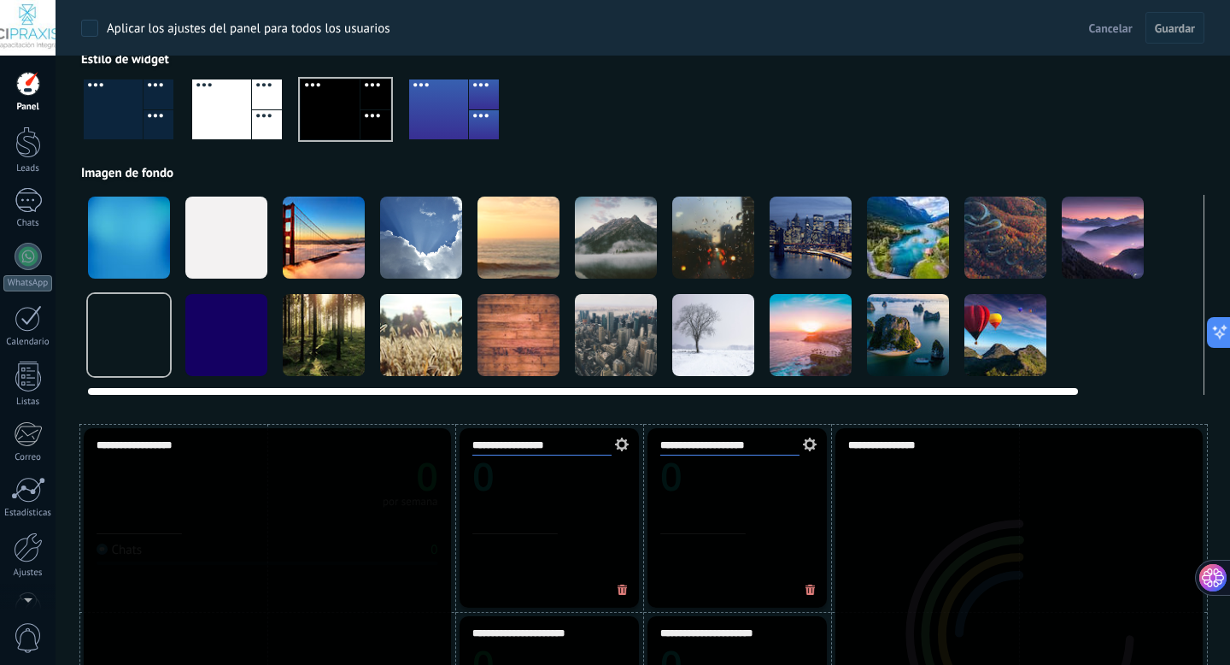
scroll to position [178, 0]
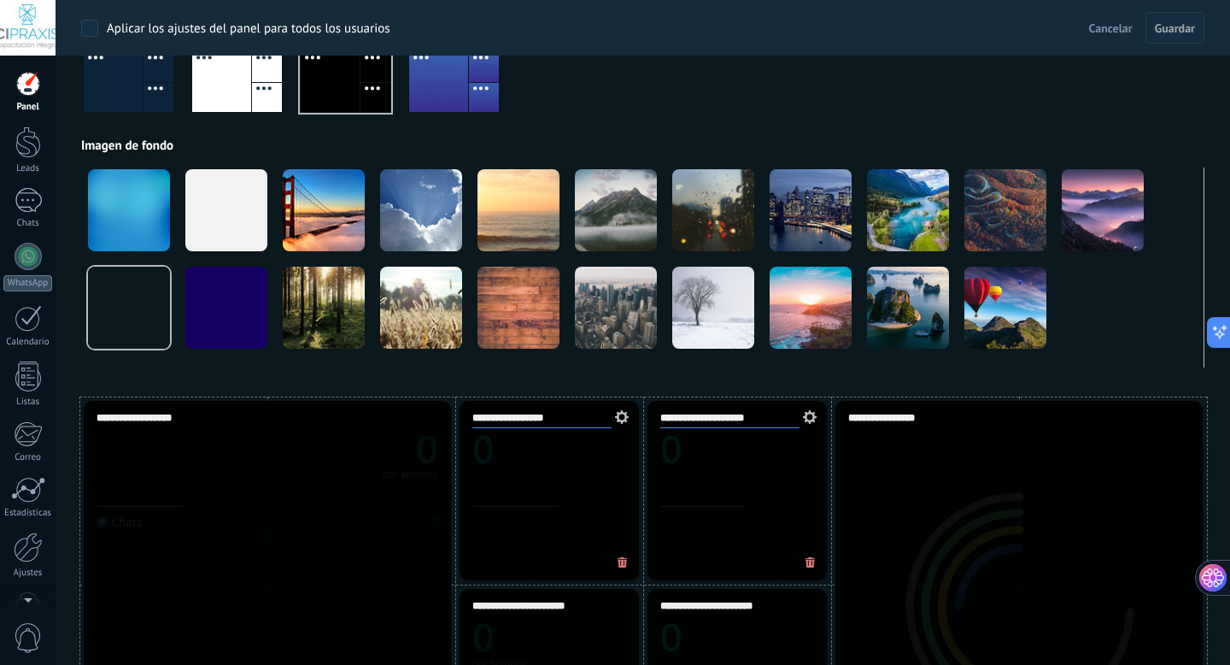
click at [624, 416] on icon at bounding box center [619, 417] width 19 height 14
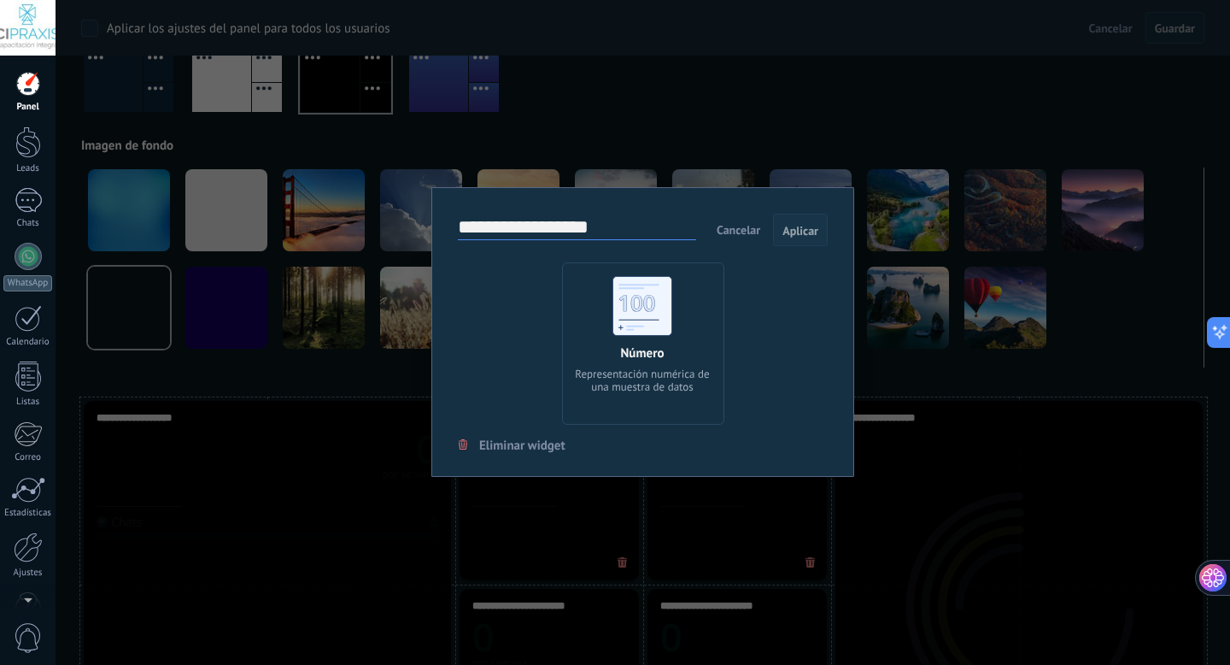
click at [794, 230] on span "Aplicar" at bounding box center [801, 231] width 36 height 12
click at [624, 235] on input "**********" at bounding box center [577, 228] width 238 height 24
click at [522, 235] on input "**********" at bounding box center [577, 228] width 238 height 24
type input "**********"
click at [810, 235] on span "Aplicar" at bounding box center [801, 231] width 36 height 12
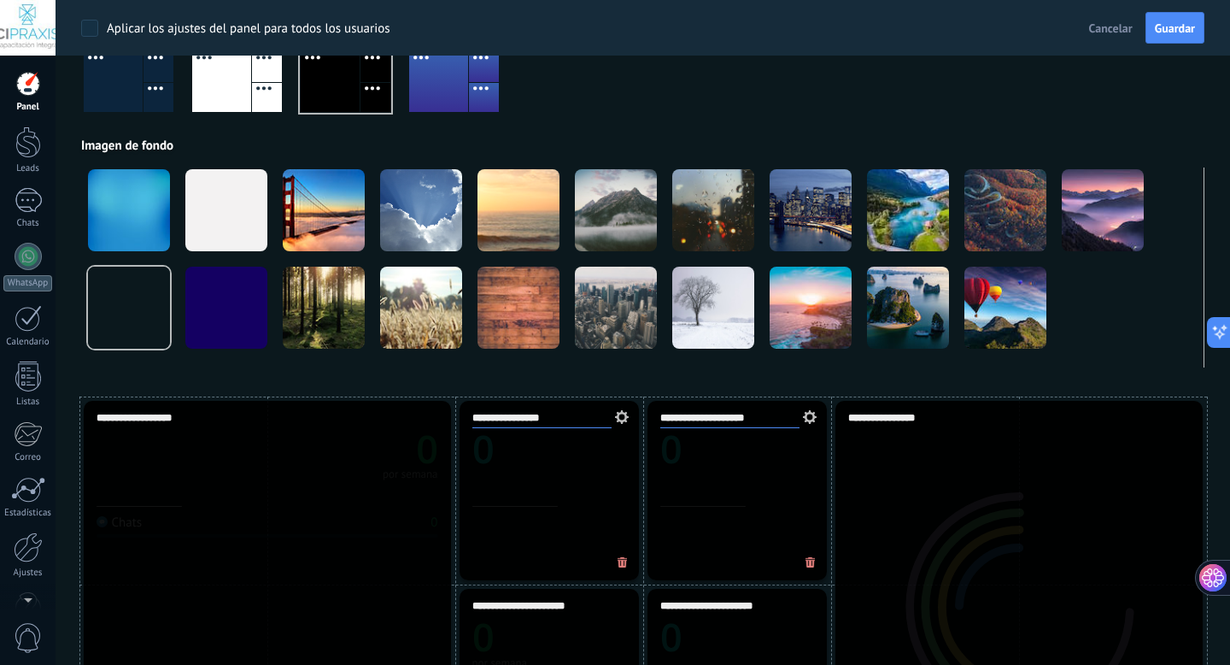
click at [580, 428] on div "**********" at bounding box center [549, 490] width 188 height 188
click at [580, 426] on div "**********" at bounding box center [549, 490] width 188 height 188
click at [568, 420] on div "**********" at bounding box center [549, 490] width 188 height 188
click at [615, 415] on icon at bounding box center [619, 417] width 19 height 14
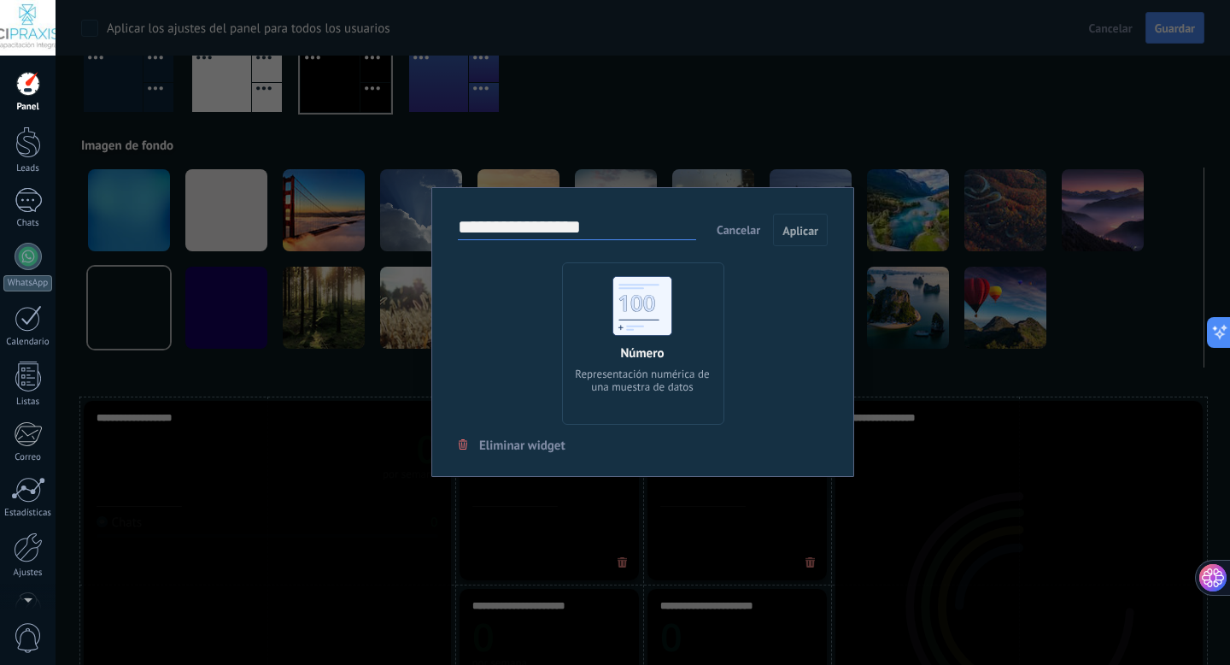
click at [600, 226] on input "**********" at bounding box center [577, 228] width 238 height 24
type input "**********"
click at [813, 225] on span "Aplicar" at bounding box center [801, 231] width 36 height 12
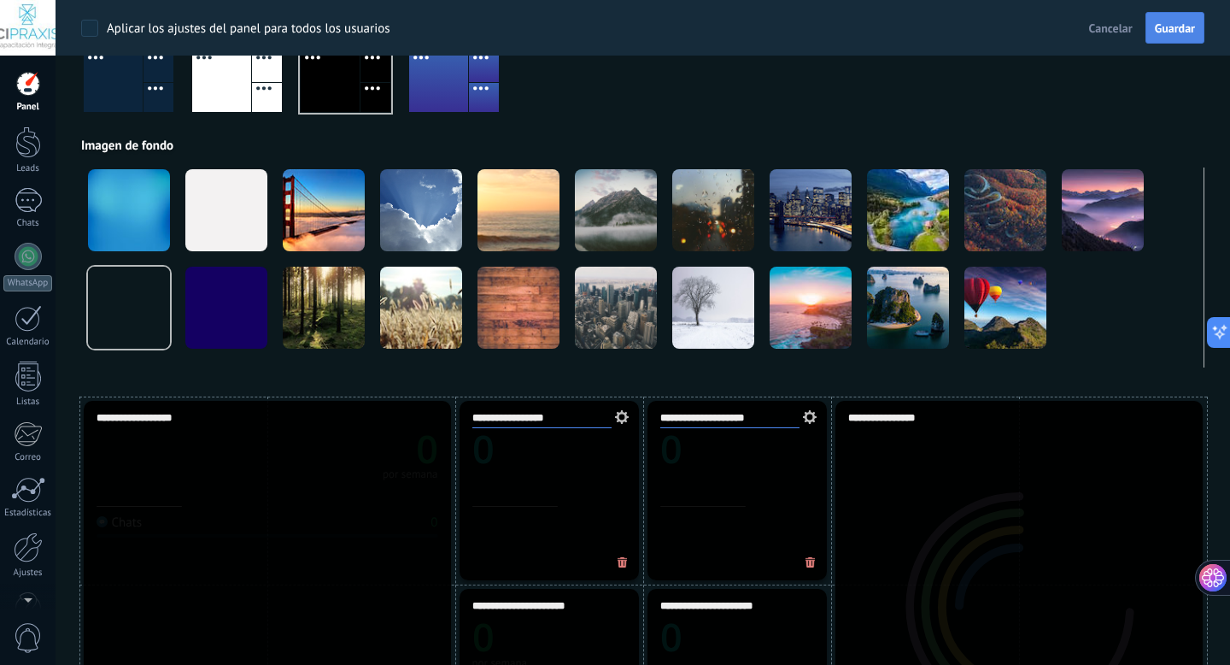
click at [1163, 34] on span "Guardar" at bounding box center [1175, 28] width 40 height 12
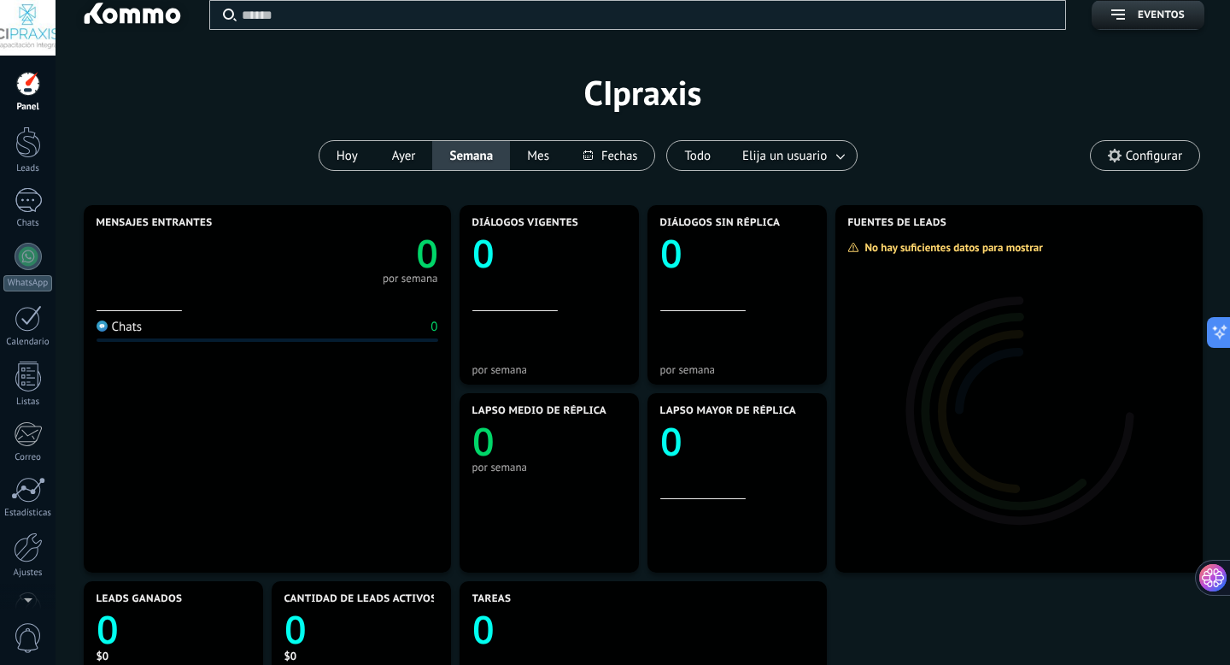
scroll to position [21, 0]
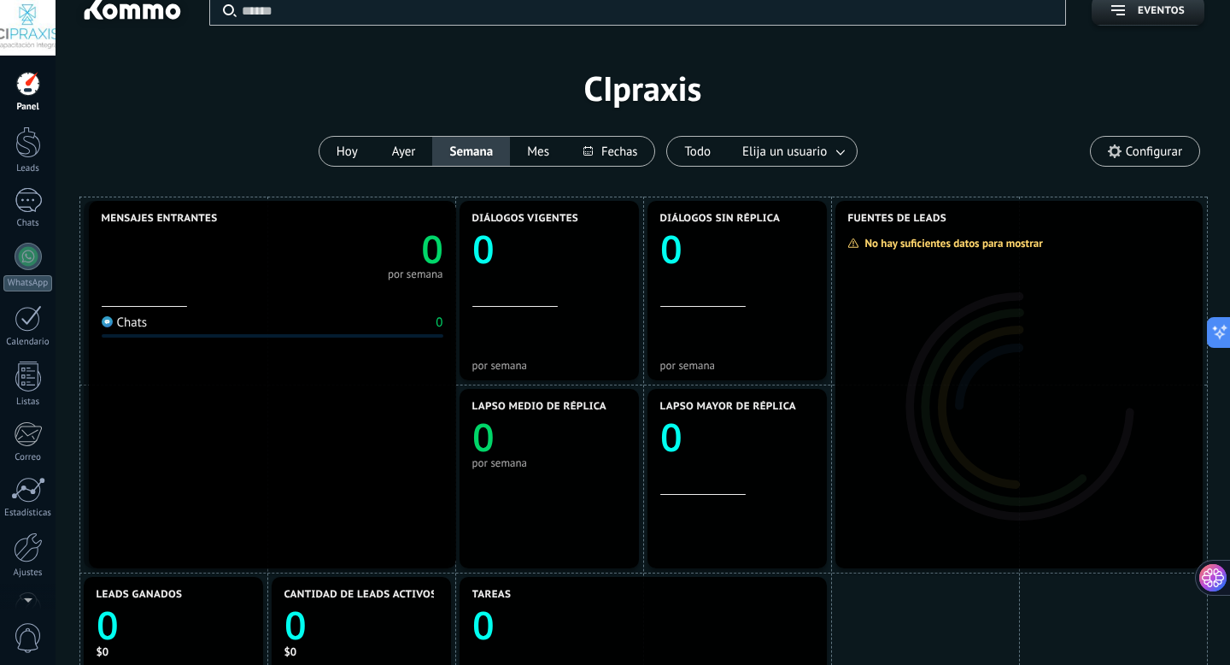
drag, startPoint x: 327, startPoint y: 259, endPoint x: 331, endPoint y: 231, distance: 28.4
click at [425, 236] on text "0" at bounding box center [427, 249] width 22 height 52
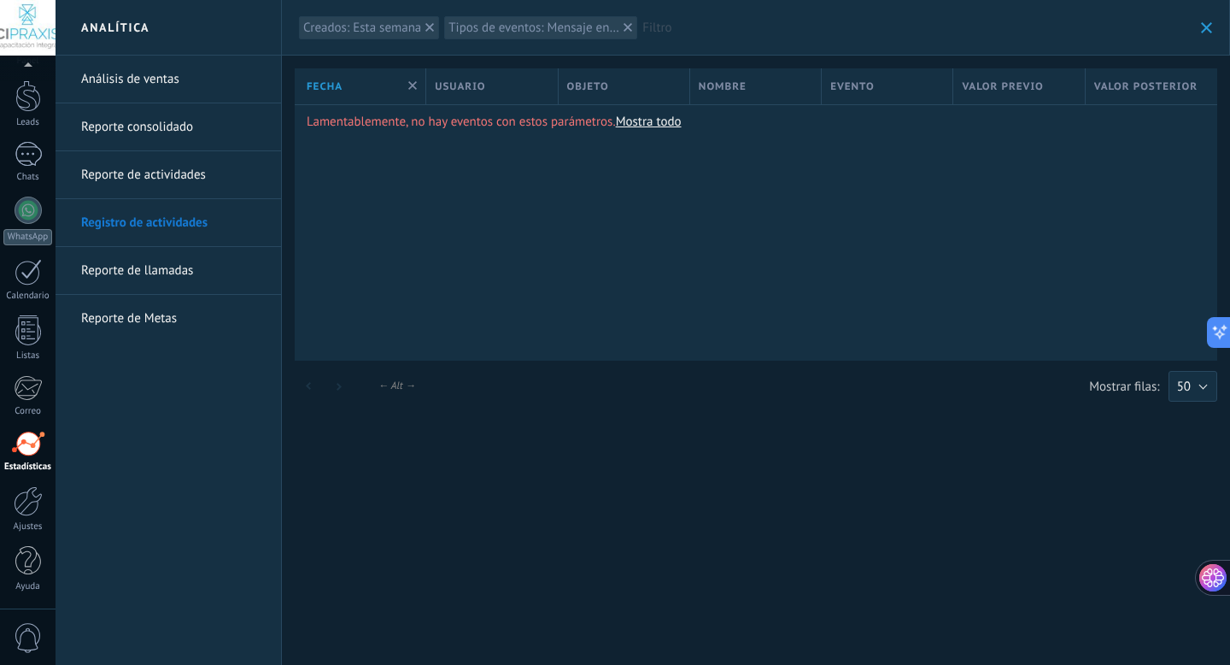
click at [150, 84] on link "Análisis de ventas" at bounding box center [172, 80] width 183 height 48
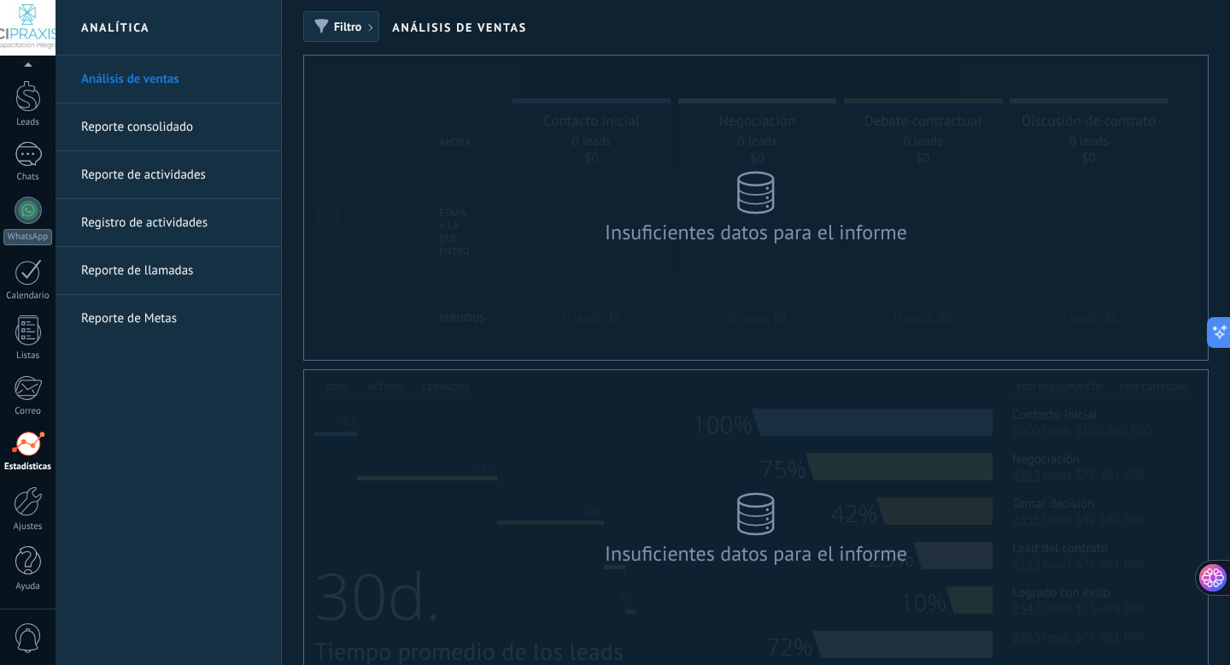
click at [149, 156] on link "Reporte de actividades" at bounding box center [172, 175] width 183 height 48
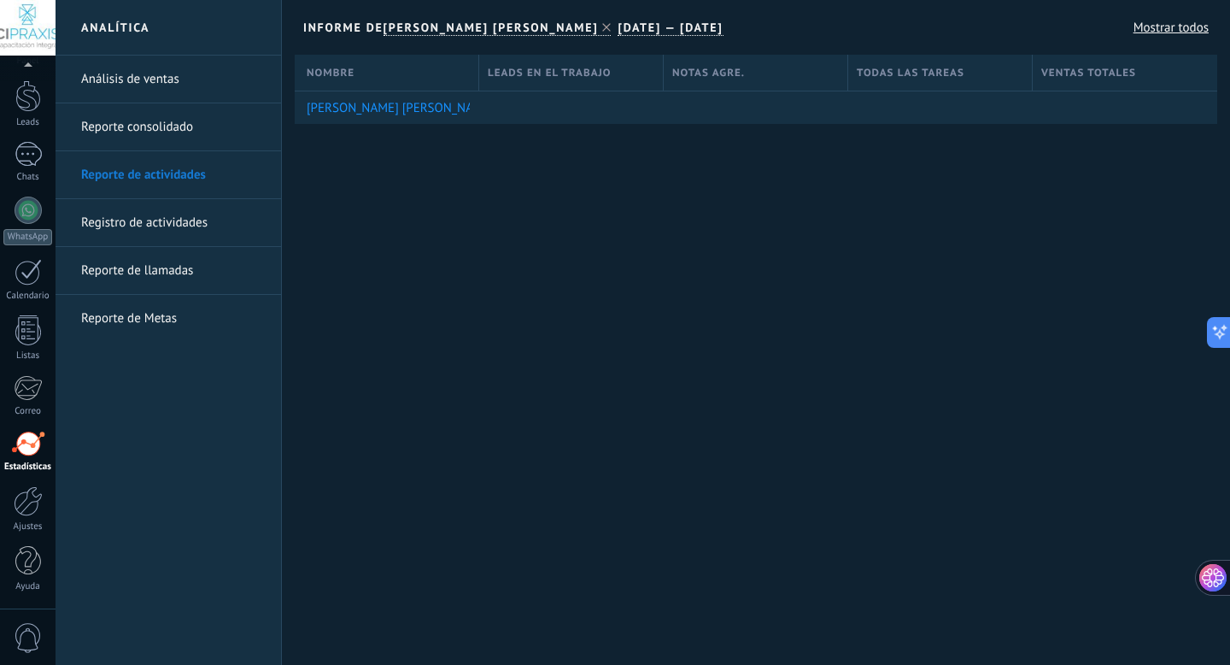
click at [1171, 26] on link "Mostrar todos" at bounding box center [1171, 28] width 75 height 16
click at [119, 24] on h2 "Analítica" at bounding box center [168, 28] width 183 height 56
click at [120, 76] on link "Análisis de ventas" at bounding box center [172, 80] width 183 height 48
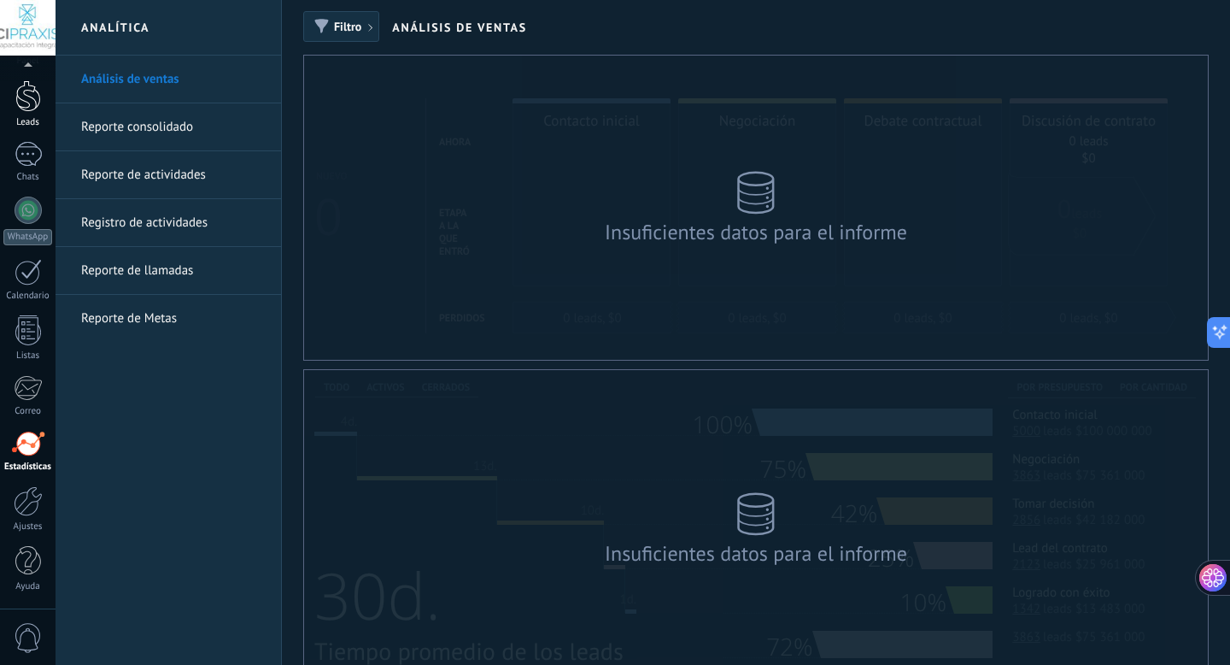
click at [32, 97] on div at bounding box center [28, 96] width 26 height 32
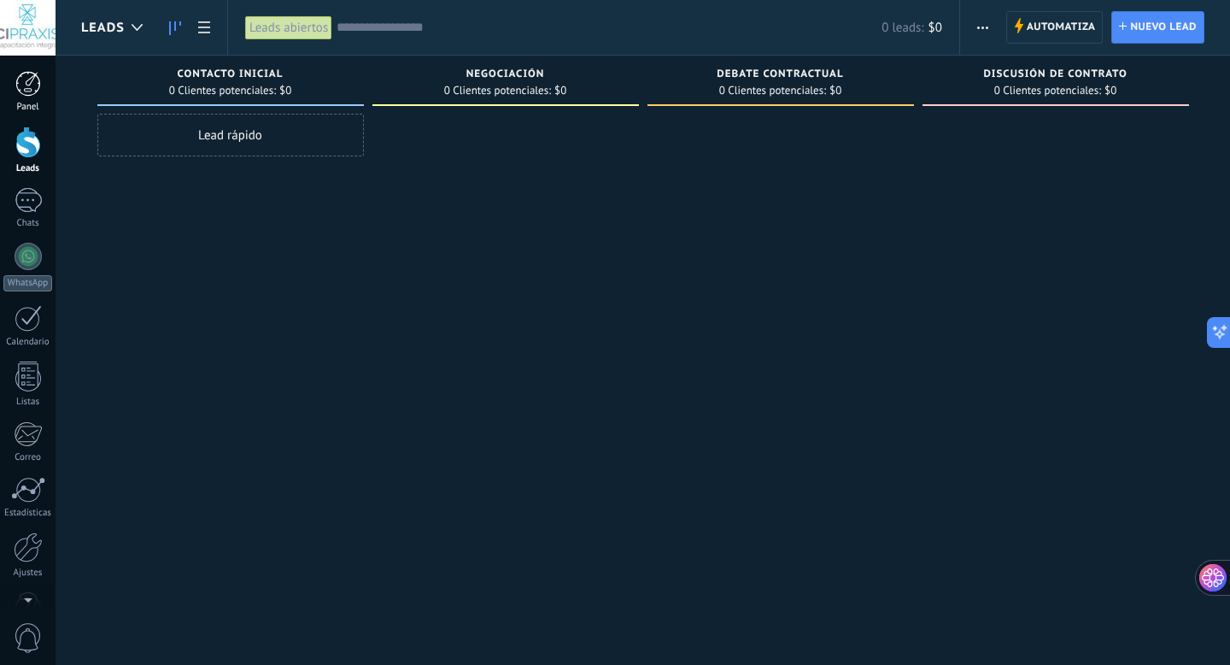
click at [23, 85] on div at bounding box center [28, 84] width 26 height 26
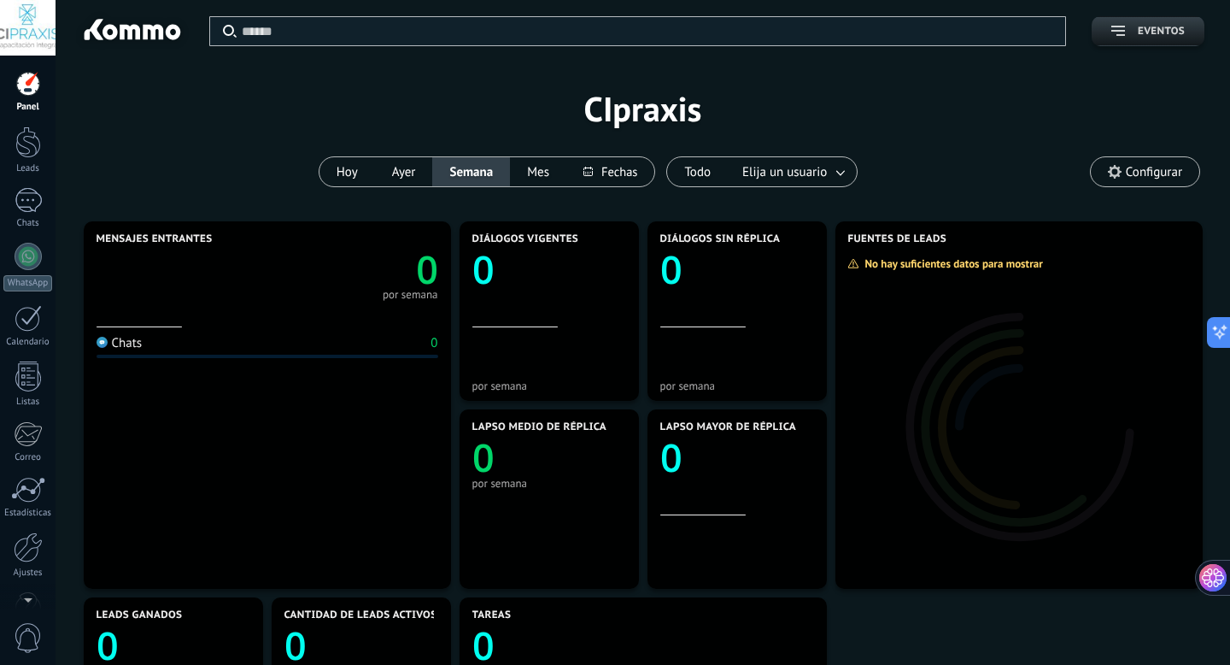
click at [1147, 38] on button "Eventos" at bounding box center [1148, 31] width 113 height 30
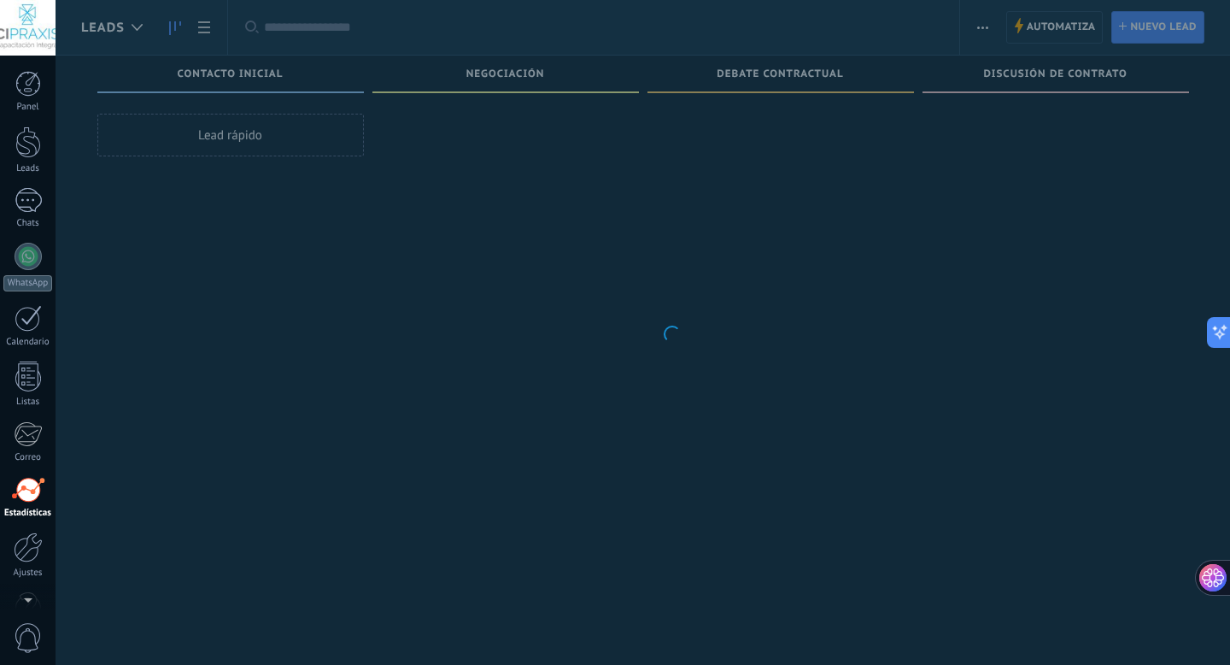
scroll to position [46, 0]
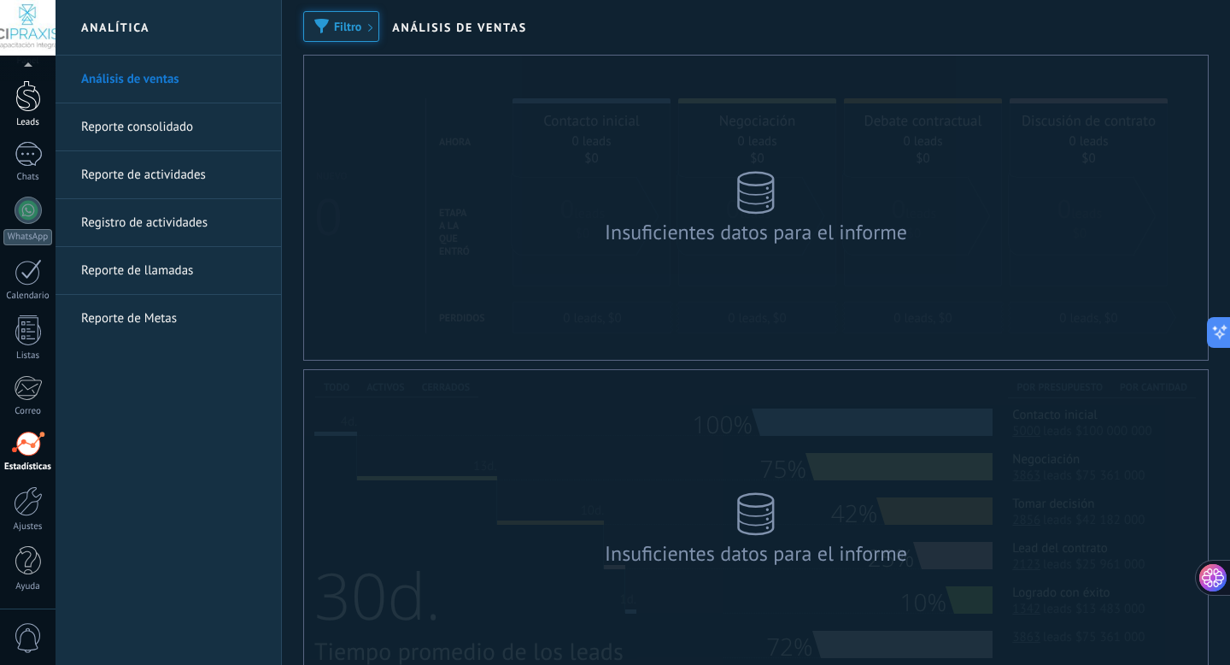
click at [38, 86] on div at bounding box center [28, 96] width 26 height 32
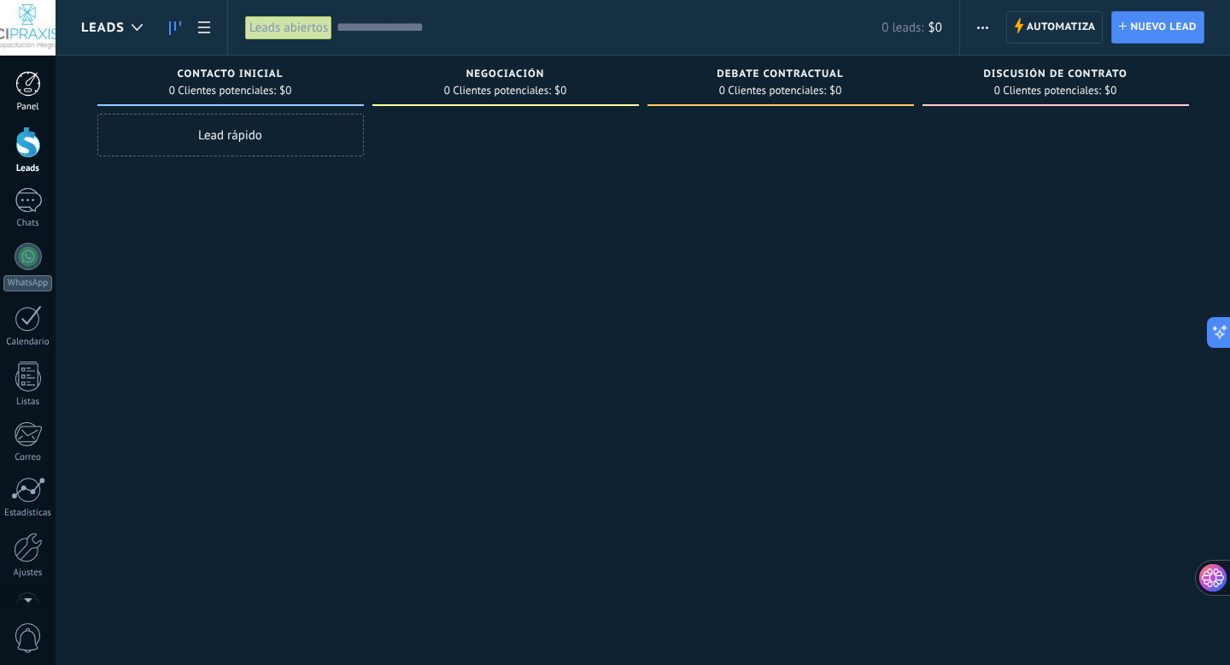
click at [28, 86] on div at bounding box center [28, 84] width 26 height 26
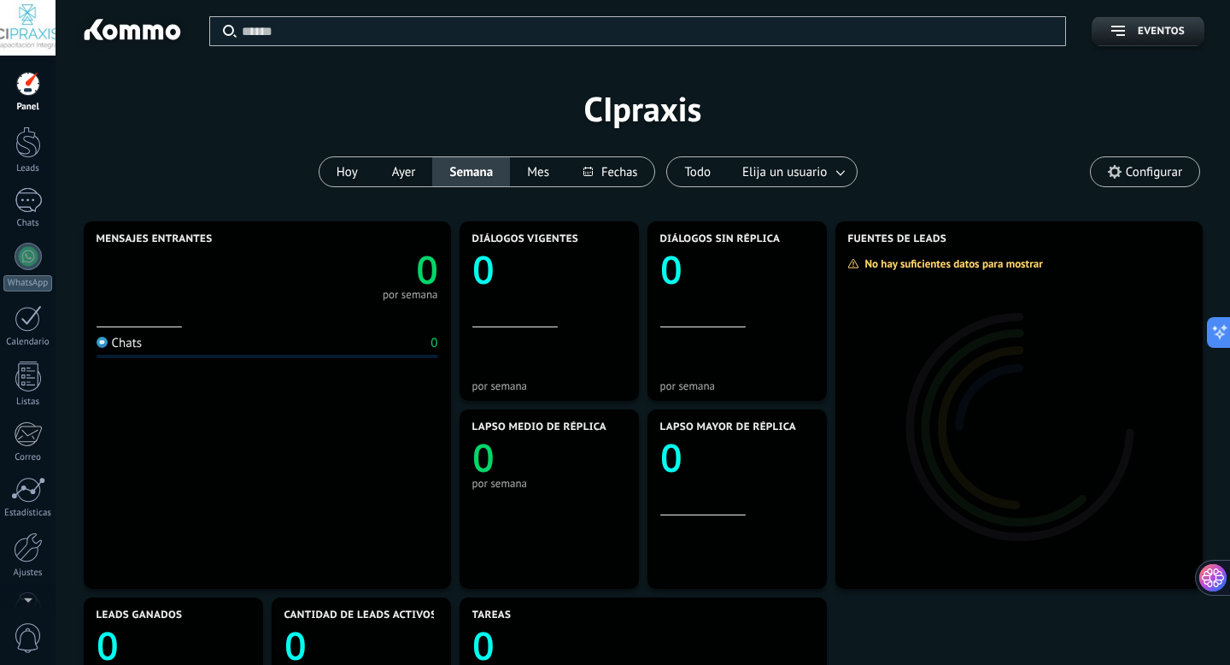
click at [1116, 169] on icon at bounding box center [1115, 172] width 14 height 14
